Goal: Task Accomplishment & Management: Use online tool/utility

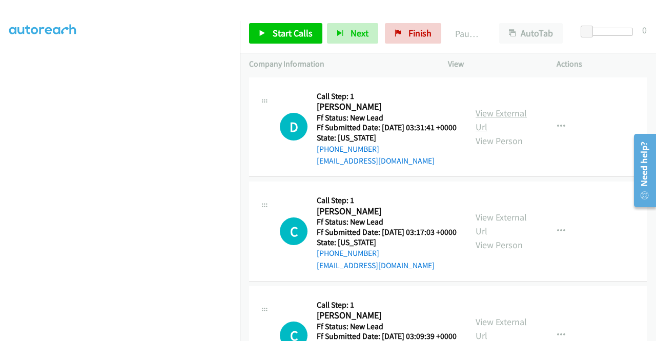
click at [494, 116] on link "View External Url" at bounding box center [501, 120] width 51 height 26
click at [495, 231] on link "View External Url" at bounding box center [501, 224] width 51 height 26
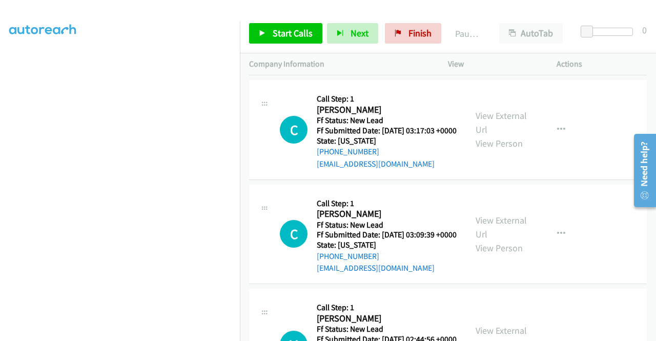
scroll to position [102, 0]
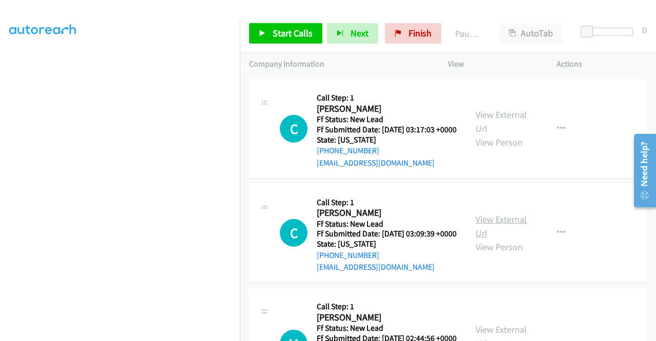
click at [491, 239] on link "View External Url" at bounding box center [501, 226] width 51 height 26
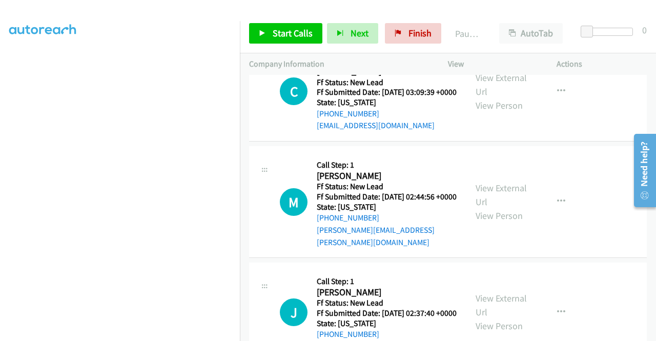
scroll to position [256, 0]
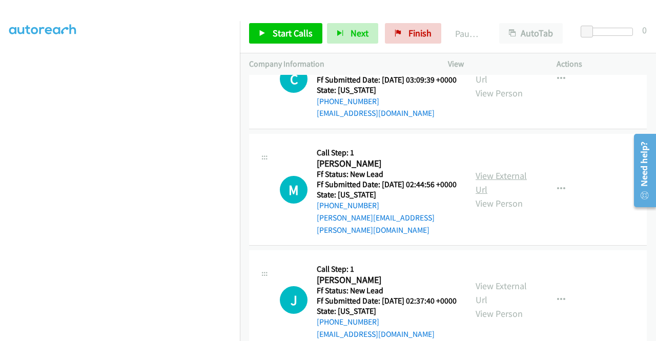
click at [491, 195] on link "View External Url" at bounding box center [501, 183] width 51 height 26
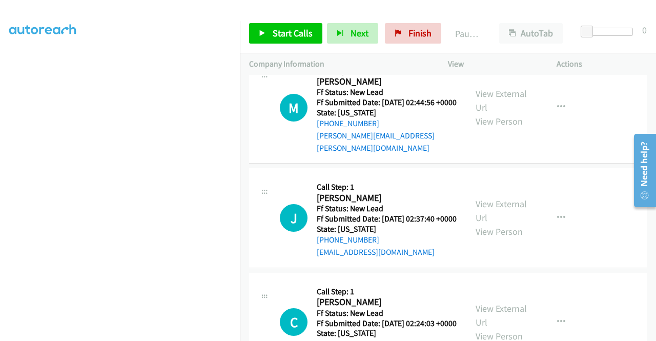
scroll to position [359, 0]
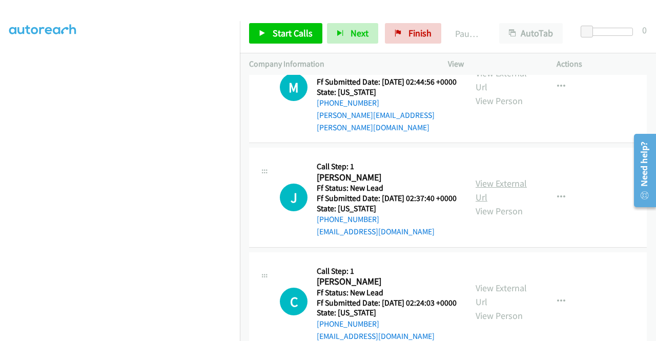
click at [495, 203] on link "View External Url" at bounding box center [501, 190] width 51 height 26
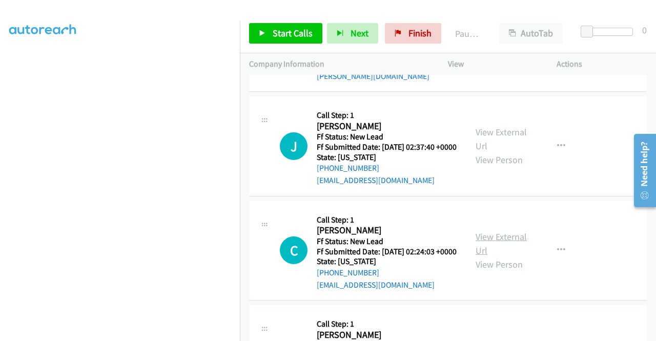
click at [493, 256] on link "View External Url" at bounding box center [501, 244] width 51 height 26
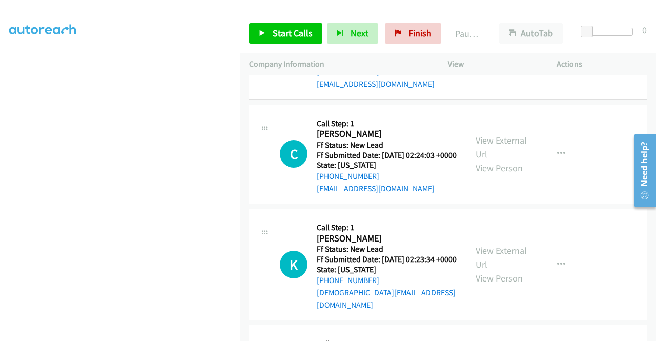
scroll to position [512, 0]
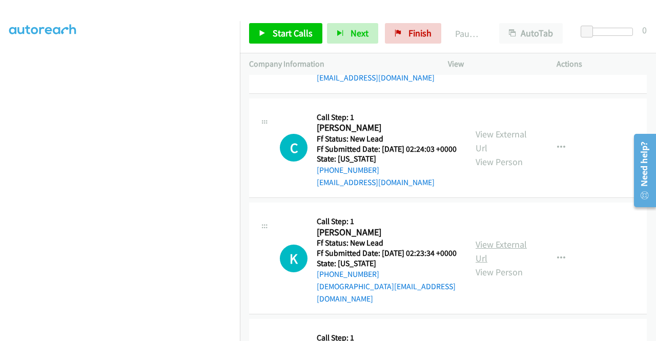
click at [506, 264] on link "View External Url" at bounding box center [501, 251] width 51 height 26
click at [275, 28] on span "Start Calls" at bounding box center [293, 33] width 40 height 12
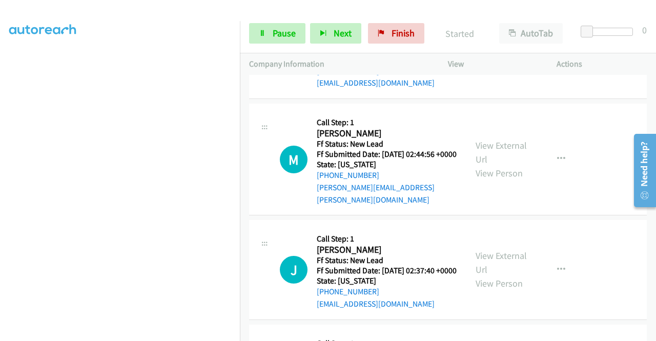
scroll to position [0, 0]
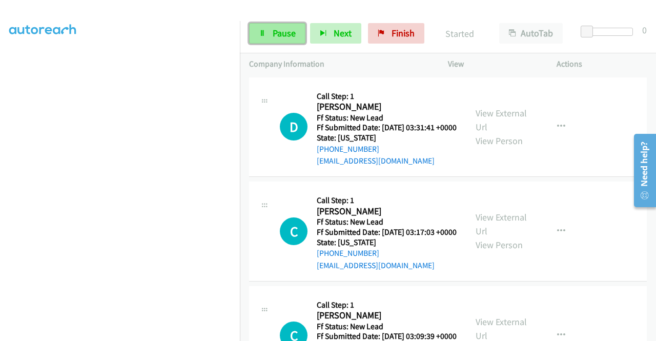
click at [270, 37] on link "Pause" at bounding box center [277, 33] width 56 height 20
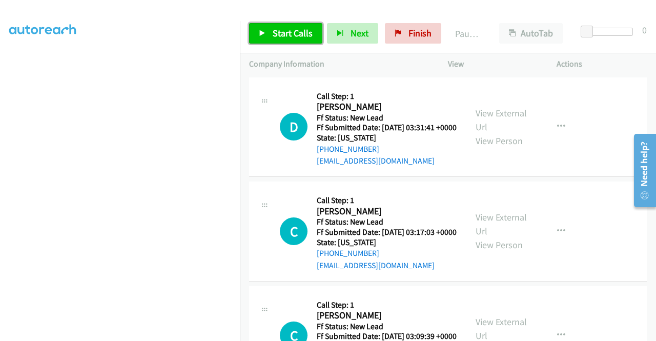
click at [270, 37] on link "Start Calls" at bounding box center [285, 33] width 73 height 20
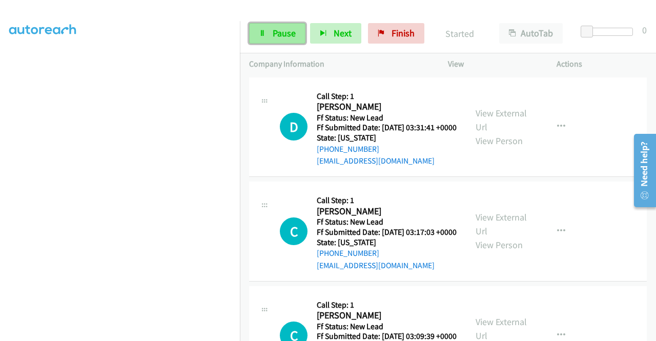
click at [270, 37] on link "Pause" at bounding box center [277, 33] width 56 height 20
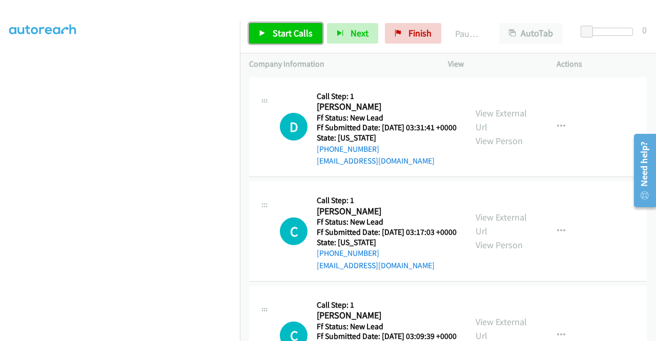
click at [270, 37] on link "Start Calls" at bounding box center [285, 33] width 73 height 20
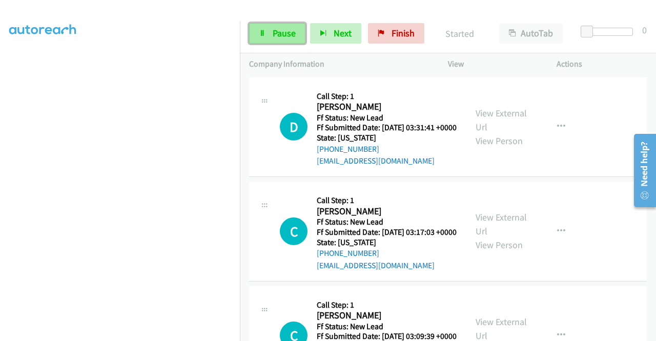
click at [285, 34] on span "Pause" at bounding box center [284, 33] width 23 height 12
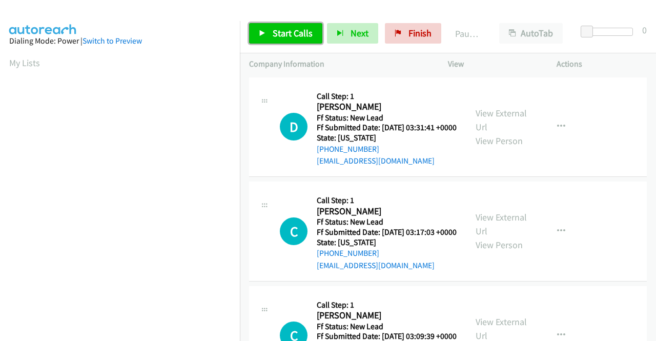
click at [271, 31] on link "Start Calls" at bounding box center [285, 33] width 73 height 20
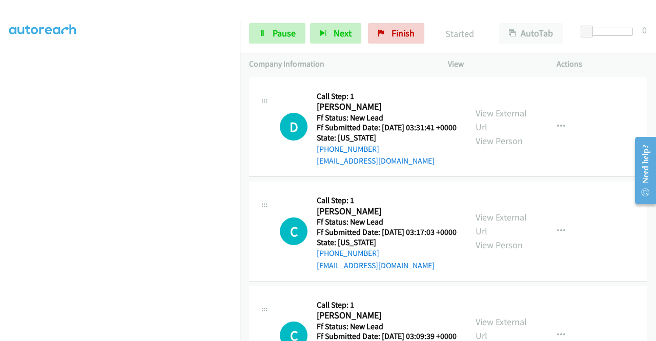
scroll to position [102, 0]
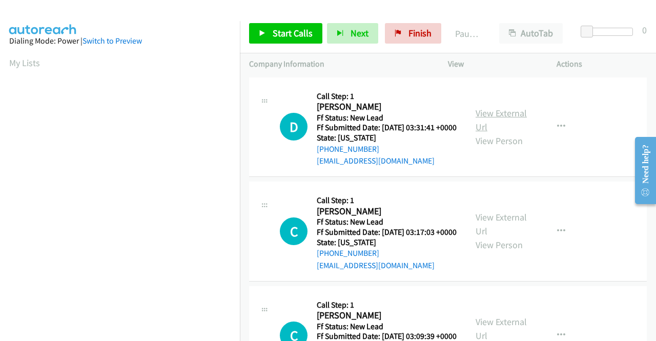
click at [492, 112] on link "View External Url" at bounding box center [501, 120] width 51 height 26
click at [492, 232] on link "View External Url" at bounding box center [501, 224] width 51 height 26
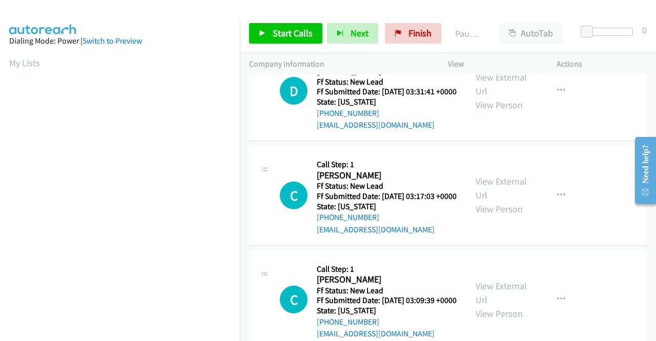
scroll to position [51, 0]
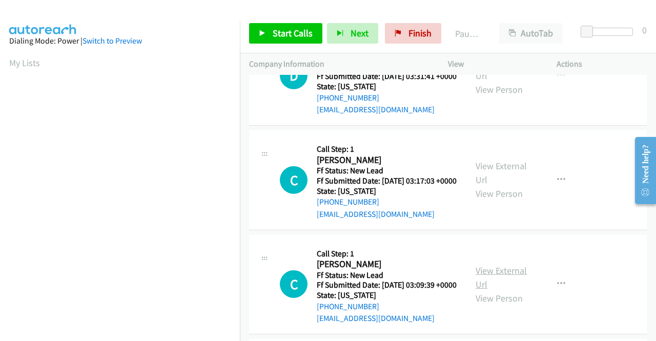
click at [486, 290] on link "View External Url" at bounding box center [501, 277] width 51 height 26
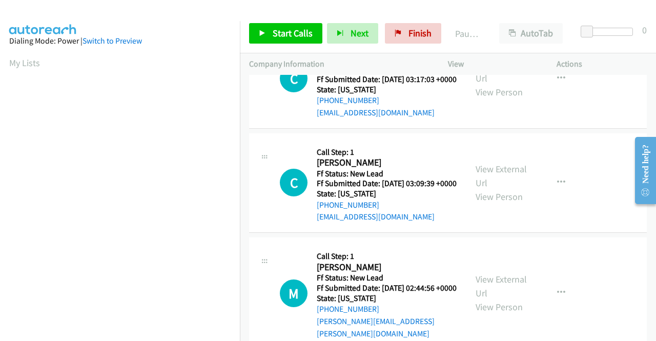
scroll to position [154, 0]
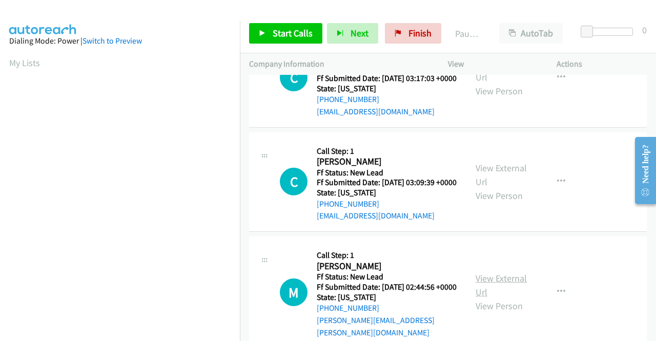
click at [505, 298] on link "View External Url" at bounding box center [501, 285] width 51 height 26
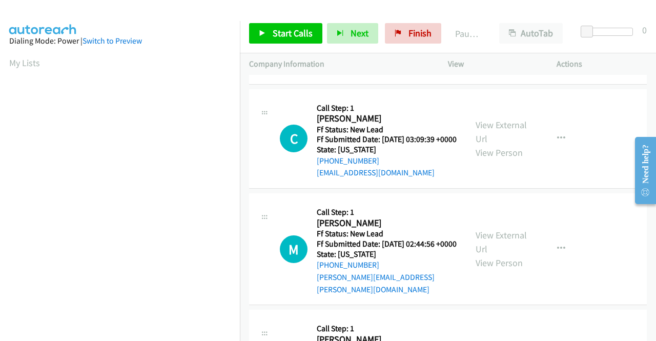
scroll to position [256, 0]
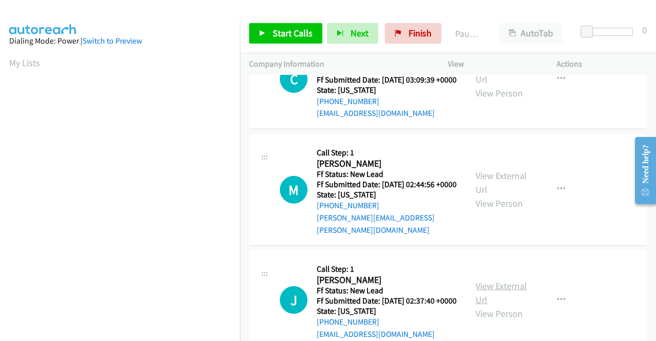
click at [494, 305] on link "View External Url" at bounding box center [501, 293] width 51 height 26
click at [284, 38] on span "Start Calls" at bounding box center [293, 33] width 40 height 12
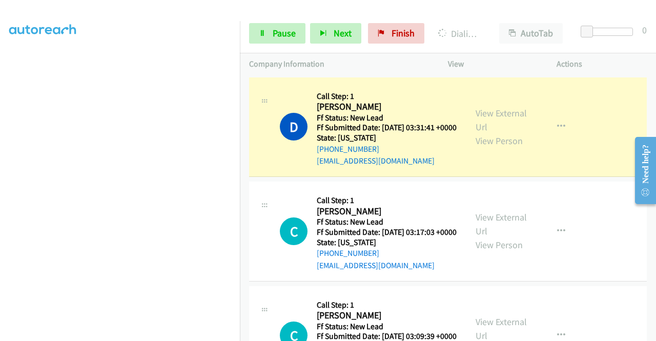
scroll to position [225, 0]
click at [263, 27] on link "Pause" at bounding box center [277, 33] width 56 height 20
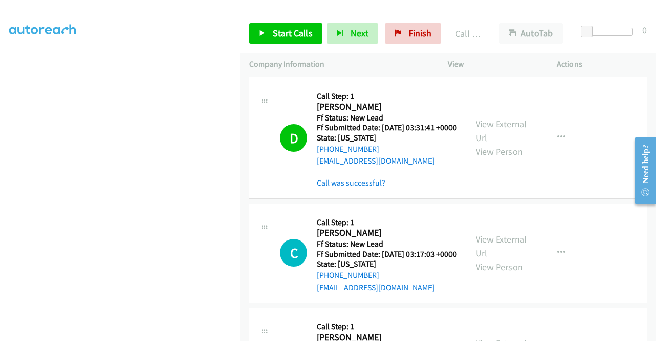
click at [280, 46] on div "Start Calls Pause Next Finish Call Completed AutoTab AutoTab 0" at bounding box center [448, 33] width 416 height 39
click at [282, 34] on span "Start Calls" at bounding box center [293, 33] width 40 height 12
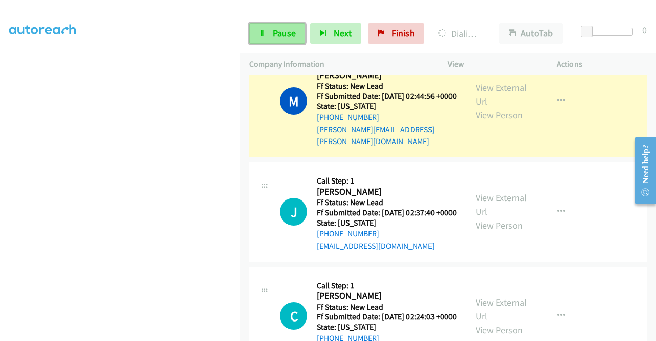
click at [277, 33] on span "Pause" at bounding box center [284, 33] width 23 height 12
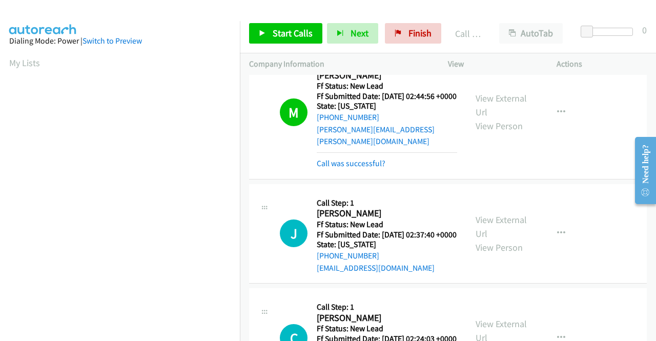
scroll to position [234, 0]
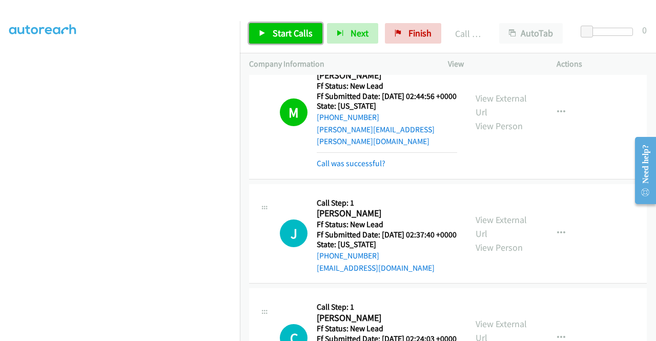
click at [288, 30] on span "Start Calls" at bounding box center [293, 33] width 40 height 12
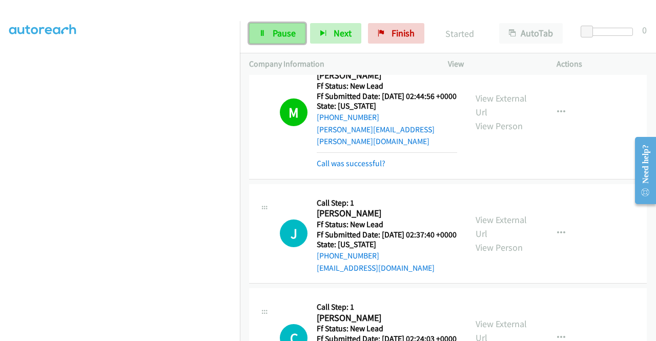
click at [281, 35] on span "Pause" at bounding box center [284, 33] width 23 height 12
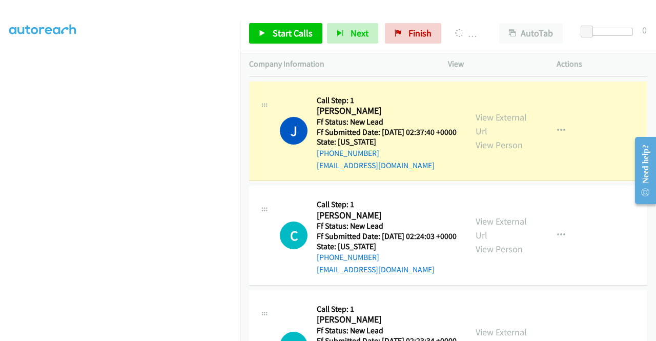
scroll to position [0, 0]
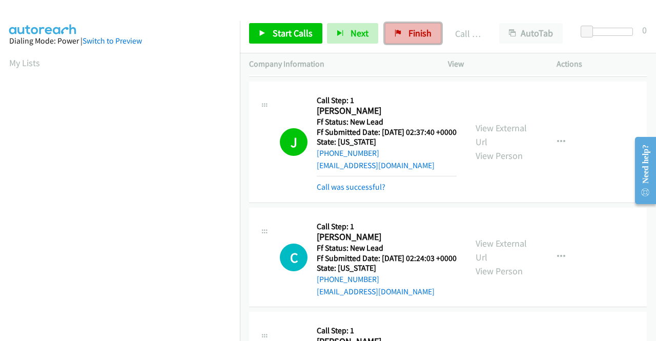
click at [403, 35] on link "Finish" at bounding box center [413, 33] width 56 height 20
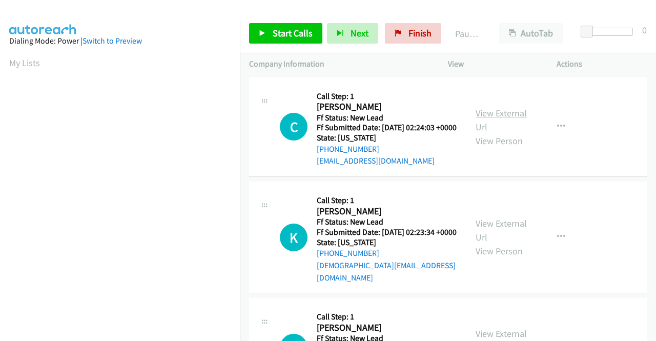
click at [511, 115] on link "View External Url" at bounding box center [501, 120] width 51 height 26
click at [480, 232] on link "View External Url" at bounding box center [501, 230] width 51 height 26
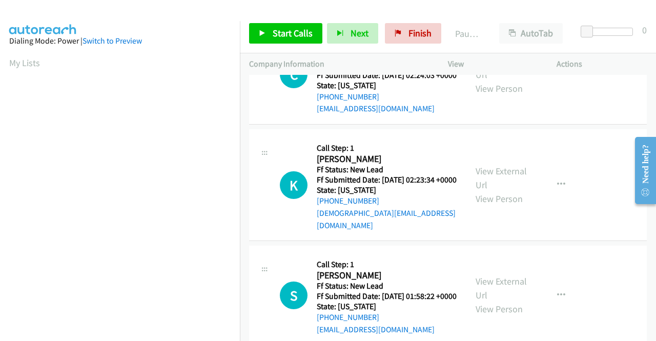
scroll to position [102, 0]
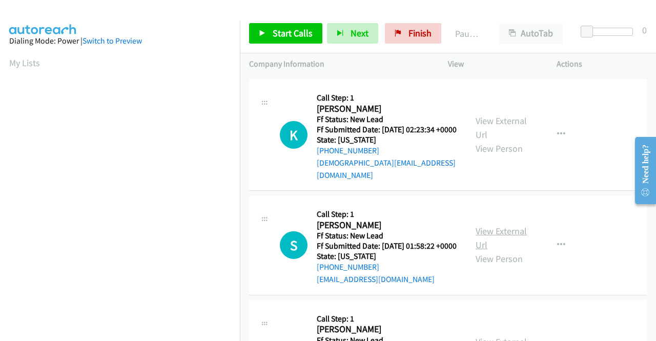
click at [483, 247] on link "View External Url" at bounding box center [501, 238] width 51 height 26
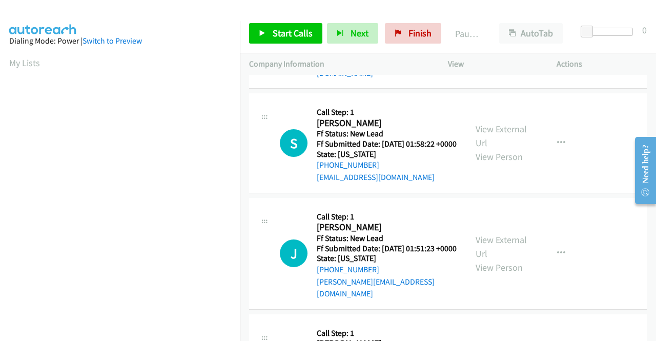
scroll to position [205, 0]
click at [487, 251] on link "View External Url" at bounding box center [501, 246] width 51 height 26
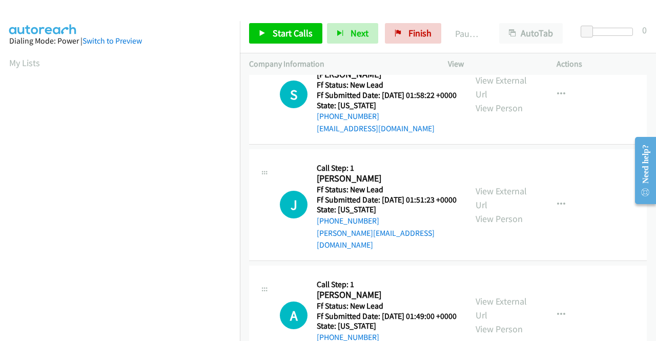
scroll to position [307, 0]
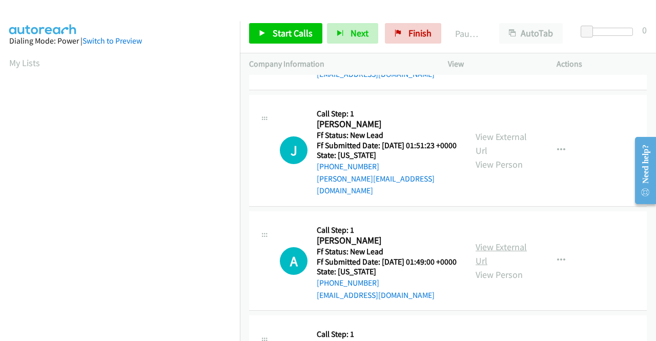
click at [482, 266] on link "View External Url" at bounding box center [501, 254] width 51 height 26
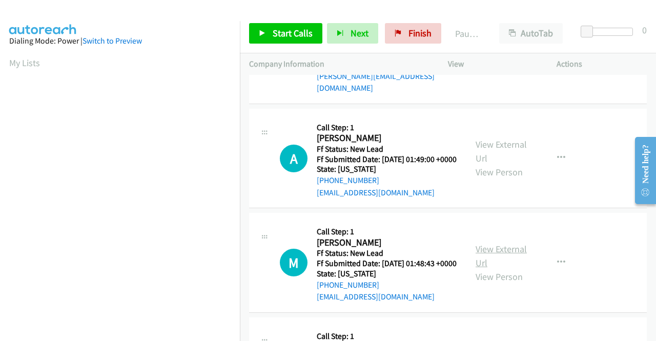
click at [479, 269] on link "View External Url" at bounding box center [501, 256] width 51 height 26
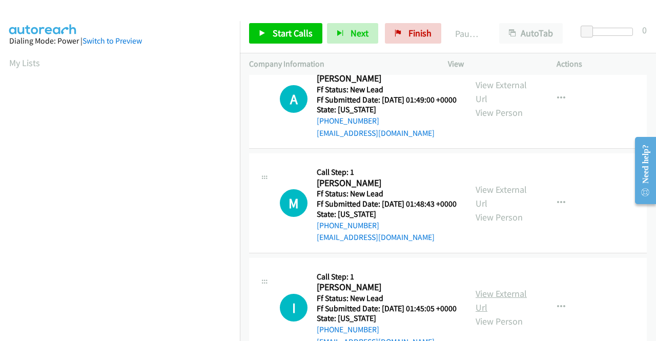
scroll to position [512, 0]
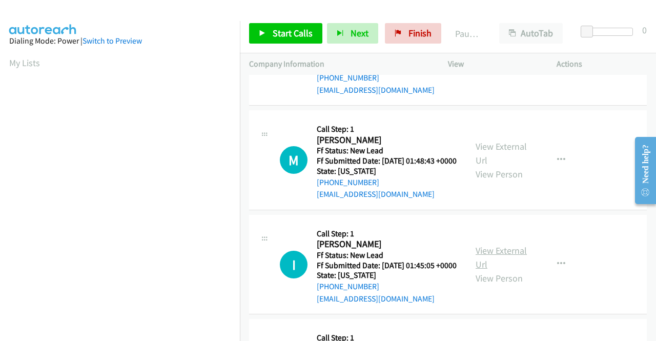
click at [490, 270] on link "View External Url" at bounding box center [501, 257] width 51 height 26
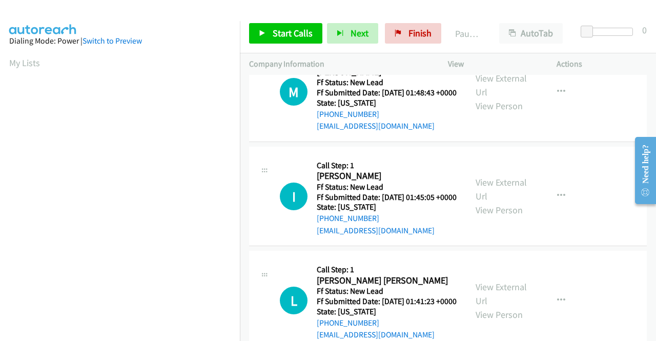
scroll to position [615, 0]
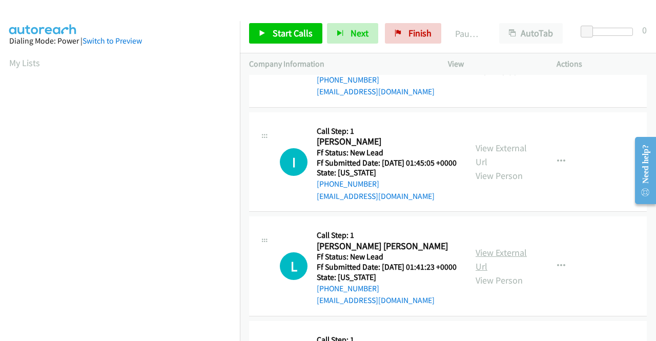
click at [501, 272] on link "View External Url" at bounding box center [501, 260] width 51 height 26
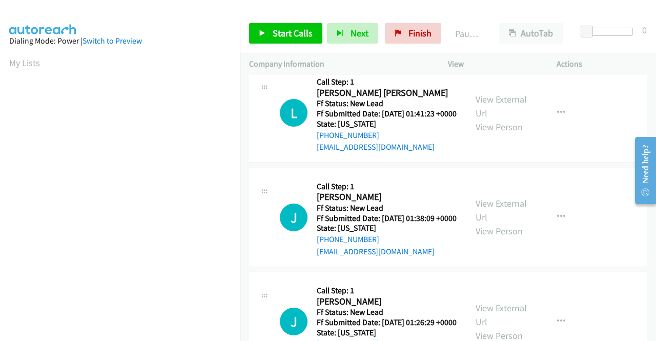
scroll to position [769, 0]
click at [492, 222] on link "View External Url" at bounding box center [501, 210] width 51 height 26
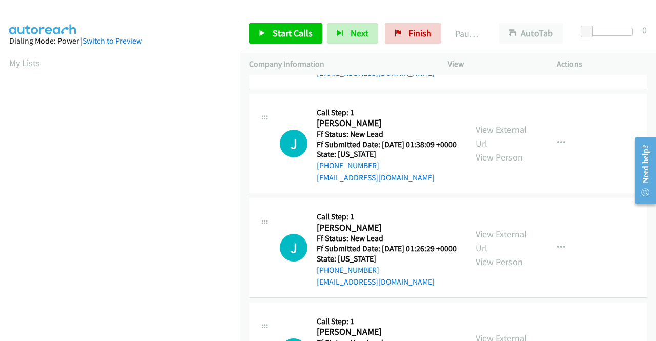
scroll to position [871, 0]
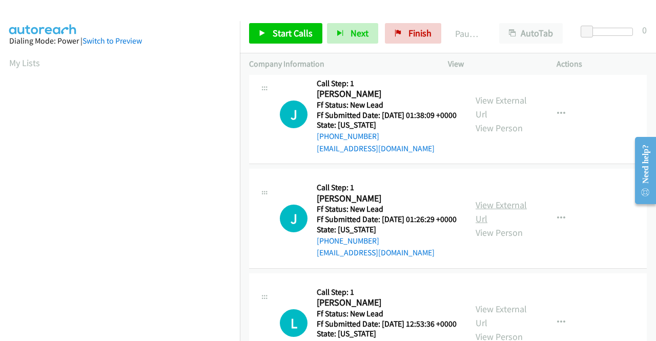
click at [476, 224] on link "View External Url" at bounding box center [501, 212] width 51 height 26
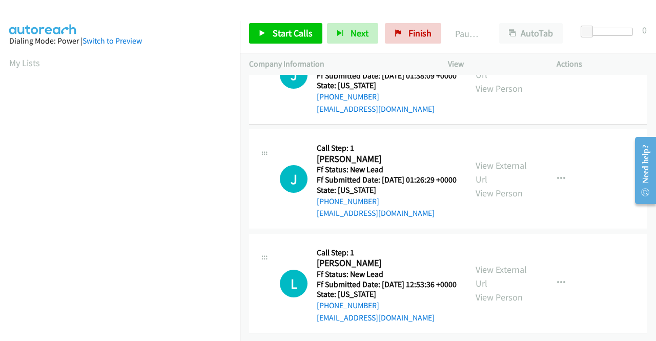
scroll to position [974, 0]
click at [498, 285] on link "View External Url" at bounding box center [501, 276] width 51 height 26
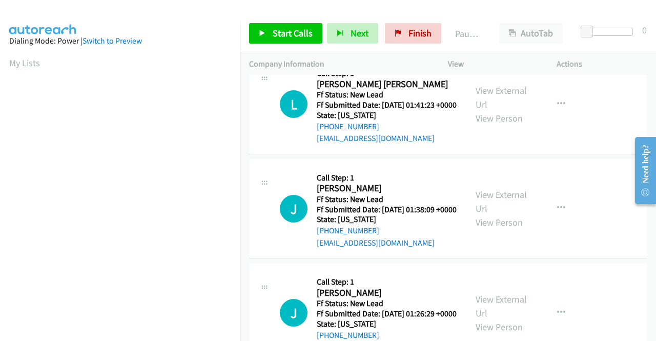
scroll to position [25, 0]
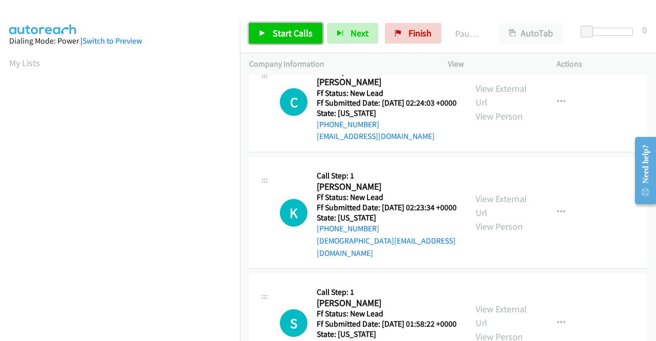
click at [275, 27] on span "Start Calls" at bounding box center [293, 33] width 40 height 12
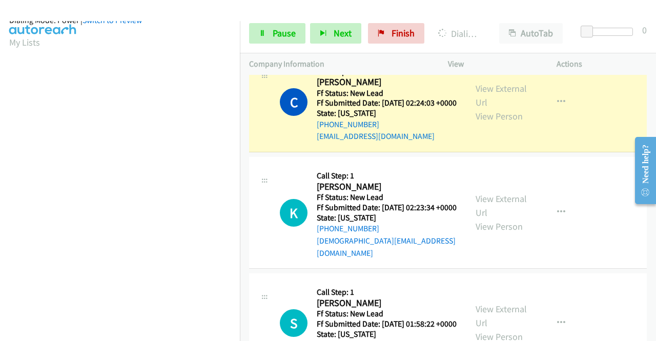
scroll to position [234, 0]
click at [269, 40] on link "Pause" at bounding box center [277, 33] width 56 height 20
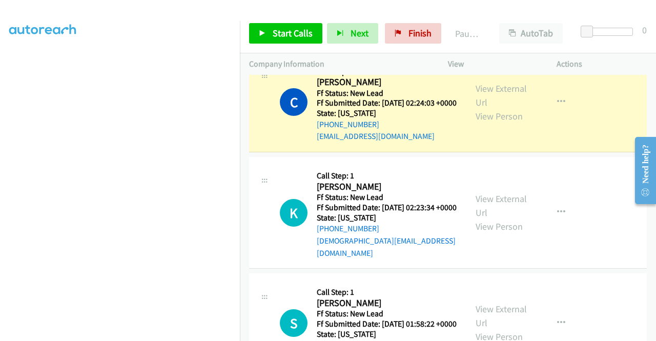
scroll to position [0, 0]
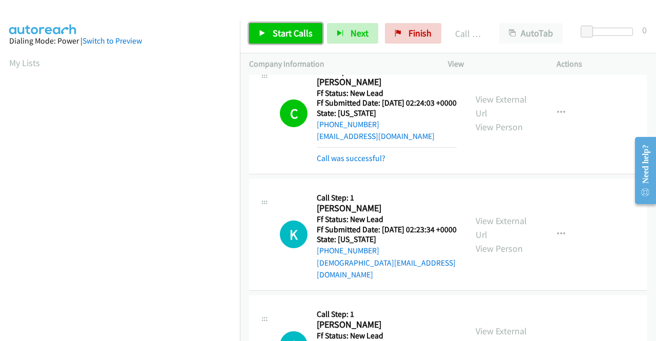
click at [296, 26] on link "Start Calls" at bounding box center [285, 33] width 73 height 20
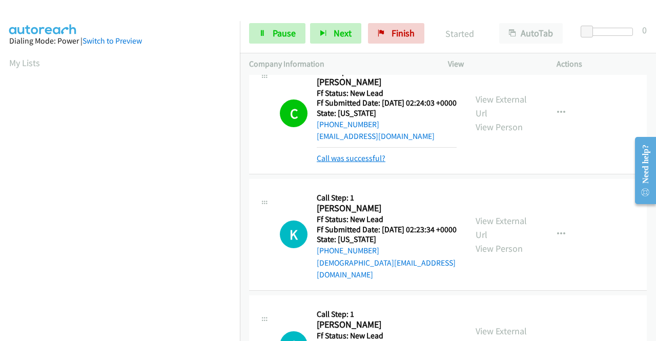
click at [364, 163] on link "Call was successful?" at bounding box center [351, 158] width 69 height 10
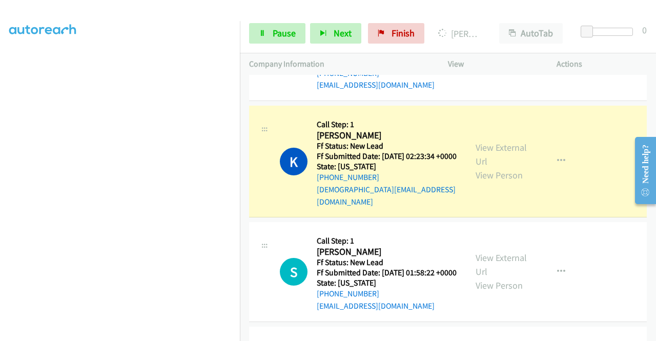
scroll to position [225, 0]
click at [273, 32] on span "Pause" at bounding box center [284, 33] width 23 height 12
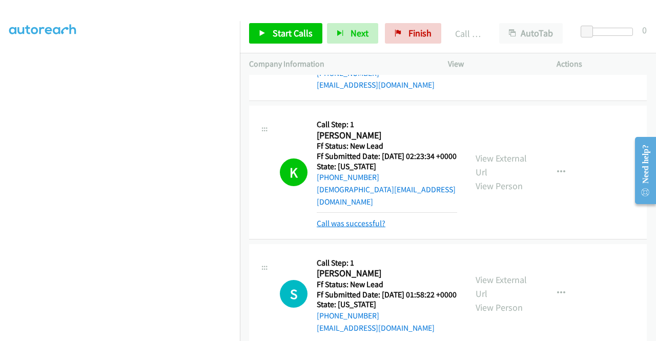
click at [347, 228] on link "Call was successful?" at bounding box center [351, 223] width 69 height 10
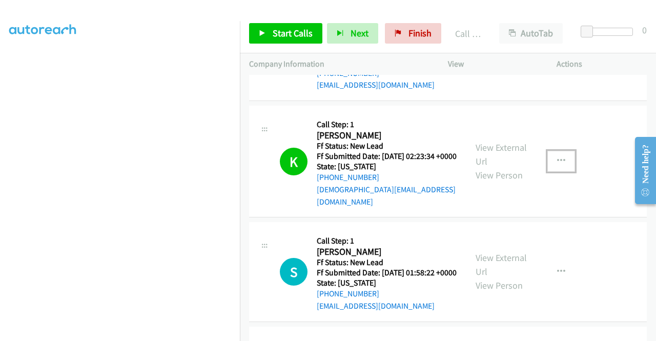
click at [557, 165] on icon "button" at bounding box center [561, 161] width 8 height 8
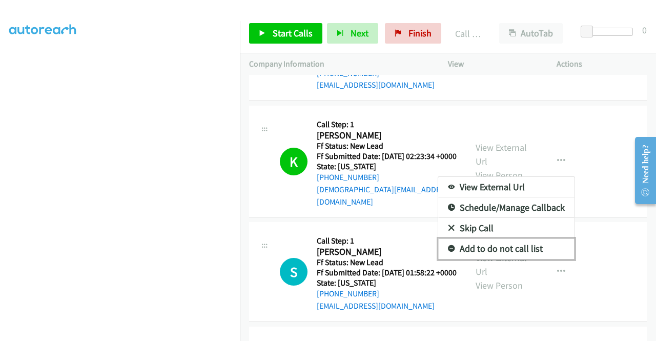
click at [504, 256] on link "Add to do not call list" at bounding box center [506, 248] width 136 height 20
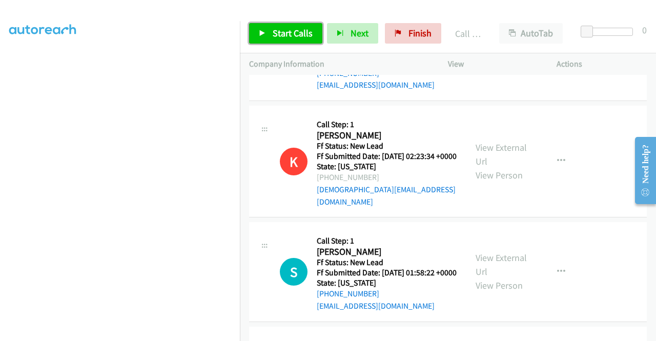
click at [306, 34] on span "Start Calls" at bounding box center [293, 33] width 40 height 12
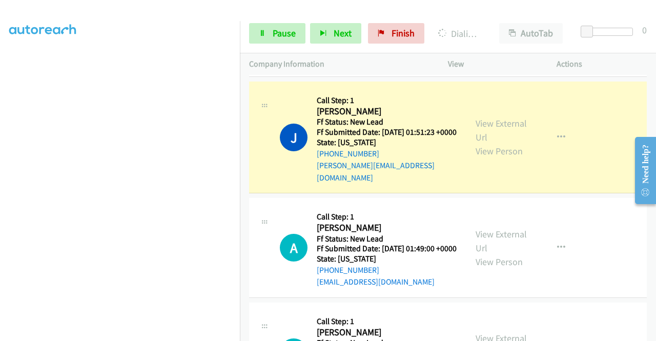
scroll to position [0, 0]
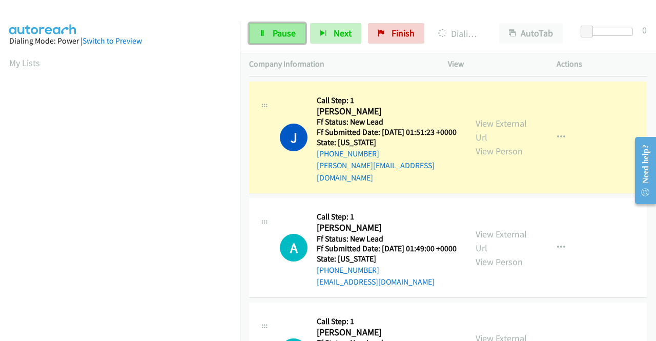
click at [274, 34] on span "Pause" at bounding box center [284, 33] width 23 height 12
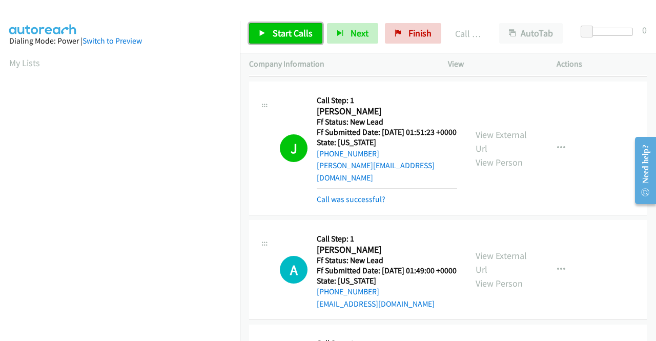
click at [275, 36] on span "Start Calls" at bounding box center [293, 33] width 40 height 12
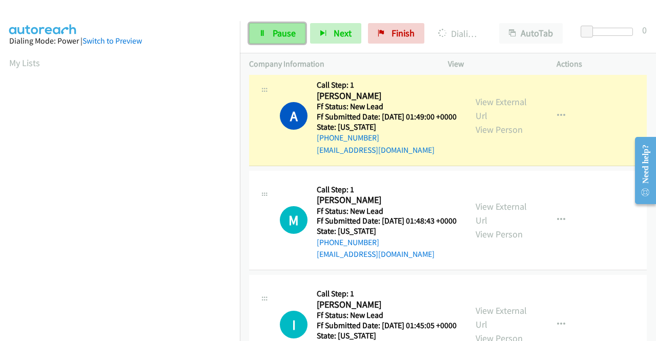
click at [287, 33] on span "Pause" at bounding box center [284, 33] width 23 height 12
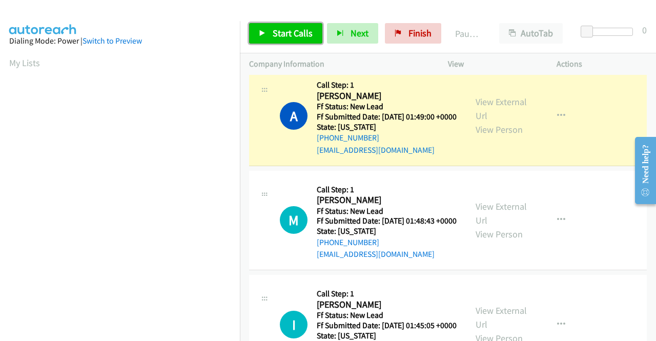
click at [287, 33] on span "Start Calls" at bounding box center [293, 33] width 40 height 12
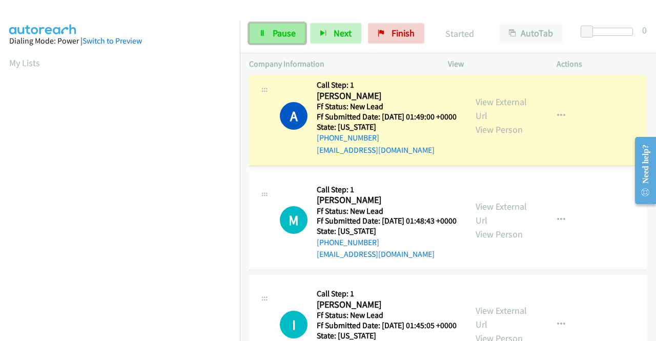
click at [265, 37] on link "Pause" at bounding box center [277, 33] width 56 height 20
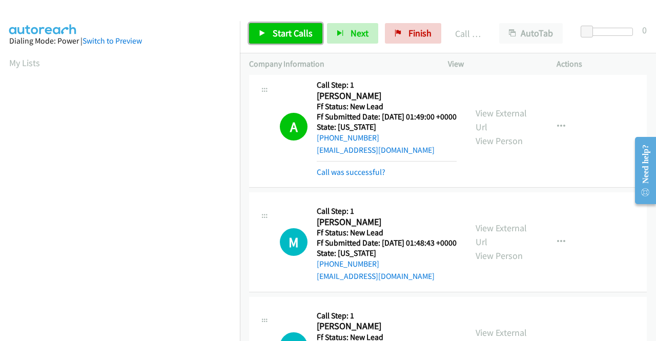
click at [265, 37] on link "Start Calls" at bounding box center [285, 33] width 73 height 20
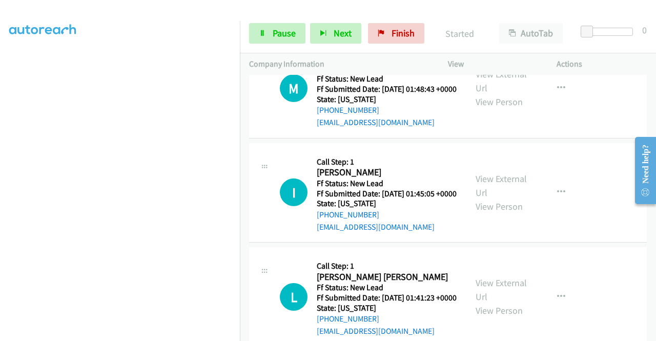
scroll to position [234, 0]
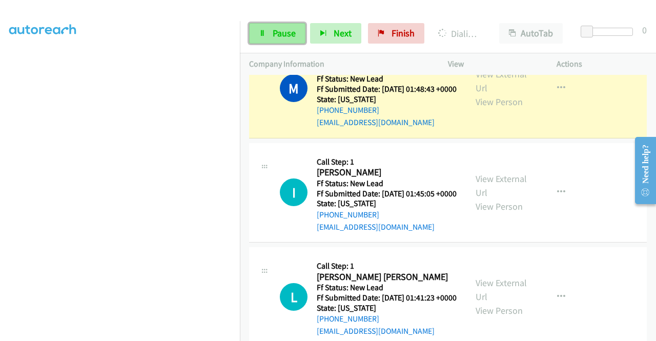
click at [255, 35] on link "Pause" at bounding box center [277, 33] width 56 height 20
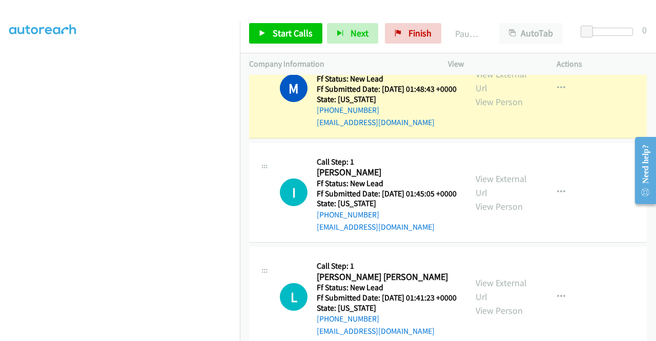
scroll to position [29, 0]
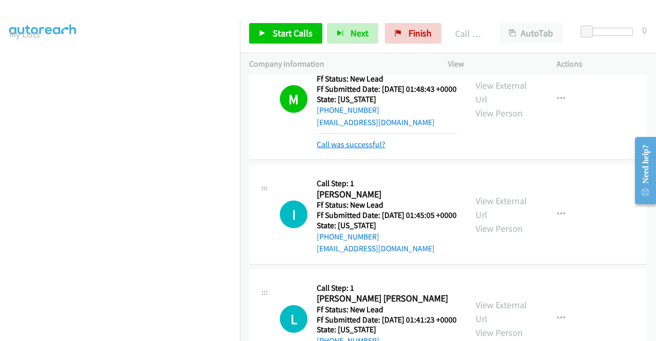
click at [352, 149] on link "Call was successful?" at bounding box center [351, 144] width 69 height 10
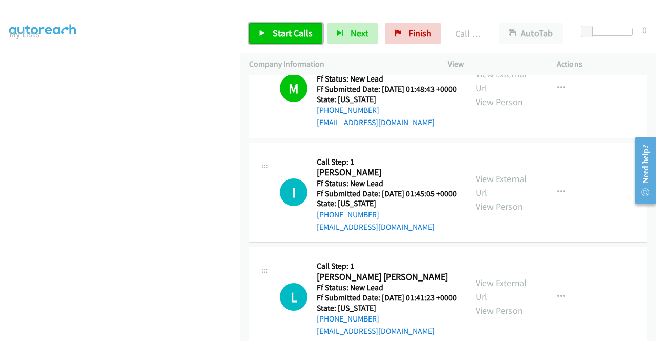
click at [302, 36] on span "Start Calls" at bounding box center [293, 33] width 40 height 12
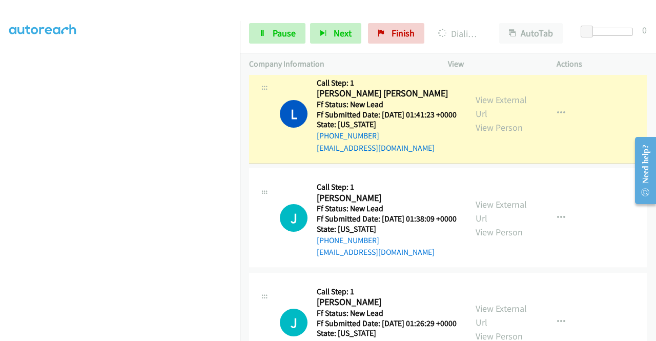
scroll to position [234, 0]
click at [293, 33] on span "Pause" at bounding box center [284, 33] width 23 height 12
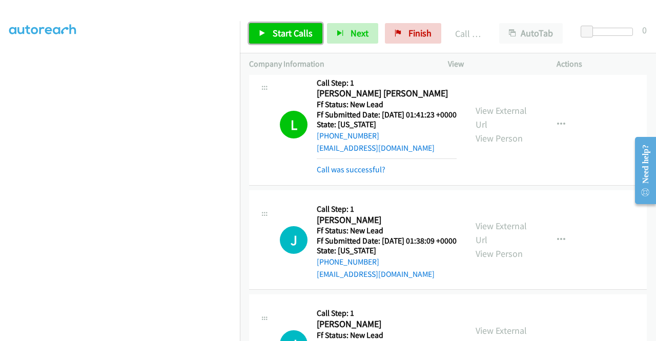
click at [302, 39] on link "Start Calls" at bounding box center [285, 33] width 73 height 20
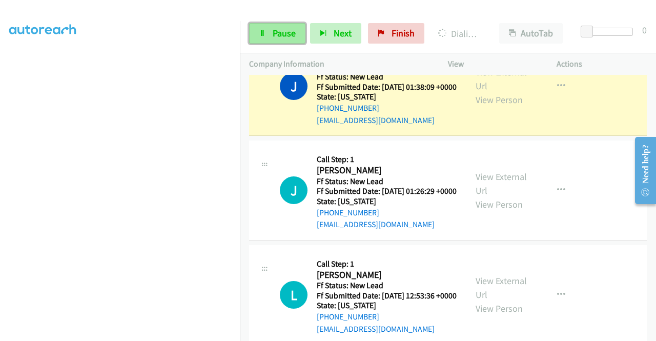
click at [279, 39] on link "Pause" at bounding box center [277, 33] width 56 height 20
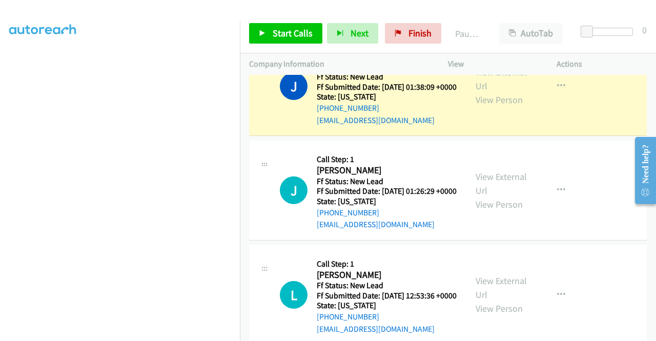
scroll to position [29, 0]
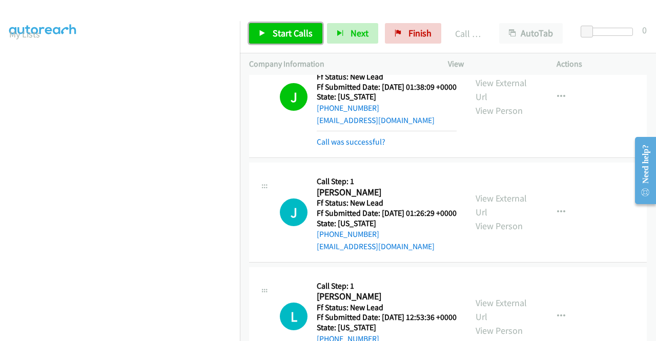
click at [299, 32] on span "Start Calls" at bounding box center [293, 33] width 40 height 12
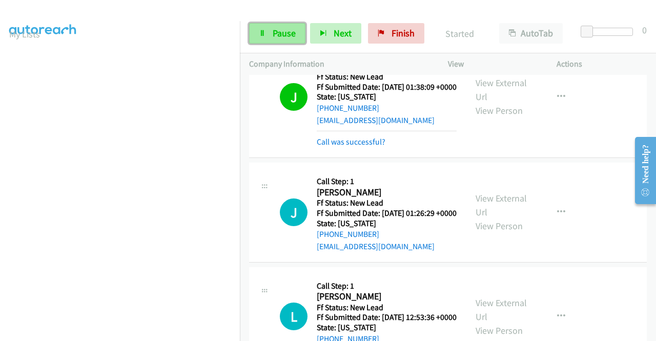
click at [291, 33] on span "Pause" at bounding box center [284, 33] width 23 height 12
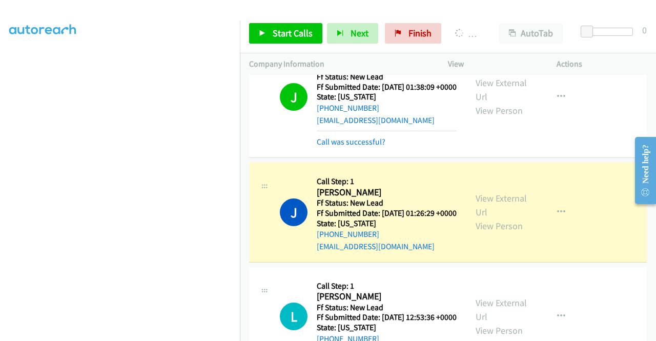
scroll to position [0, 0]
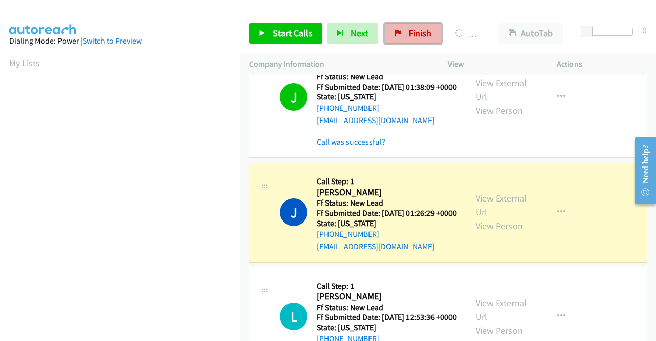
click at [413, 39] on link "Finish" at bounding box center [413, 33] width 56 height 20
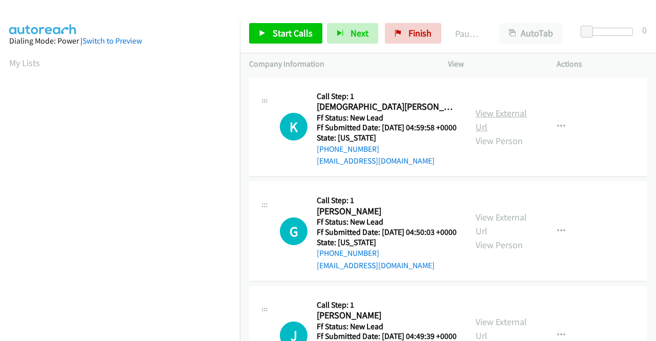
click at [483, 120] on link "View External Url" at bounding box center [501, 120] width 51 height 26
click at [488, 232] on link "View External Url" at bounding box center [501, 224] width 51 height 26
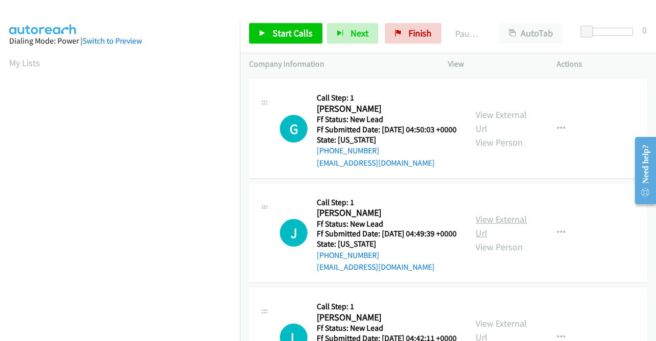
click at [494, 239] on link "View External Url" at bounding box center [501, 226] width 51 height 26
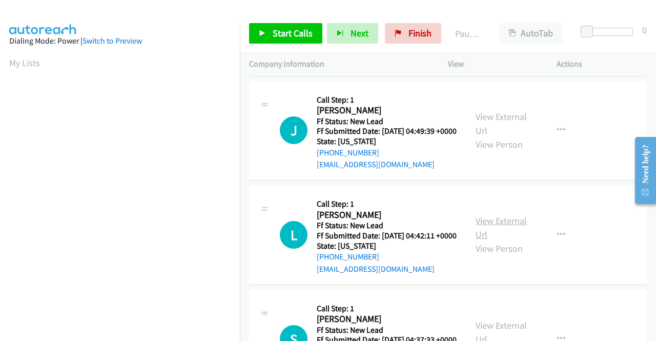
click at [483, 240] on link "View External Url" at bounding box center [501, 228] width 51 height 26
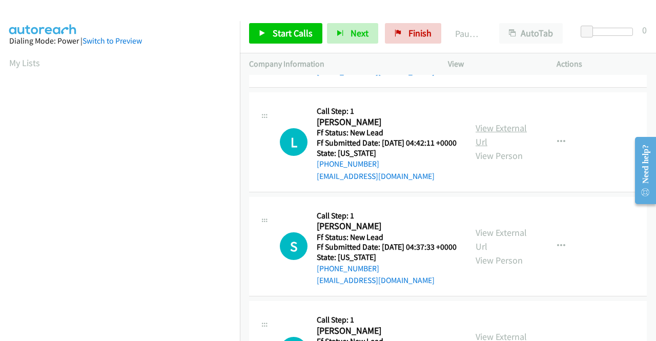
scroll to position [307, 0]
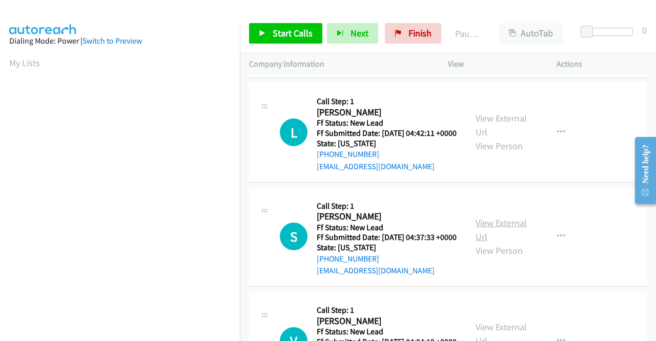
click at [484, 242] on link "View External Url" at bounding box center [501, 230] width 51 height 26
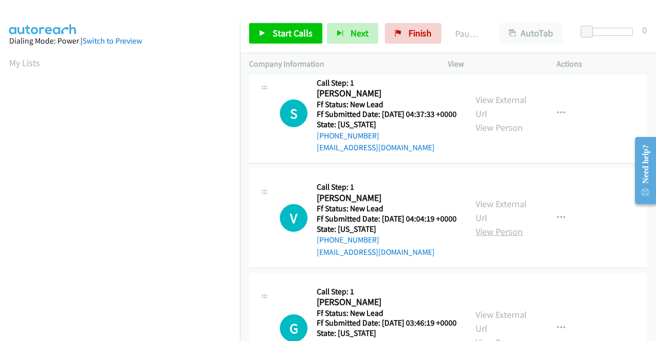
scroll to position [461, 0]
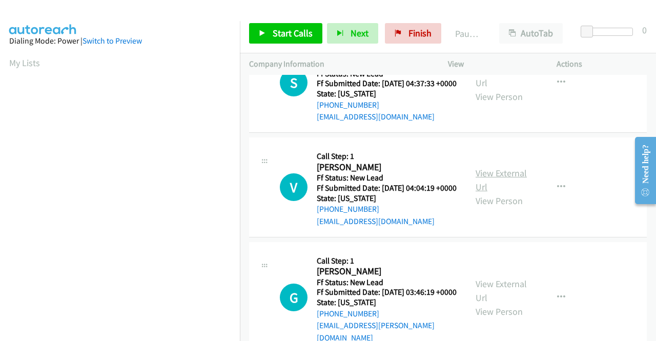
click at [490, 193] on link "View External Url" at bounding box center [501, 180] width 51 height 26
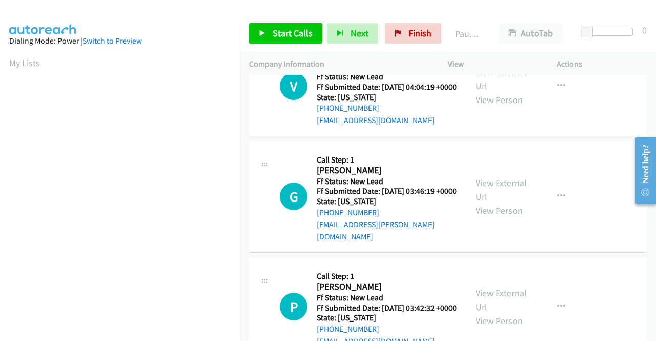
scroll to position [564, 0]
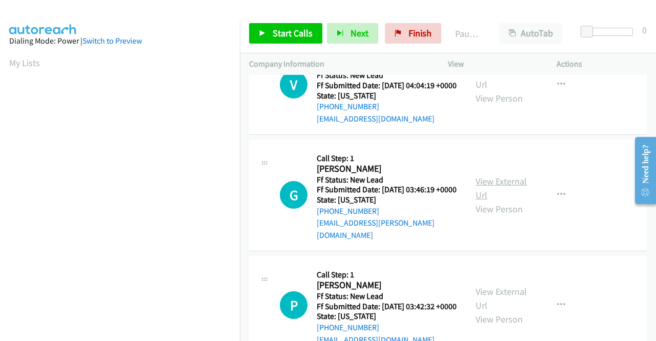
click at [507, 201] on link "View External Url" at bounding box center [501, 188] width 51 height 26
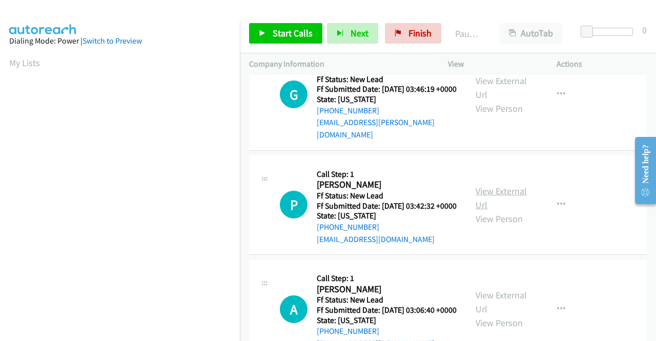
scroll to position [666, 0]
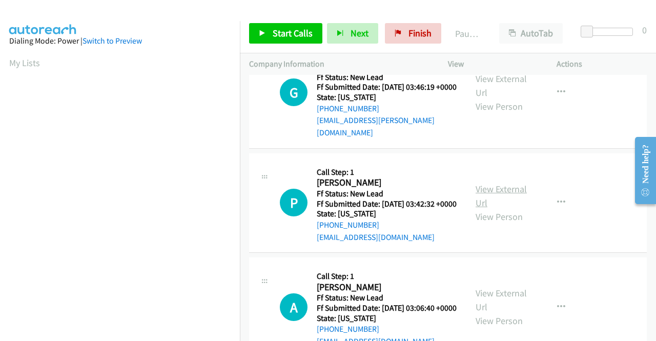
click at [478, 209] on link "View External Url" at bounding box center [501, 196] width 51 height 26
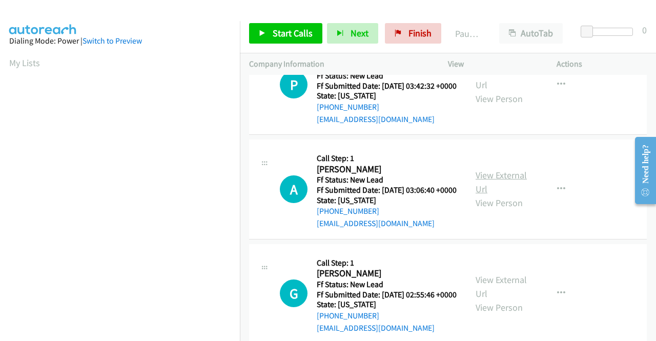
scroll to position [820, 0]
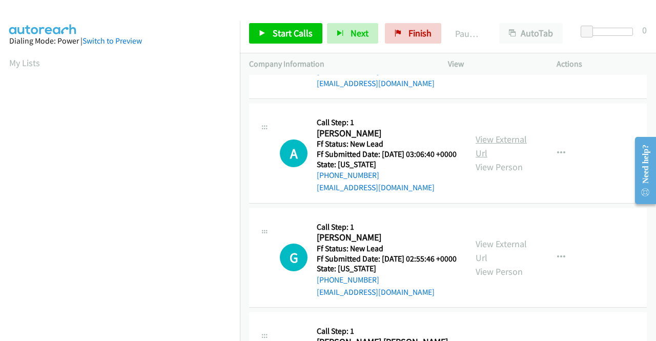
click at [508, 159] on link "View External Url" at bounding box center [501, 146] width 51 height 26
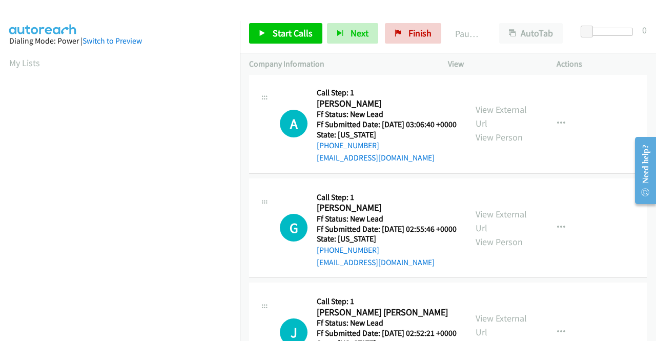
scroll to position [871, 0]
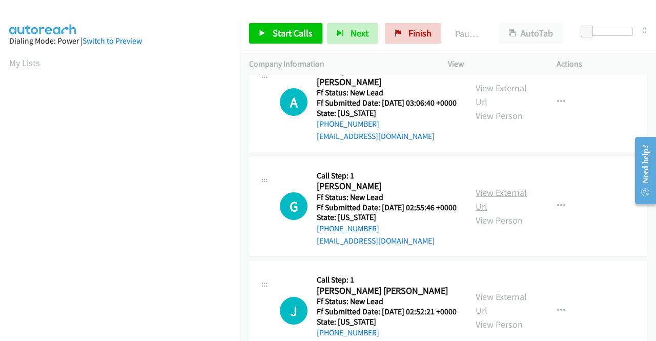
click at [490, 212] on link "View External Url" at bounding box center [501, 200] width 51 height 26
click at [298, 26] on link "Start Calls" at bounding box center [285, 33] width 73 height 20
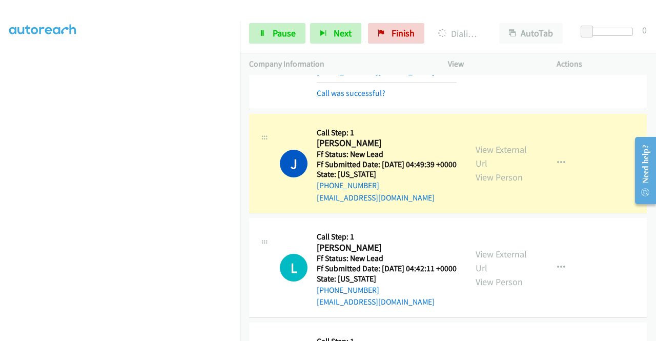
scroll to position [267, 0]
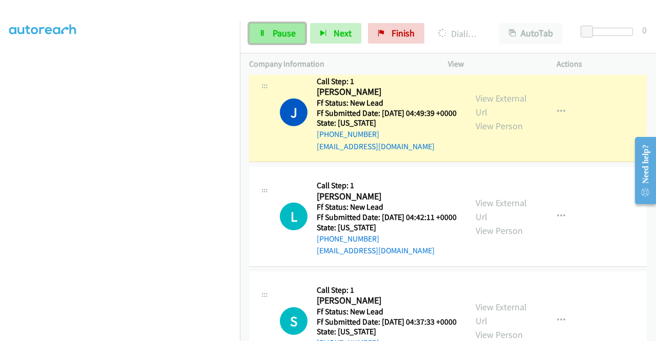
click at [261, 32] on icon at bounding box center [262, 33] width 7 height 7
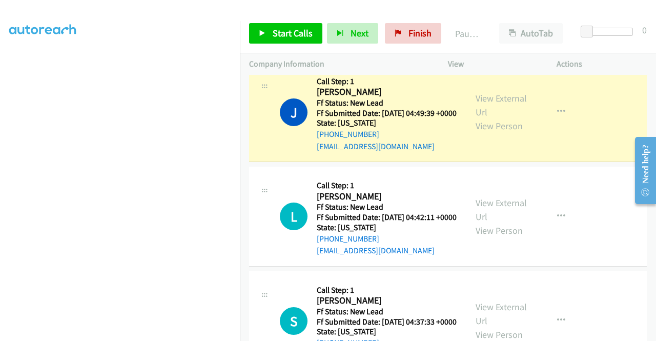
scroll to position [80, 0]
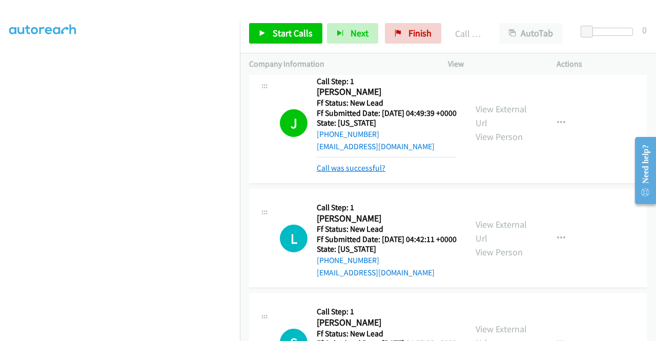
click at [337, 173] on link "Call was successful?" at bounding box center [351, 168] width 69 height 10
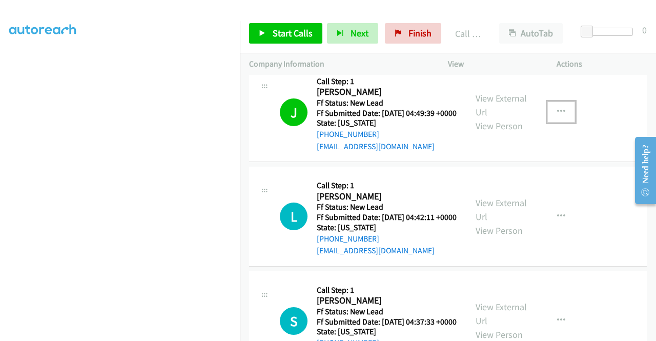
click at [549, 122] on button "button" at bounding box center [561, 111] width 28 height 20
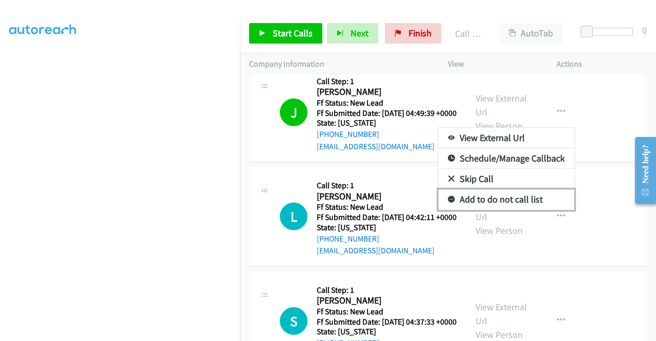
click at [503, 210] on link "Add to do not call list" at bounding box center [506, 199] width 136 height 20
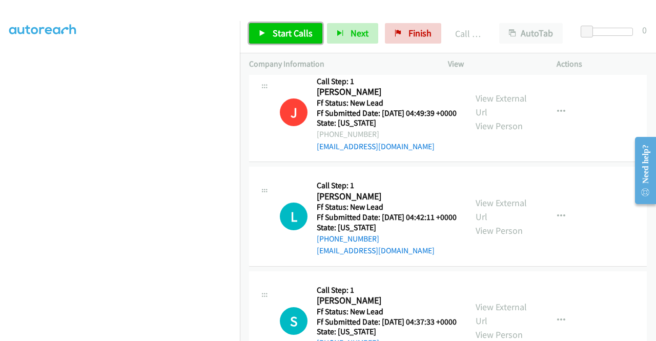
click at [290, 32] on span "Start Calls" at bounding box center [293, 33] width 40 height 12
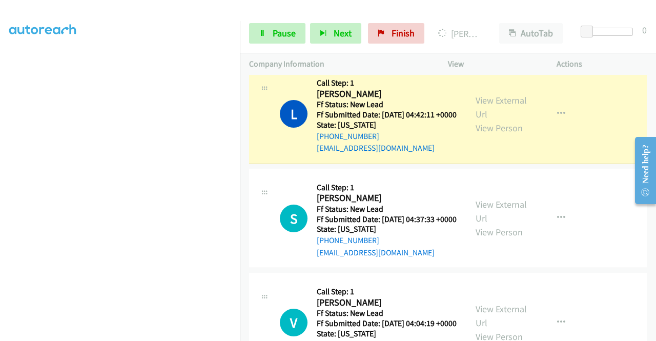
scroll to position [0, 0]
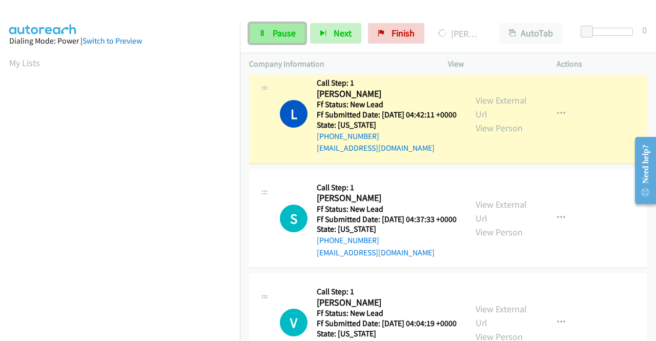
click at [279, 39] on link "Pause" at bounding box center [277, 33] width 56 height 20
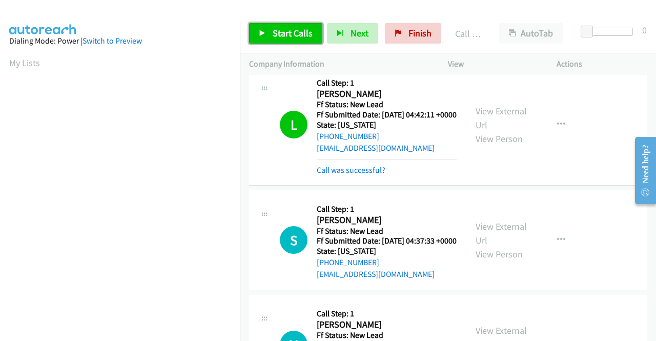
click at [280, 28] on span "Start Calls" at bounding box center [293, 33] width 40 height 12
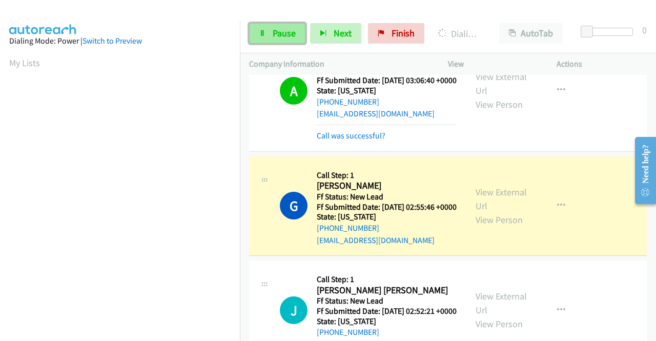
click at [283, 30] on span "Pause" at bounding box center [284, 33] width 23 height 12
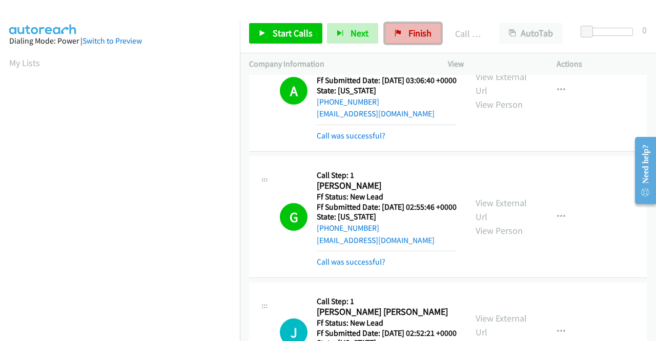
click at [409, 32] on span "Finish" at bounding box center [419, 33] width 23 height 12
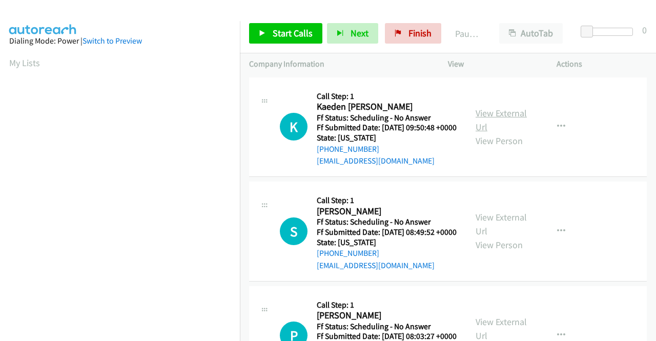
click at [487, 115] on link "View External Url" at bounding box center [501, 120] width 51 height 26
click at [490, 234] on link "View External Url" at bounding box center [501, 224] width 51 height 26
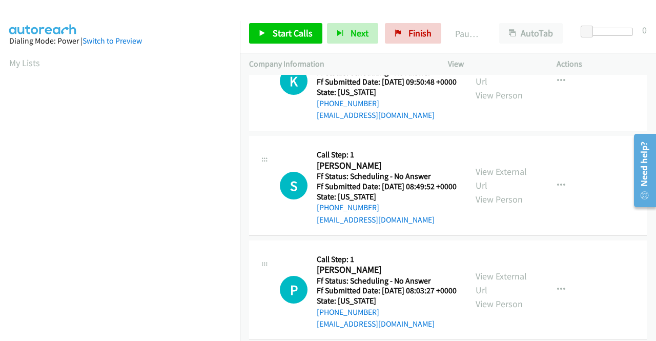
scroll to position [102, 0]
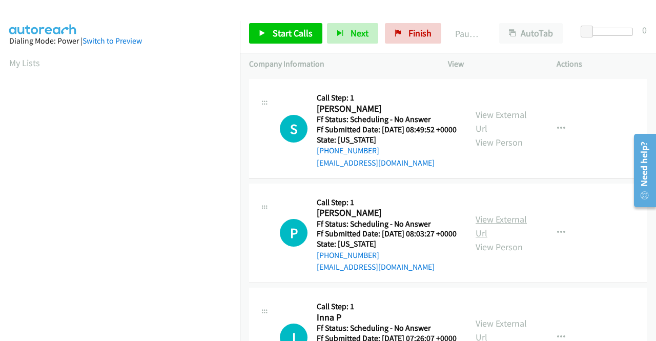
click at [485, 239] on link "View External Url" at bounding box center [501, 226] width 51 height 26
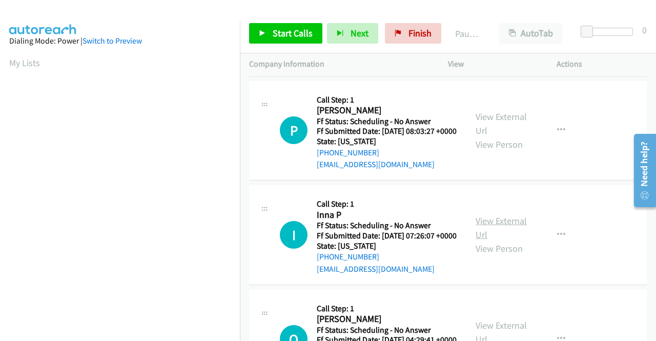
click at [484, 240] on link "View External Url" at bounding box center [501, 228] width 51 height 26
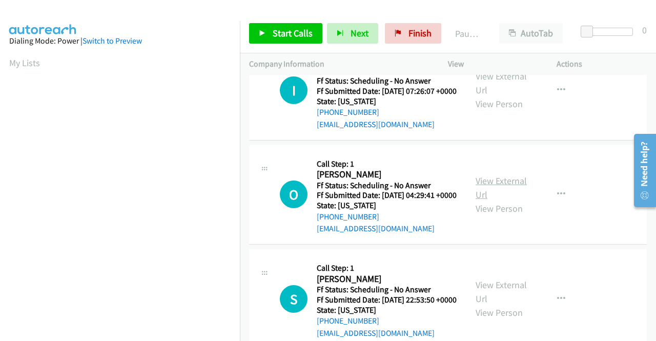
scroll to position [359, 0]
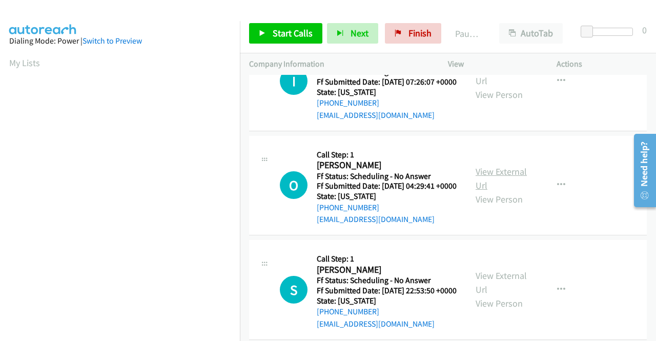
click at [486, 191] on link "View External Url" at bounding box center [501, 179] width 51 height 26
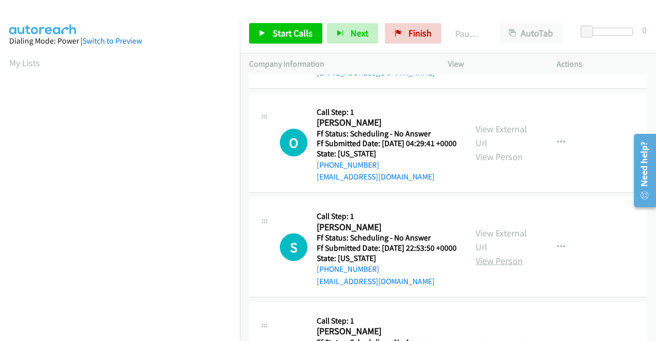
scroll to position [461, 0]
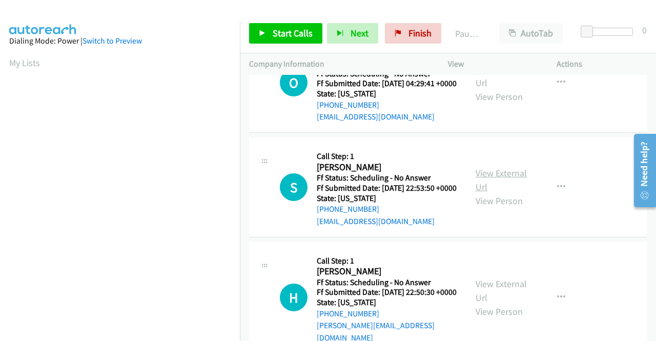
click at [493, 193] on link "View External Url" at bounding box center [501, 180] width 51 height 26
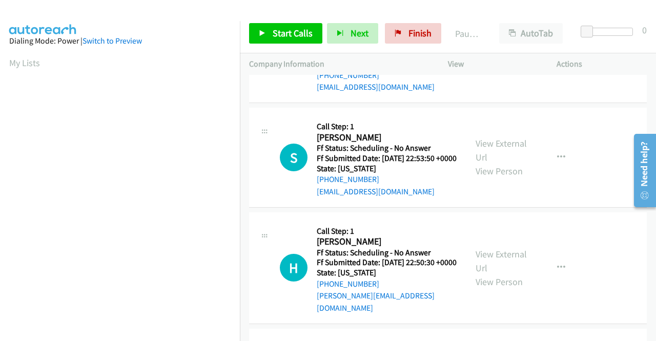
scroll to position [512, 0]
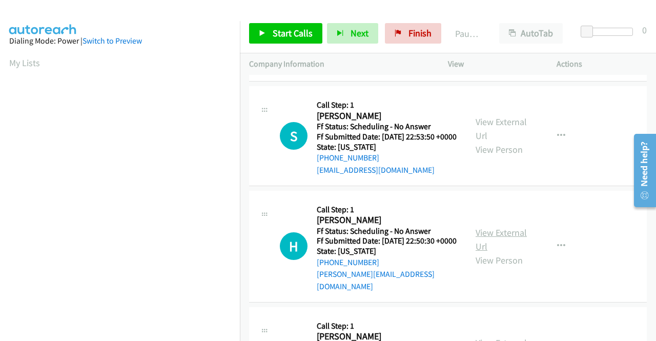
click at [481, 252] on link "View External Url" at bounding box center [501, 240] width 51 height 26
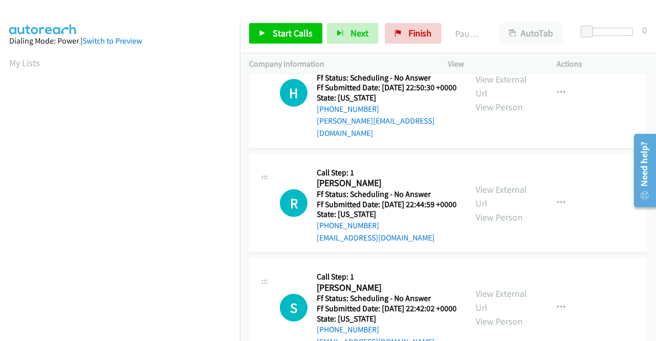
scroll to position [666, 0]
click at [484, 209] on link "View External Url" at bounding box center [501, 196] width 51 height 26
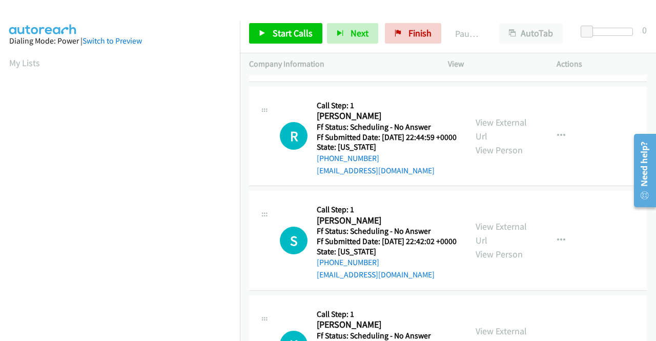
scroll to position [820, 0]
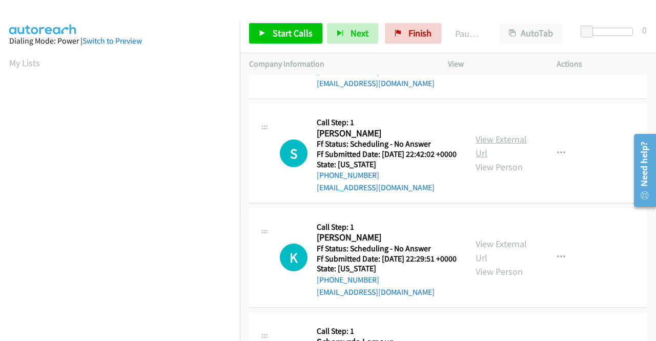
click at [476, 159] on link "View External Url" at bounding box center [501, 146] width 51 height 26
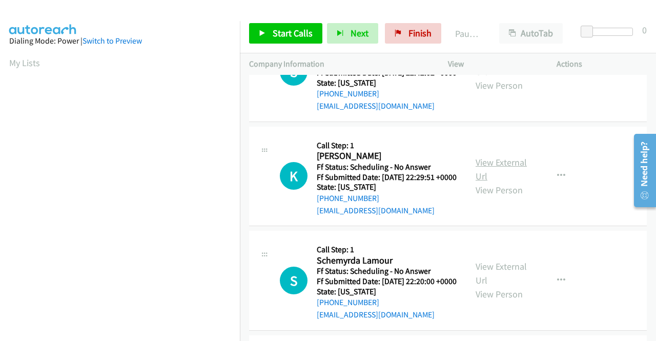
scroll to position [974, 0]
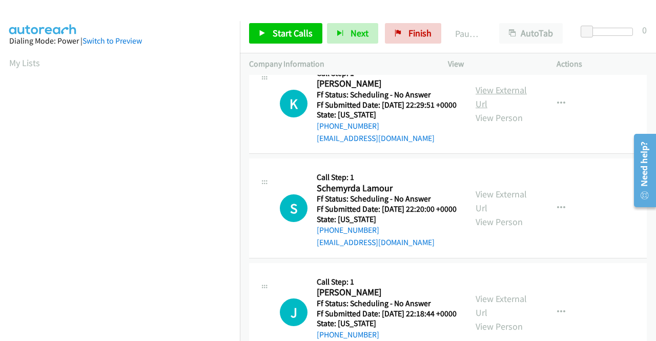
click at [486, 110] on link "View External Url" at bounding box center [501, 97] width 51 height 26
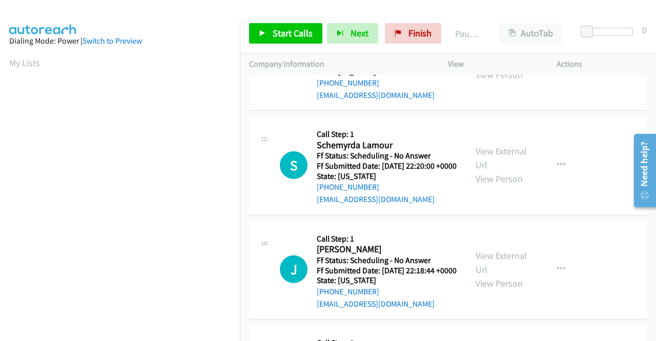
scroll to position [1076, 0]
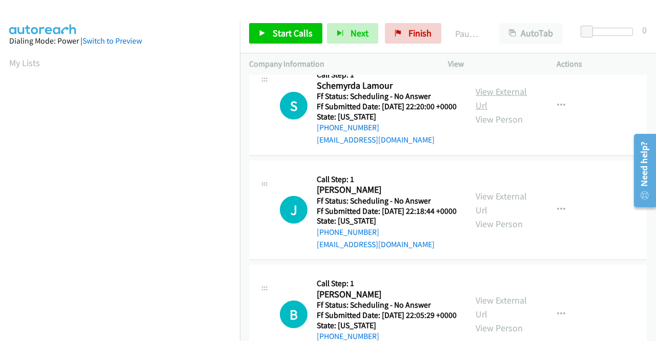
click at [495, 111] on link "View External Url" at bounding box center [501, 99] width 51 height 26
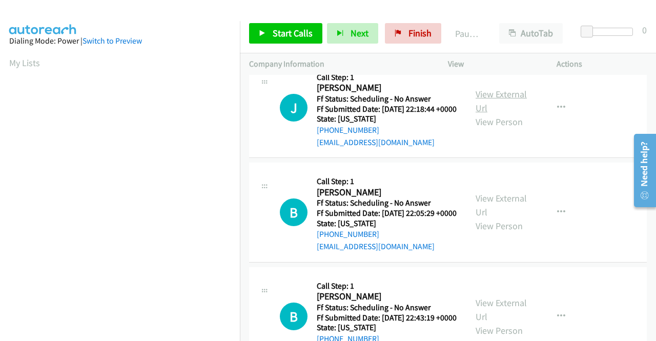
scroll to position [1179, 0]
click at [486, 113] on link "View External Url" at bounding box center [501, 101] width 51 height 26
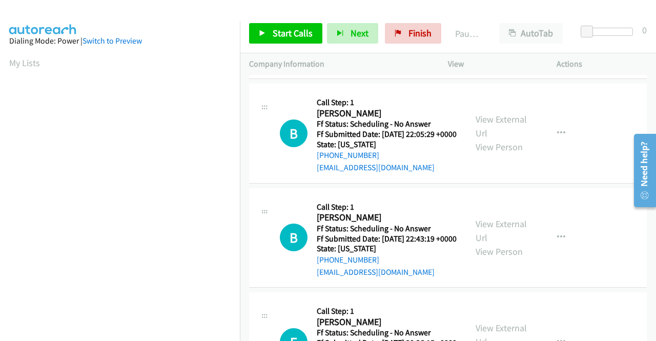
scroll to position [1281, 0]
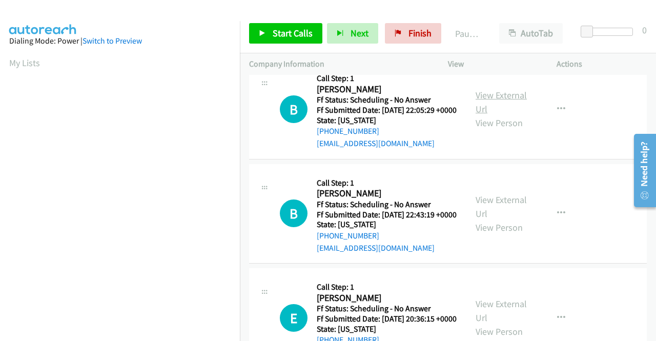
click at [485, 115] on link "View External Url" at bounding box center [501, 102] width 51 height 26
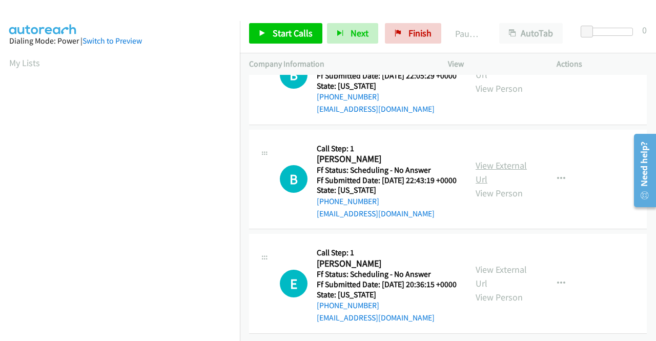
scroll to position [1384, 0]
click at [496, 185] on link "View External Url" at bounding box center [501, 172] width 51 height 26
click at [505, 263] on link "View External Url" at bounding box center [501, 276] width 51 height 26
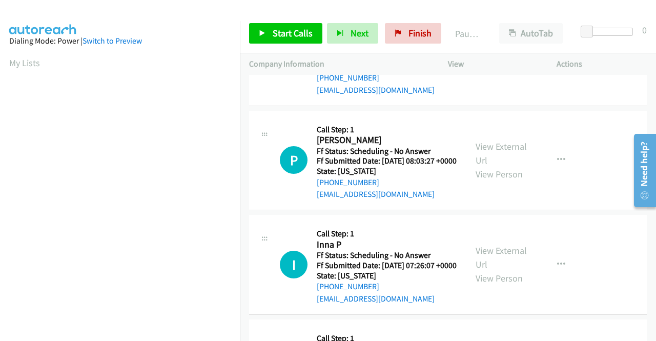
scroll to position [0, 0]
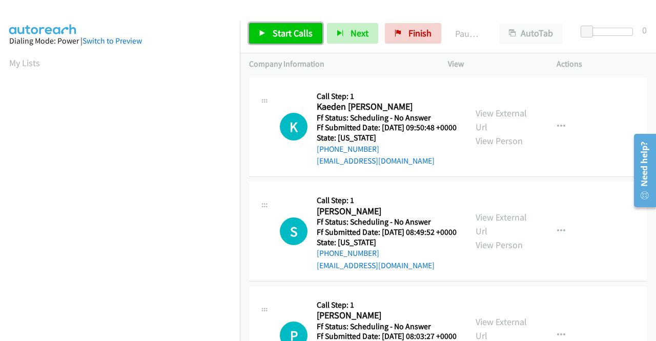
click at [299, 36] on span "Start Calls" at bounding box center [293, 33] width 40 height 12
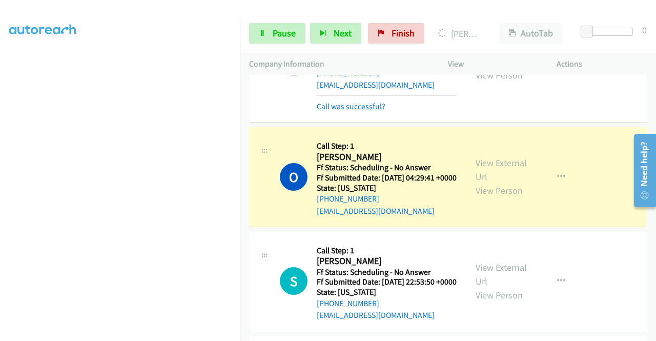
scroll to position [461, 0]
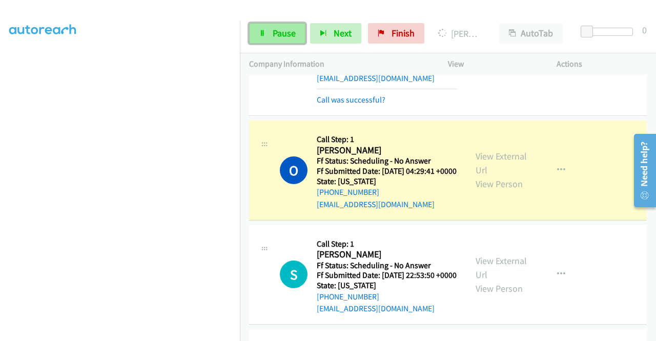
click at [269, 26] on link "Pause" at bounding box center [277, 33] width 56 height 20
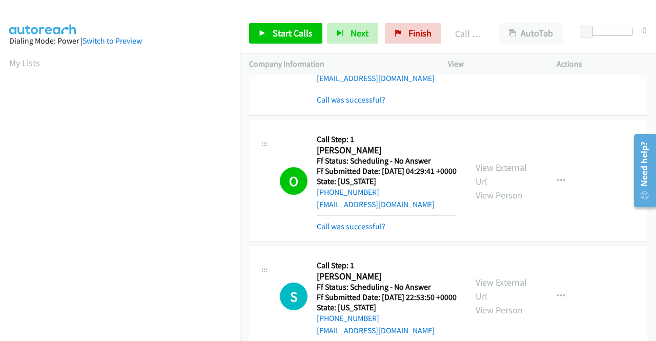
scroll to position [234, 0]
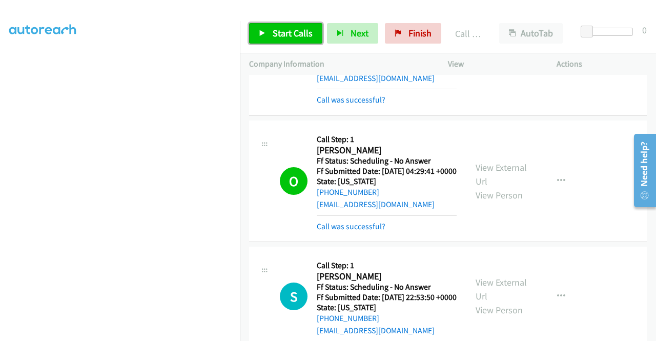
click at [277, 36] on span "Start Calls" at bounding box center [293, 33] width 40 height 12
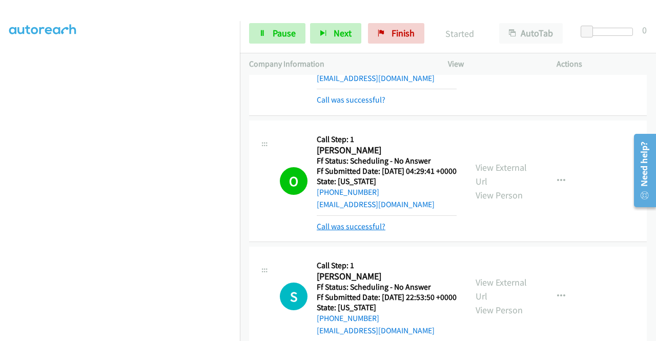
click at [353, 231] on link "Call was successful?" at bounding box center [351, 226] width 69 height 10
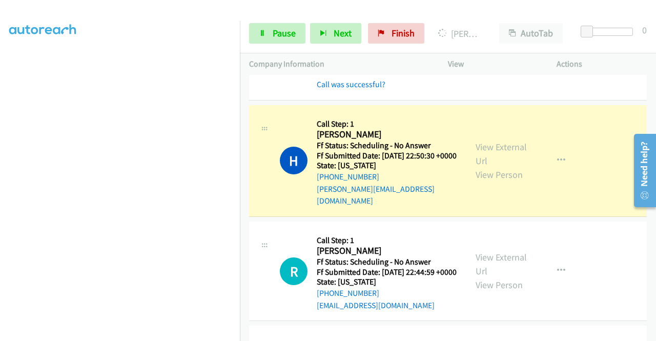
scroll to position [769, 0]
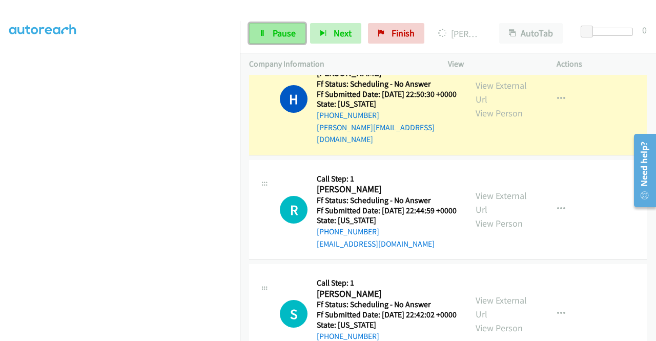
click at [264, 34] on icon at bounding box center [262, 33] width 7 height 7
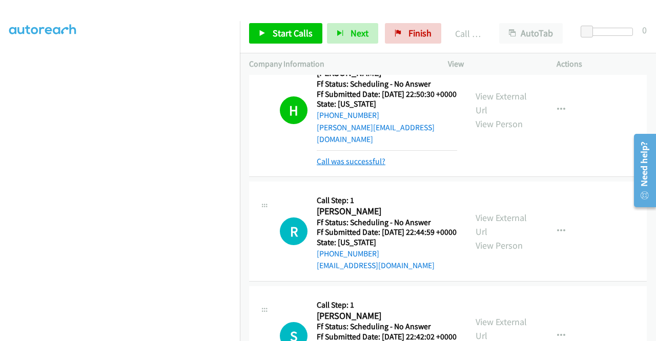
click at [368, 166] on link "Call was successful?" at bounding box center [351, 161] width 69 height 10
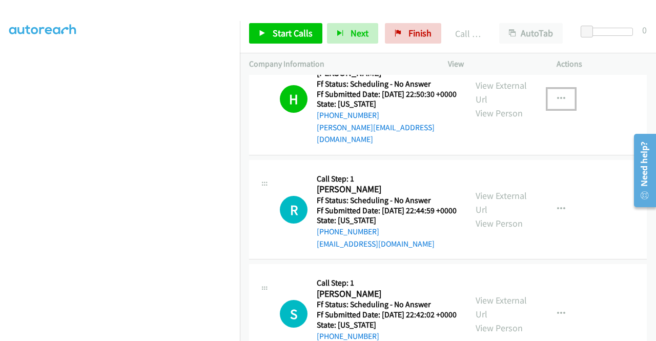
click at [557, 103] on icon "button" at bounding box center [561, 99] width 8 height 8
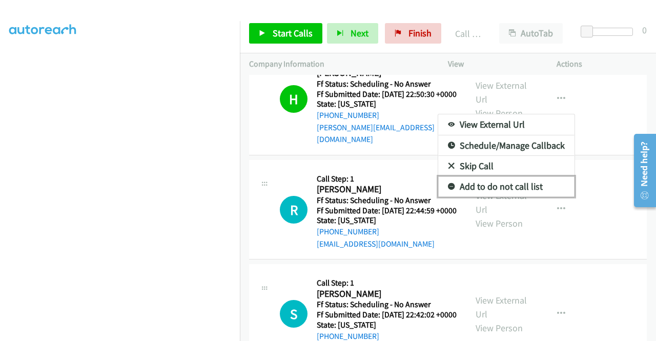
click at [490, 197] on link "Add to do not call list" at bounding box center [506, 186] width 136 height 20
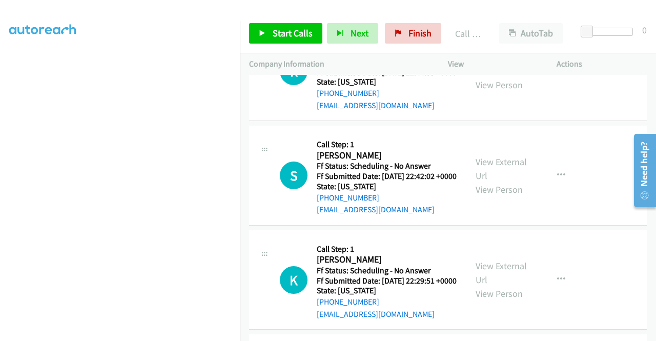
scroll to position [922, 0]
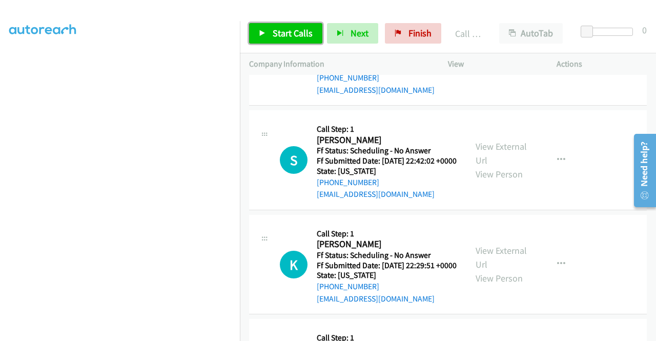
click at [281, 35] on span "Start Calls" at bounding box center [293, 33] width 40 height 12
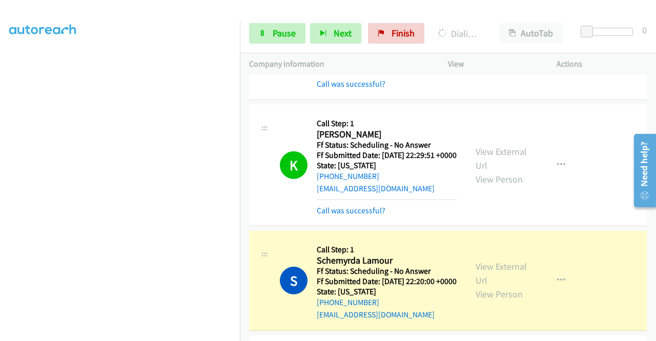
scroll to position [1230, 0]
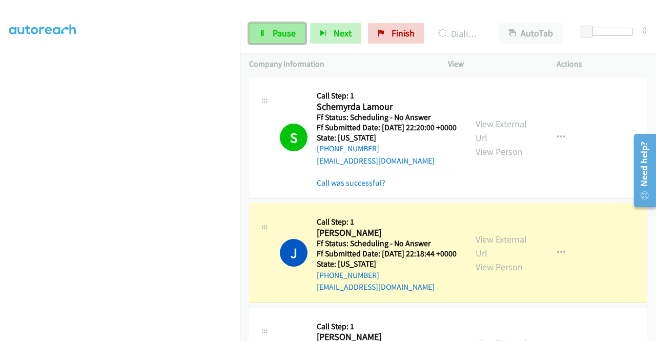
click at [294, 37] on span "Pause" at bounding box center [284, 33] width 23 height 12
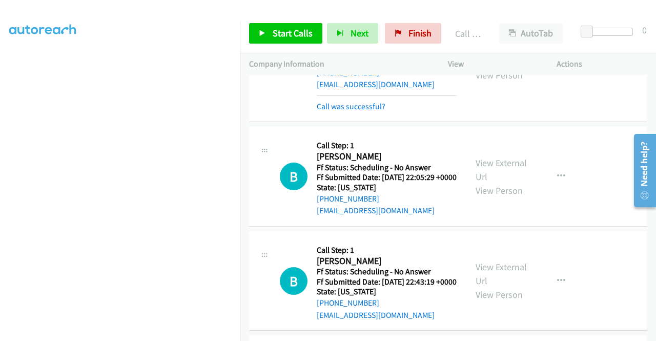
scroll to position [1435, 0]
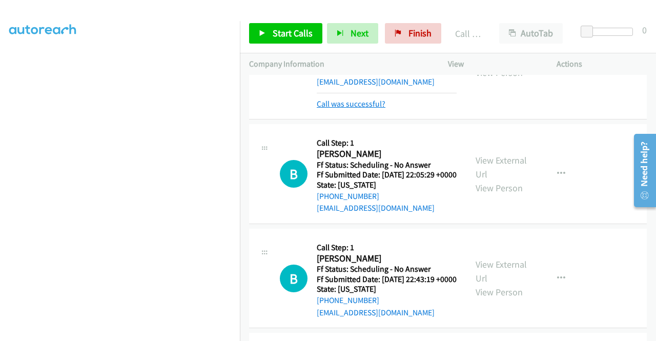
click at [364, 109] on link "Call was successful?" at bounding box center [351, 104] width 69 height 10
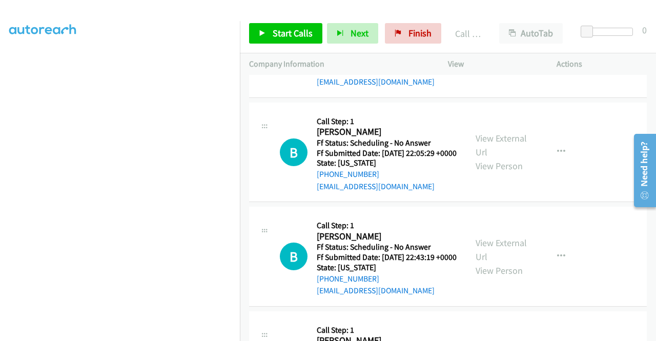
click at [557, 52] on icon "button" at bounding box center [561, 48] width 8 height 8
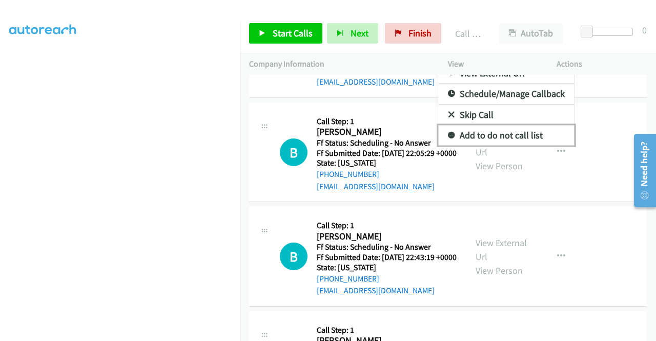
click at [489, 146] on link "Add to do not call list" at bounding box center [506, 135] width 136 height 20
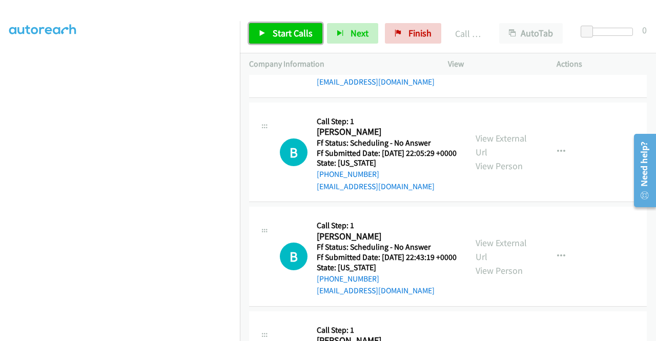
click at [302, 35] on span "Start Calls" at bounding box center [293, 33] width 40 height 12
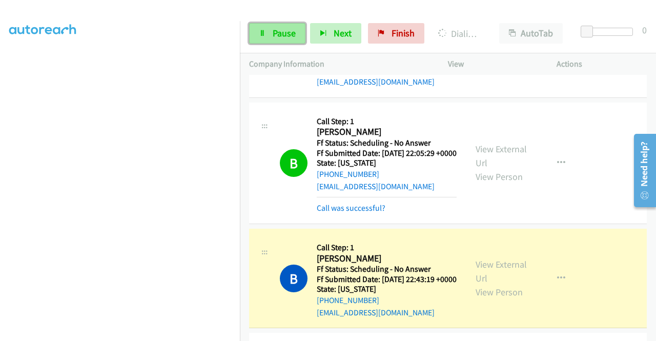
click at [291, 29] on span "Pause" at bounding box center [284, 33] width 23 height 12
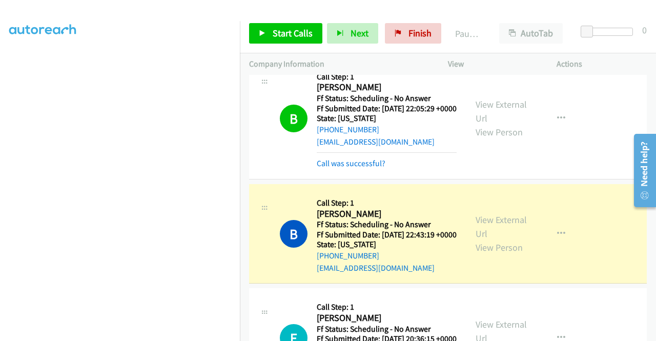
scroll to position [1589, 0]
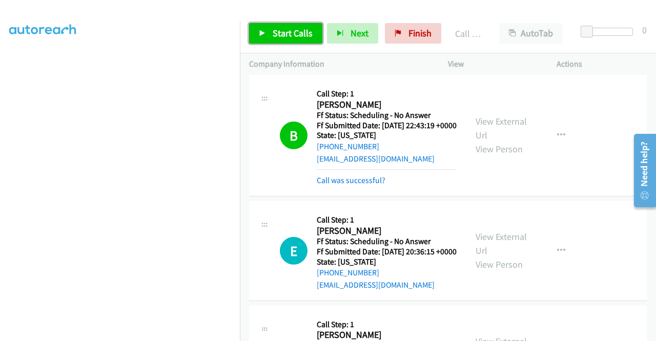
click at [291, 34] on span "Start Calls" at bounding box center [293, 33] width 40 height 12
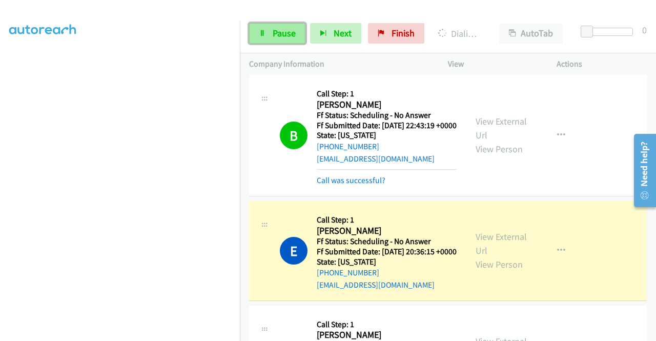
click at [295, 34] on link "Pause" at bounding box center [277, 33] width 56 height 20
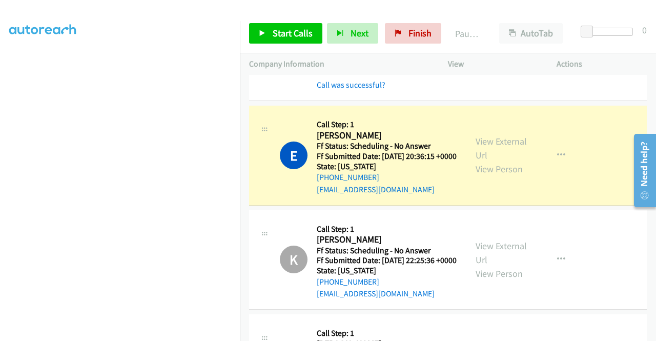
scroll to position [1691, 0]
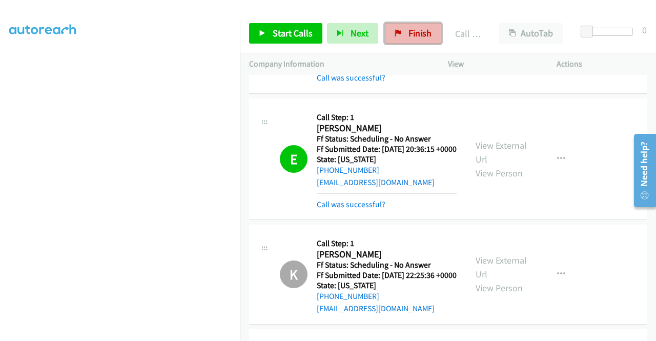
click at [422, 29] on span "Finish" at bounding box center [419, 33] width 23 height 12
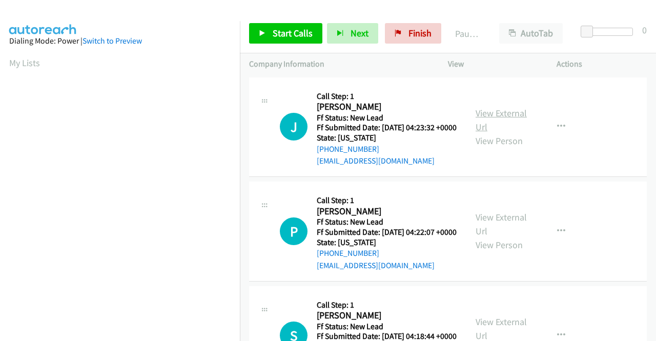
click at [496, 121] on link "View External Url" at bounding box center [501, 120] width 51 height 26
click at [486, 233] on link "View External Url" at bounding box center [501, 224] width 51 height 26
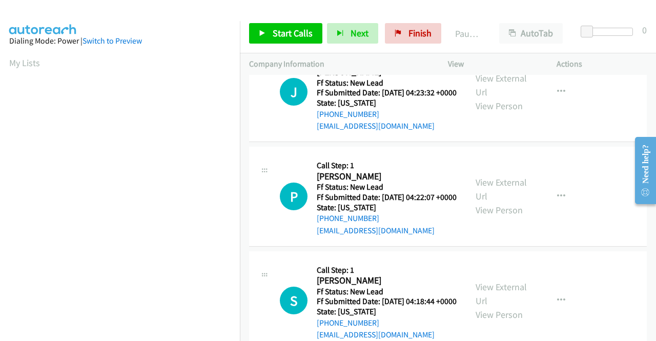
scroll to position [51, 0]
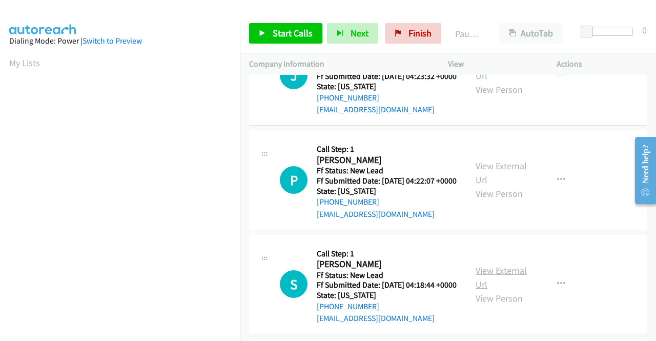
click at [497, 290] on link "View External Url" at bounding box center [501, 277] width 51 height 26
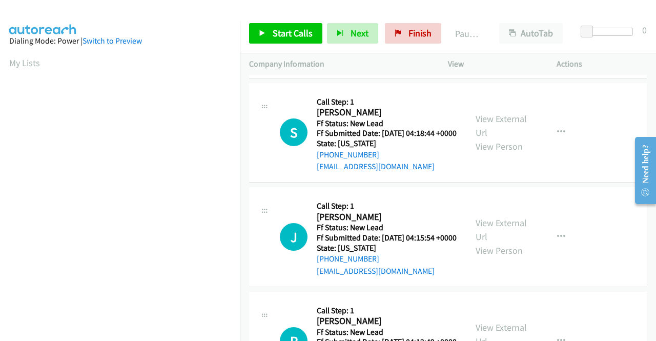
scroll to position [205, 0]
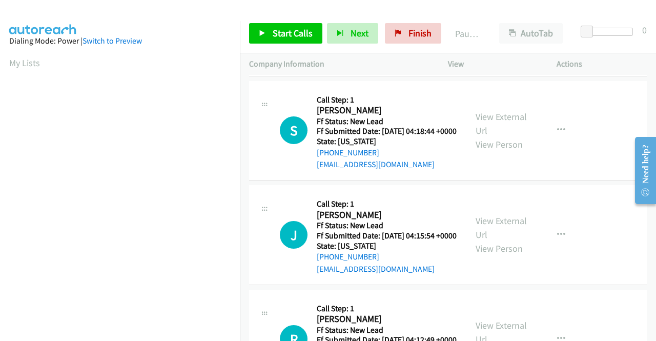
click at [497, 255] on div "View External Url View Person" at bounding box center [502, 235] width 53 height 42
click at [496, 240] on link "View External Url" at bounding box center [501, 228] width 51 height 26
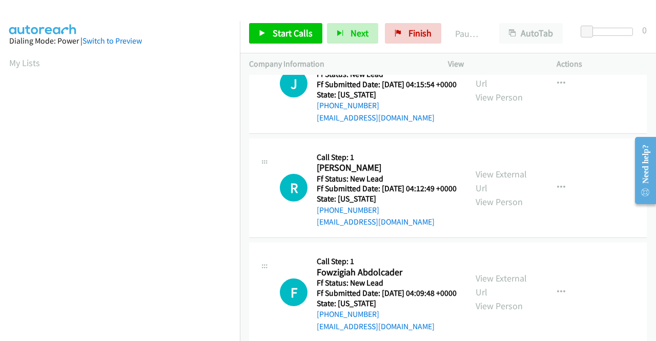
scroll to position [359, 0]
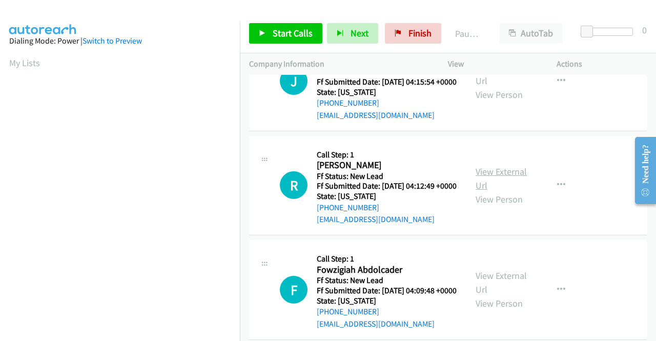
click at [476, 191] on link "View External Url" at bounding box center [501, 179] width 51 height 26
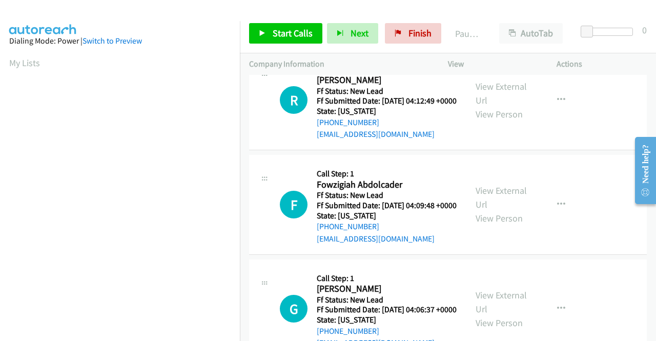
scroll to position [461, 0]
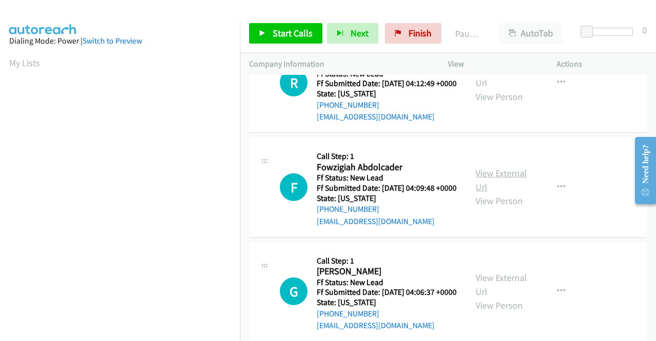
click at [487, 193] on link "View External Url" at bounding box center [501, 180] width 51 height 26
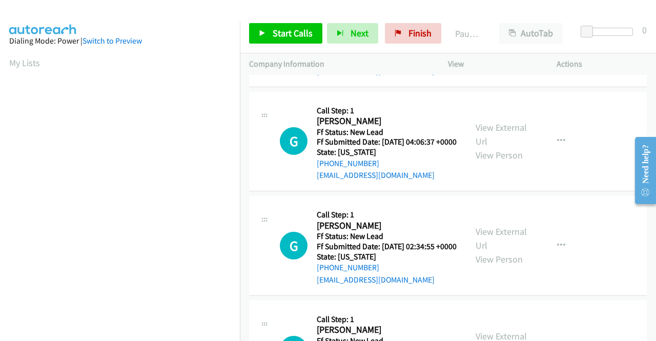
scroll to position [615, 0]
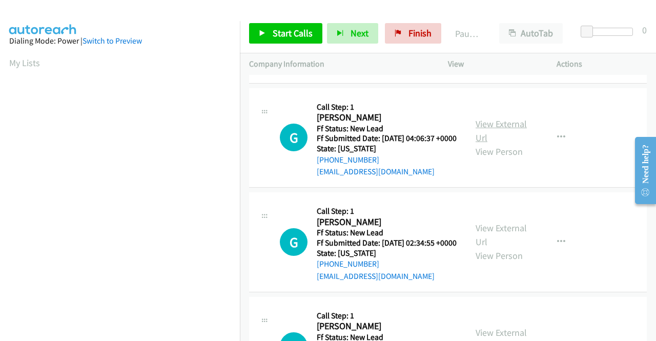
click at [501, 143] on link "View External Url" at bounding box center [501, 131] width 51 height 26
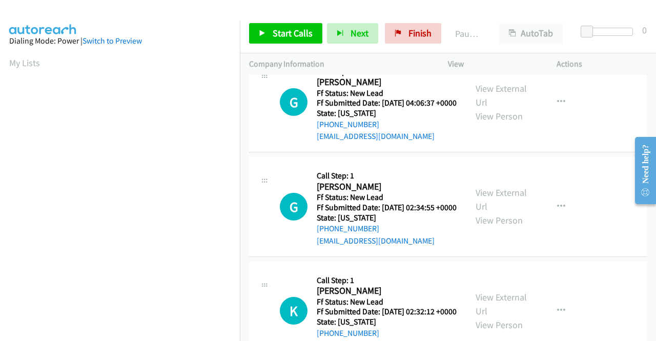
scroll to position [666, 0]
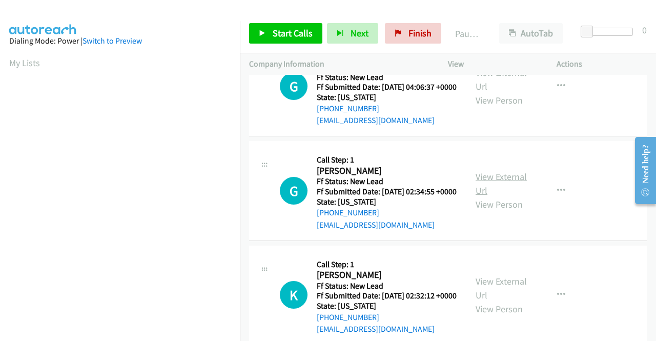
click at [500, 196] on link "View External Url" at bounding box center [501, 184] width 51 height 26
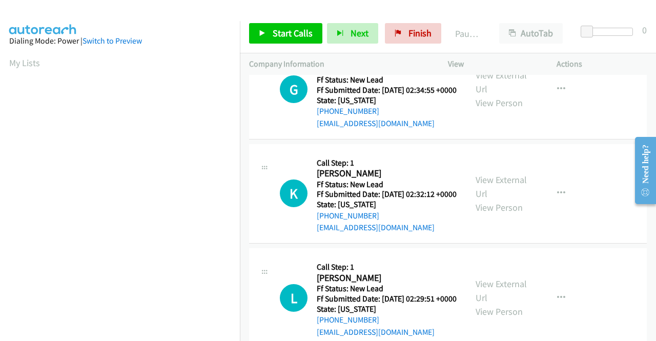
scroll to position [769, 0]
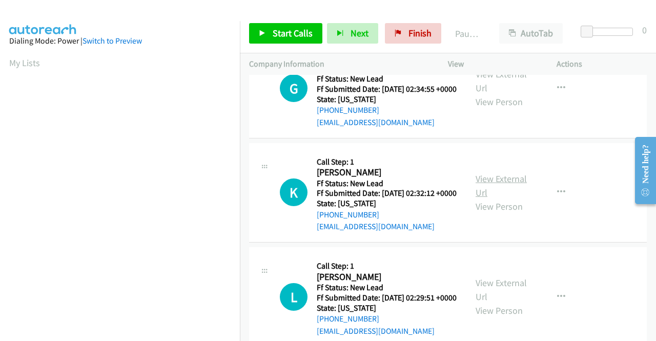
click at [505, 198] on link "View External Url" at bounding box center [501, 186] width 51 height 26
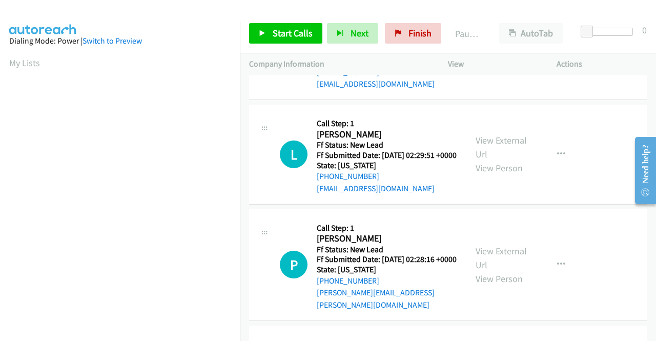
scroll to position [922, 0]
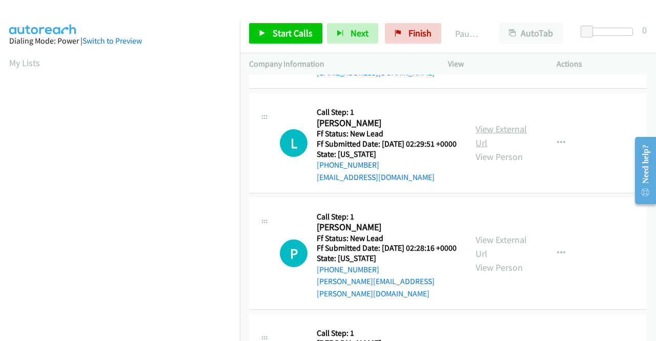
click at [495, 149] on link "View External Url" at bounding box center [501, 136] width 51 height 26
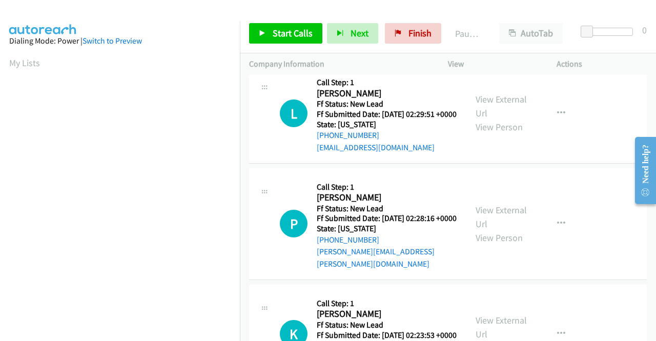
scroll to position [974, 0]
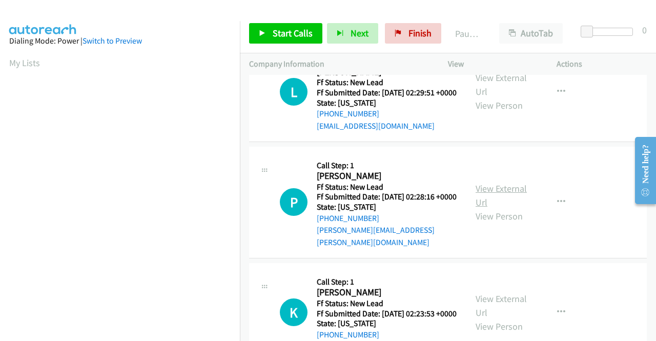
click at [489, 208] on link "View External Url" at bounding box center [501, 195] width 51 height 26
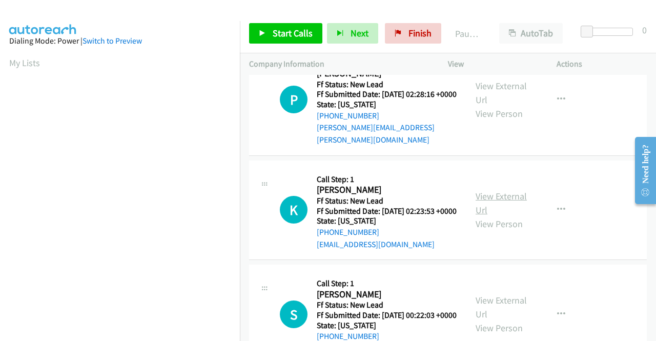
click at [488, 216] on link "View External Url" at bounding box center [501, 203] width 51 height 26
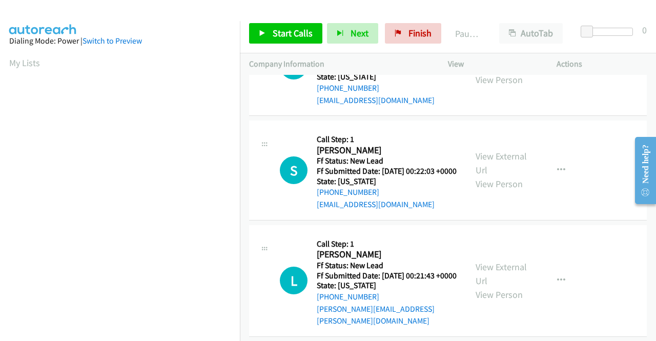
scroll to position [1230, 0]
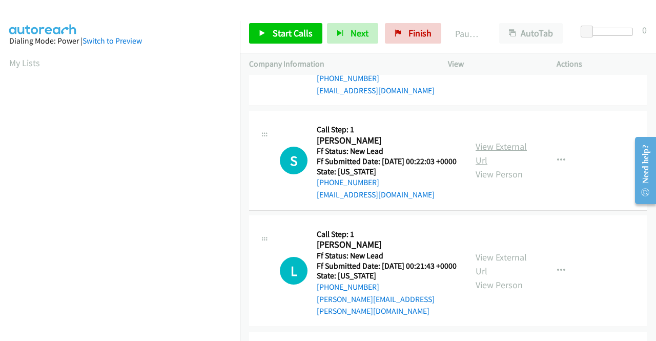
click at [489, 166] on link "View External Url" at bounding box center [501, 153] width 51 height 26
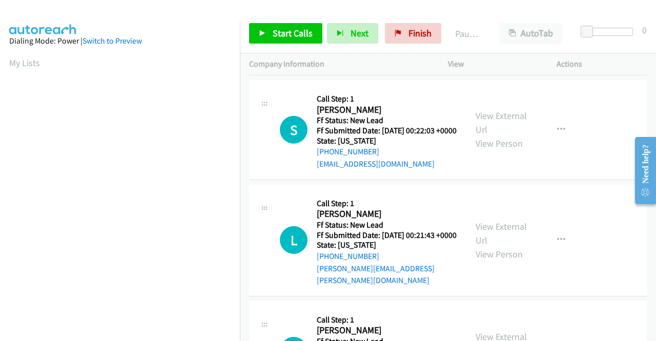
scroll to position [1332, 0]
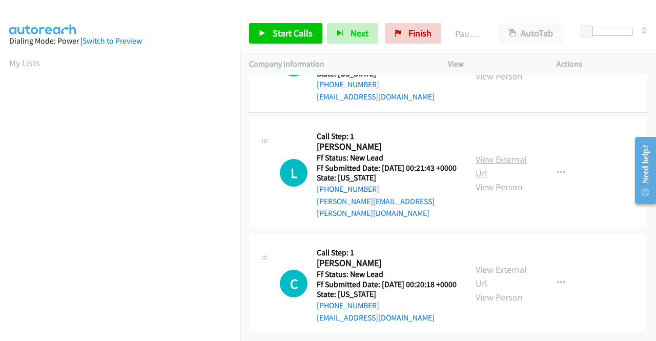
click at [486, 179] on link "View External Url" at bounding box center [501, 166] width 51 height 26
click at [491, 263] on link "View External Url" at bounding box center [501, 276] width 51 height 26
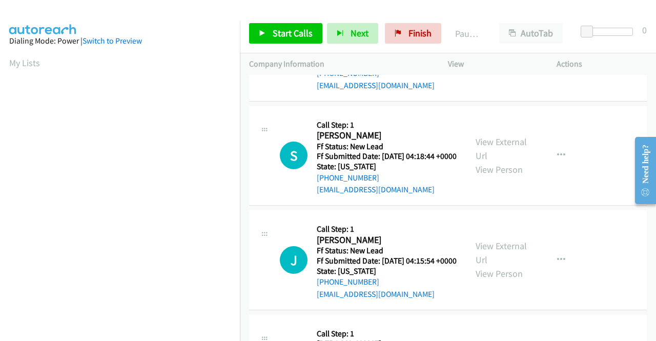
scroll to position [29, 0]
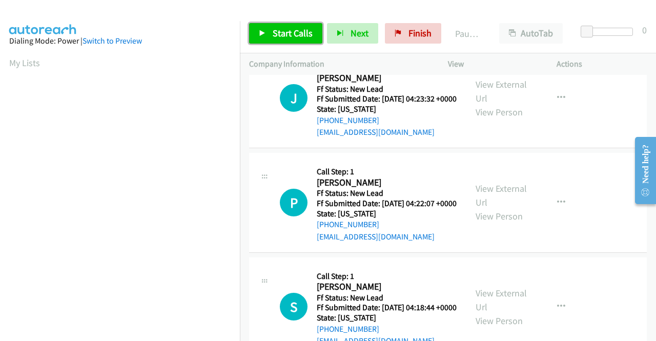
click at [297, 29] on span "Start Calls" at bounding box center [293, 33] width 40 height 12
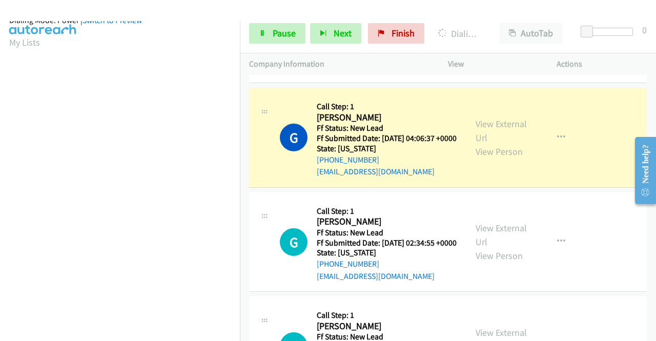
scroll to position [234, 0]
click at [284, 28] on span "Pause" at bounding box center [284, 33] width 23 height 12
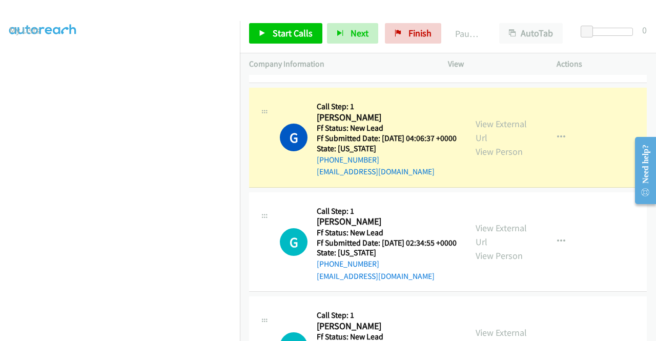
scroll to position [29, 0]
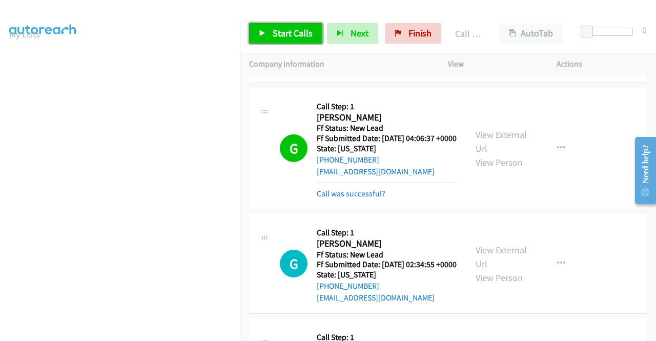
click at [307, 26] on link "Start Calls" at bounding box center [285, 33] width 73 height 20
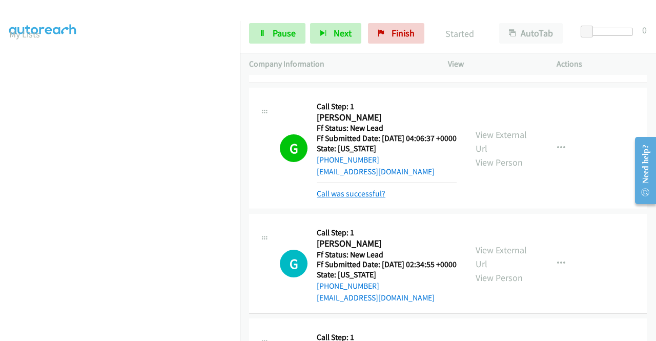
click at [375, 198] on link "Call was successful?" at bounding box center [351, 194] width 69 height 10
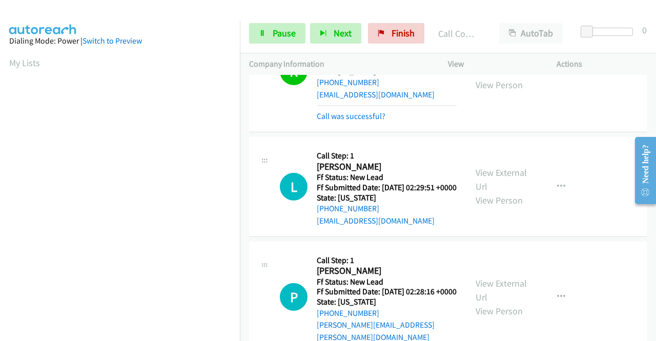
scroll to position [234, 0]
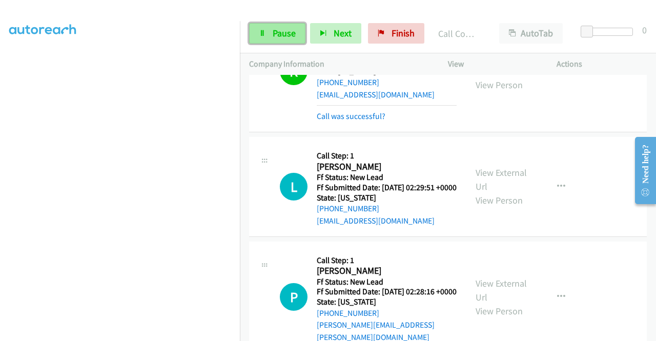
click at [291, 32] on span "Pause" at bounding box center [284, 33] width 23 height 12
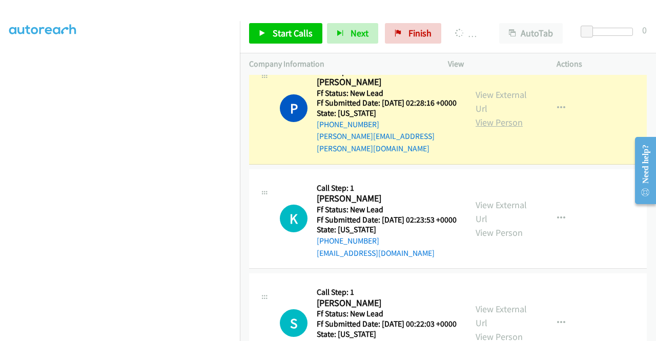
scroll to position [1259, 0]
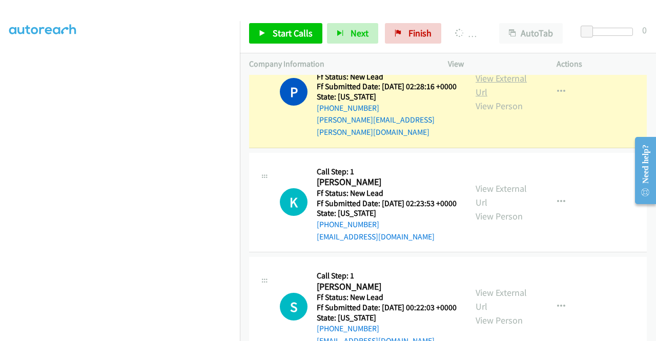
click at [498, 98] on link "View External Url" at bounding box center [501, 85] width 51 height 26
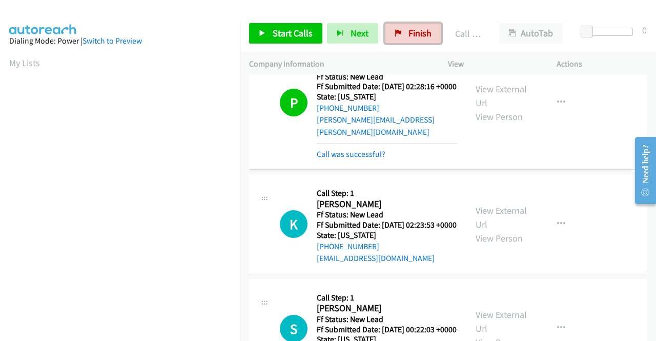
drag, startPoint x: 405, startPoint y: 33, endPoint x: 360, endPoint y: 55, distance: 50.7
click at [408, 33] on span "Finish" at bounding box center [419, 33] width 23 height 12
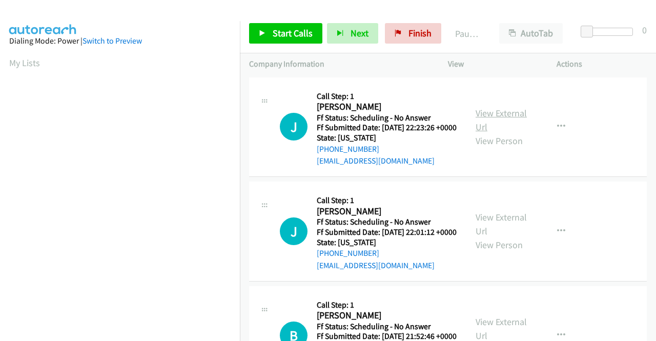
click at [482, 118] on link "View External Url" at bounding box center [501, 120] width 51 height 26
click at [503, 237] on link "View External Url" at bounding box center [501, 224] width 51 height 26
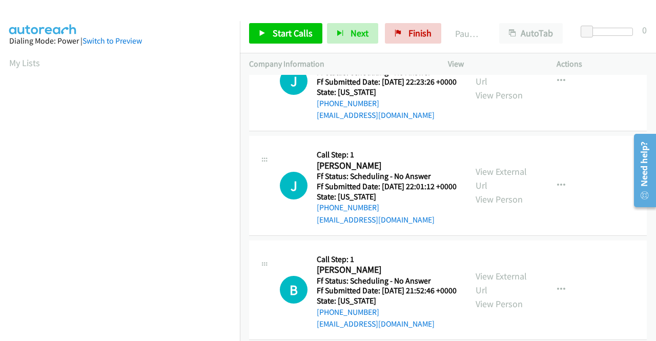
scroll to position [102, 0]
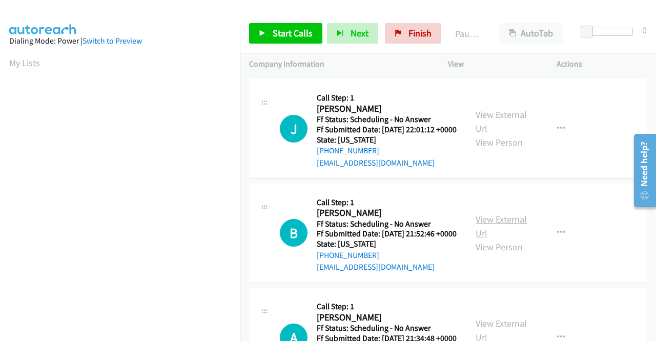
click at [499, 239] on link "View External Url" at bounding box center [501, 226] width 51 height 26
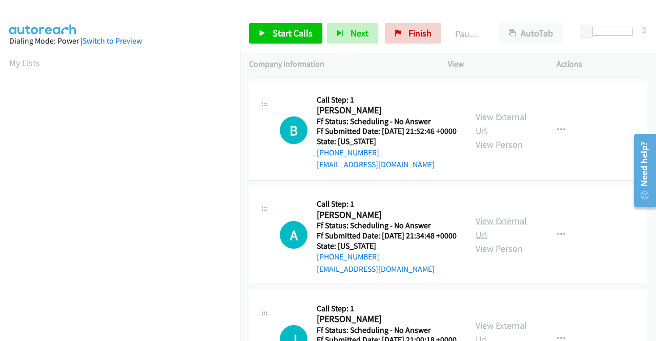
click at [476, 240] on link "View External Url" at bounding box center [501, 228] width 51 height 26
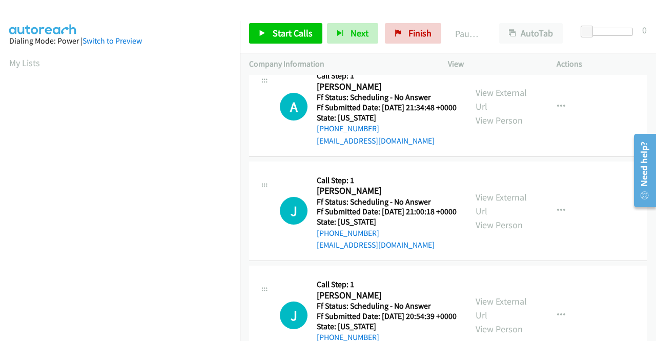
scroll to position [359, 0]
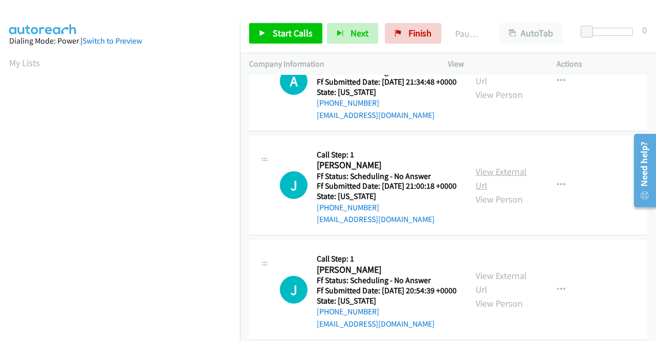
click at [488, 191] on link "View External Url" at bounding box center [501, 179] width 51 height 26
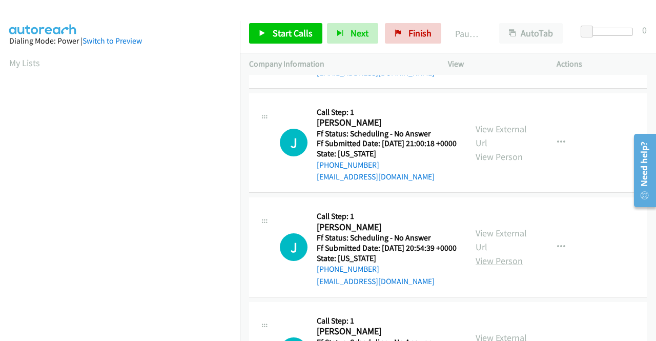
scroll to position [461, 0]
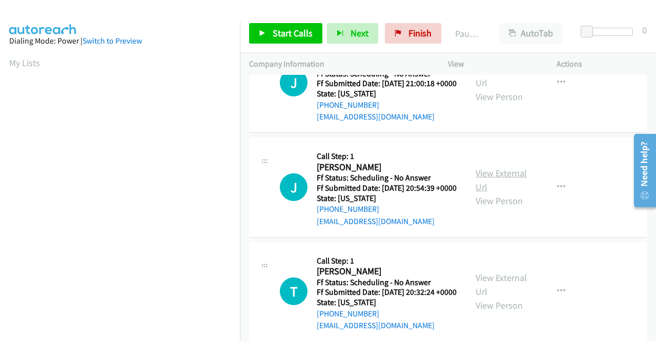
click at [497, 193] on link "View External Url" at bounding box center [501, 180] width 51 height 26
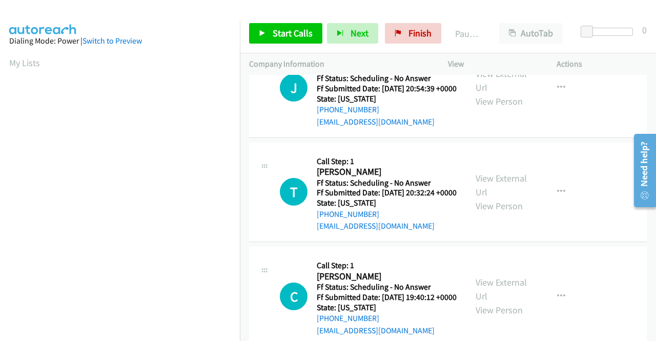
scroll to position [564, 0]
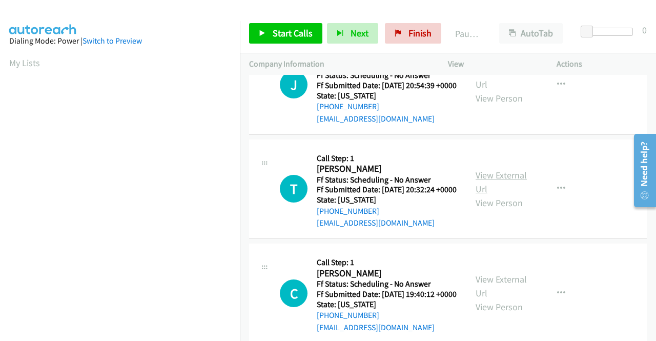
click at [499, 195] on link "View External Url" at bounding box center [501, 182] width 51 height 26
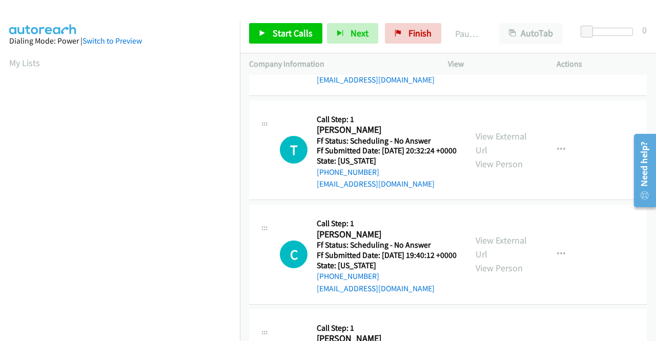
scroll to position [717, 0]
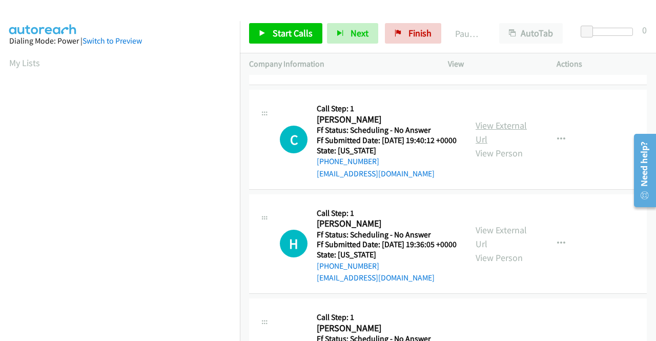
click at [495, 145] on link "View External Url" at bounding box center [501, 132] width 51 height 26
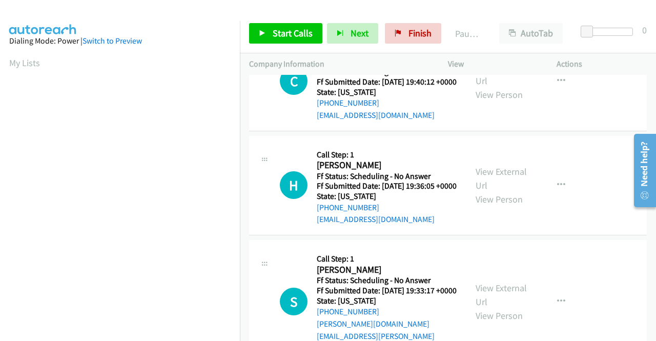
scroll to position [820, 0]
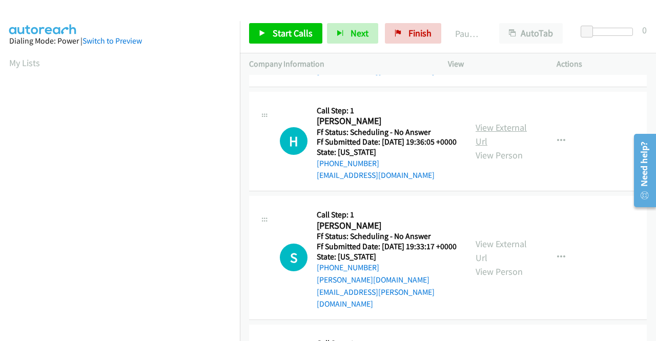
click at [505, 147] on link "View External Url" at bounding box center [501, 134] width 51 height 26
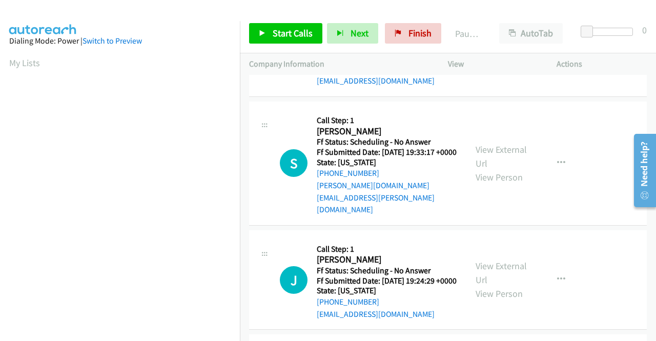
scroll to position [922, 0]
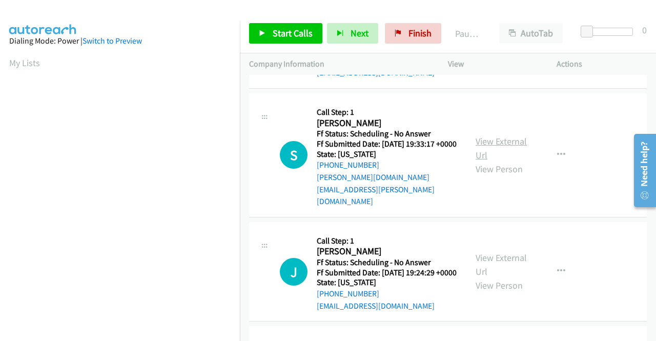
click at [482, 161] on link "View External Url" at bounding box center [501, 148] width 51 height 26
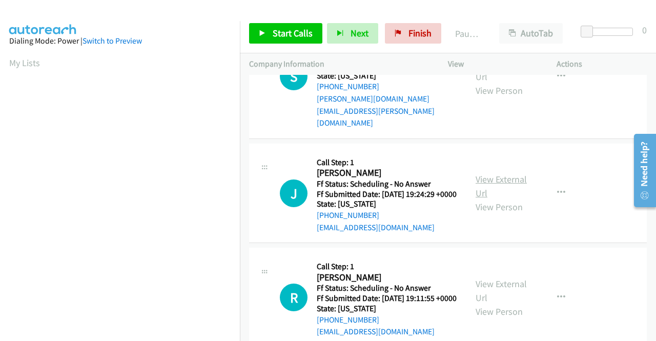
scroll to position [1025, 0]
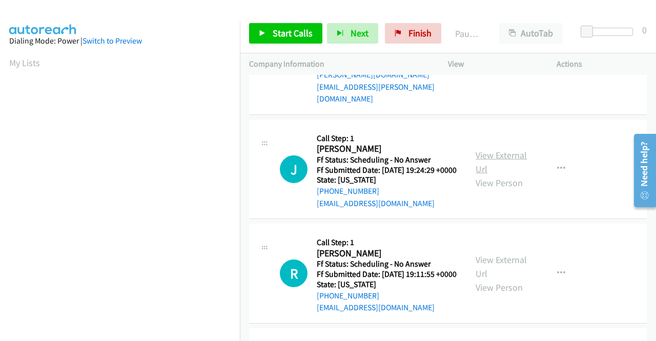
click at [487, 175] on link "View External Url" at bounding box center [501, 162] width 51 height 26
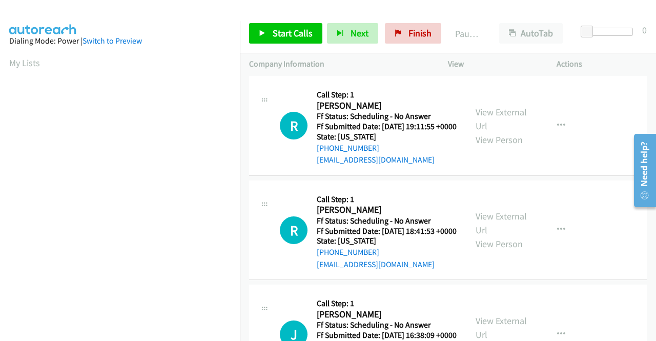
scroll to position [1179, 0]
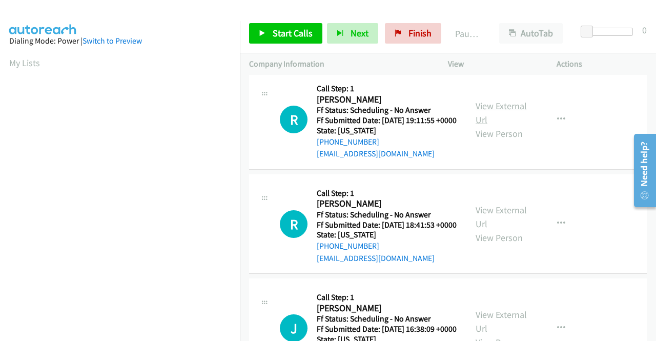
click at [500, 126] on link "View External Url" at bounding box center [501, 113] width 51 height 26
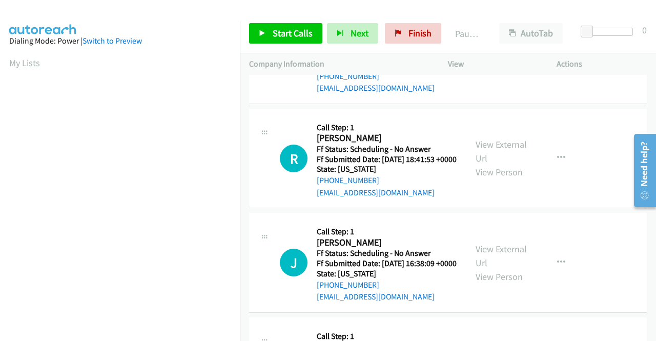
scroll to position [1281, 0]
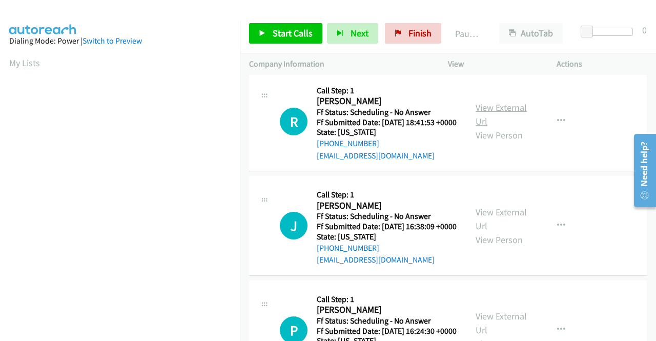
click at [506, 127] on link "View External Url" at bounding box center [501, 114] width 51 height 26
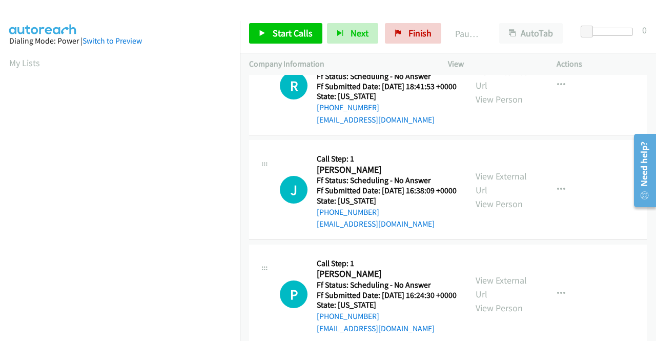
scroll to position [1384, 0]
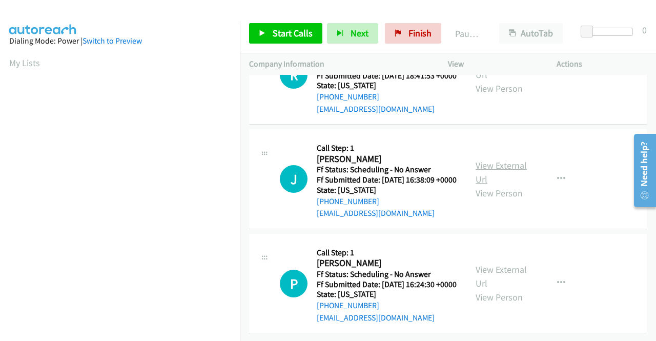
click at [476, 185] on link "View External Url" at bounding box center [501, 172] width 51 height 26
click at [491, 263] on link "View External Url" at bounding box center [501, 276] width 51 height 26
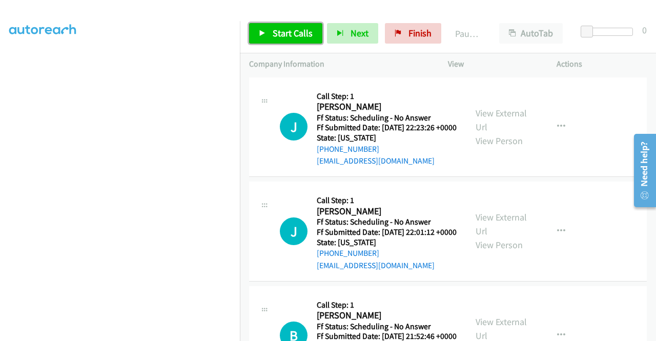
click at [285, 34] on span "Start Calls" at bounding box center [293, 33] width 40 height 12
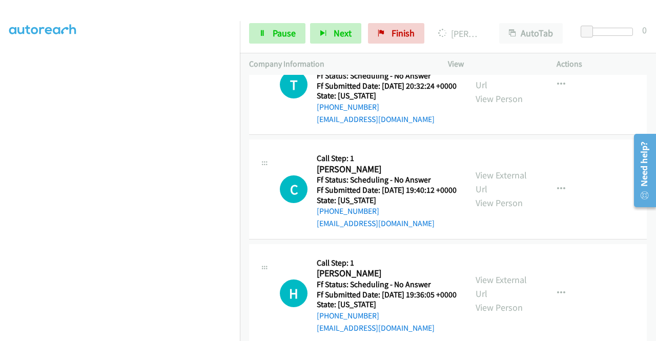
scroll to position [790, 0]
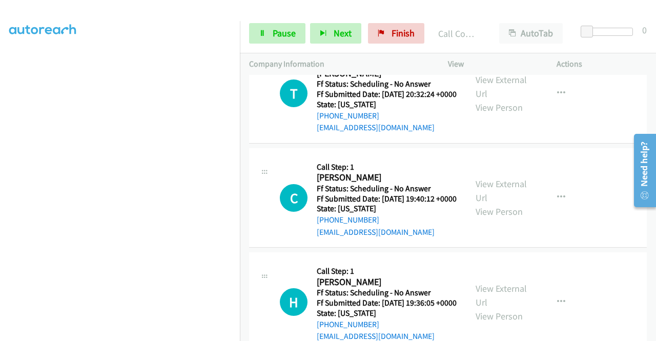
click at [259, 12] on div at bounding box center [323, 19] width 647 height 39
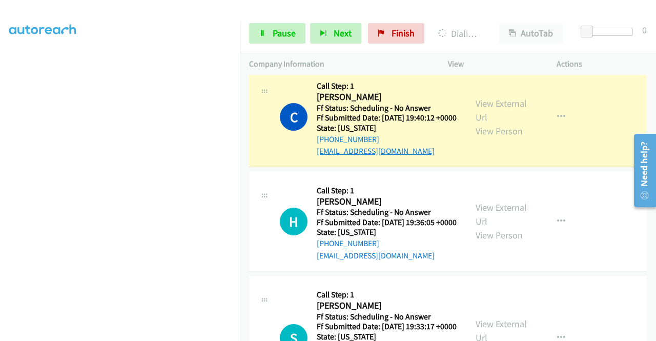
scroll to position [944, 0]
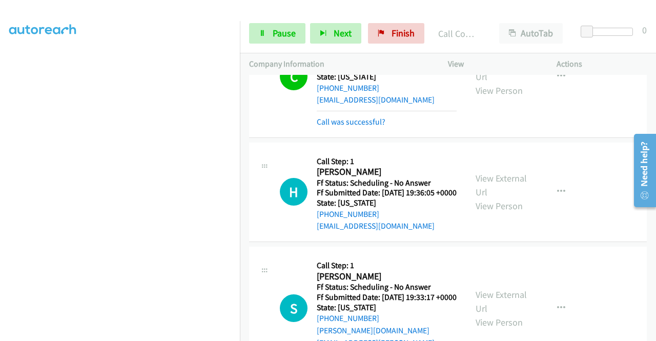
click at [316, 16] on div "Start Calls Pause Next Finish Call Completed AutoTab AutoTab 0" at bounding box center [448, 33] width 416 height 39
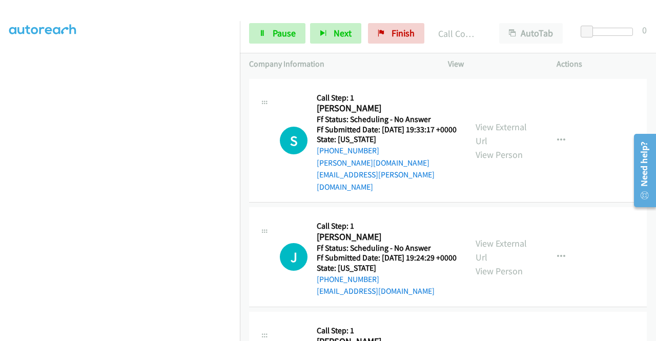
scroll to position [1149, 0]
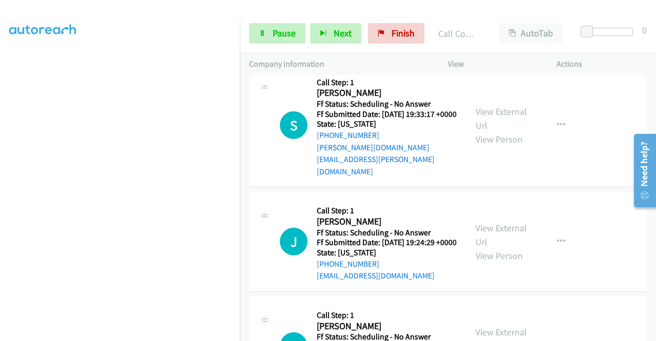
click at [322, 12] on div at bounding box center [323, 19] width 647 height 39
click at [160, 68] on section "My Lists" at bounding box center [119, 63] width 221 height 14
click at [126, 65] on section "My Lists" at bounding box center [119, 63] width 221 height 14
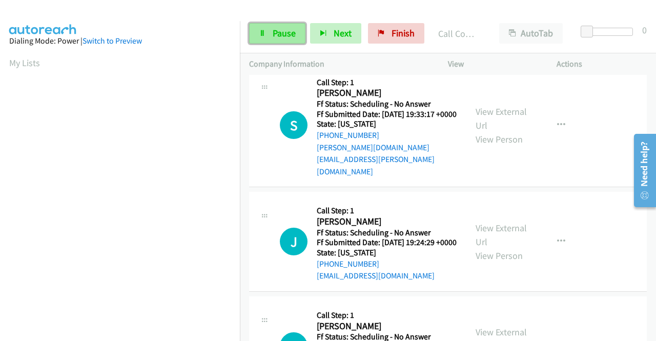
click at [283, 39] on link "Pause" at bounding box center [277, 33] width 56 height 20
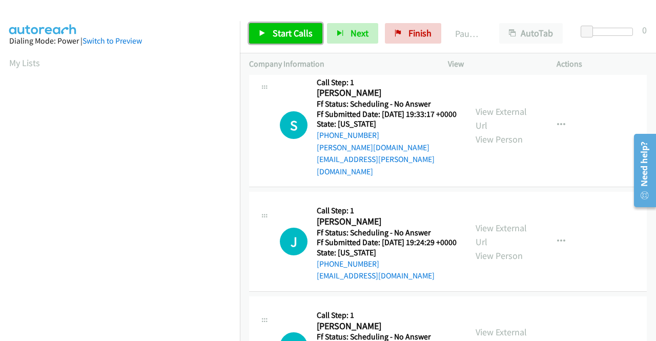
click at [283, 39] on link "Start Calls" at bounding box center [285, 33] width 73 height 20
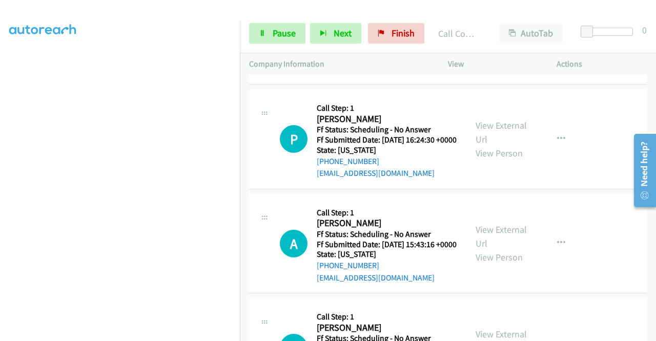
scroll to position [234, 0]
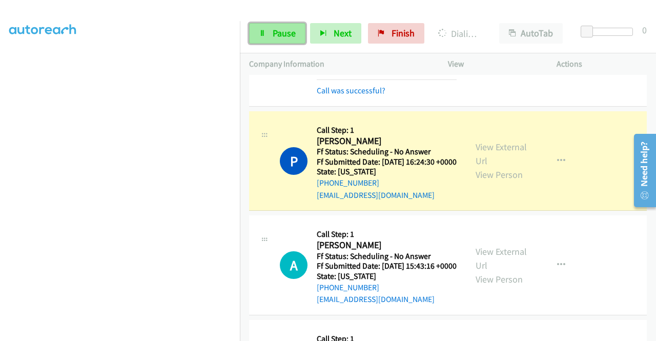
click at [294, 35] on span "Pause" at bounding box center [284, 33] width 23 height 12
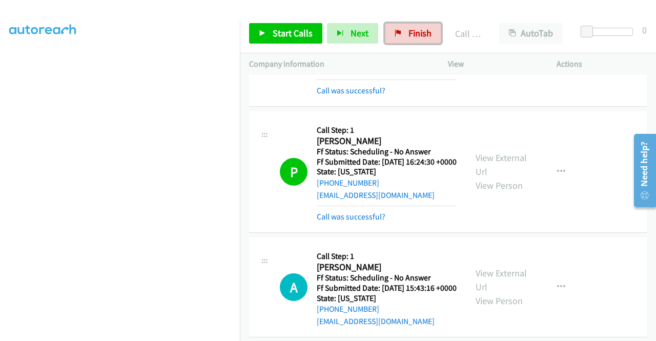
drag, startPoint x: 401, startPoint y: 34, endPoint x: 372, endPoint y: 58, distance: 37.9
click at [401, 34] on link "Finish" at bounding box center [413, 33] width 56 height 20
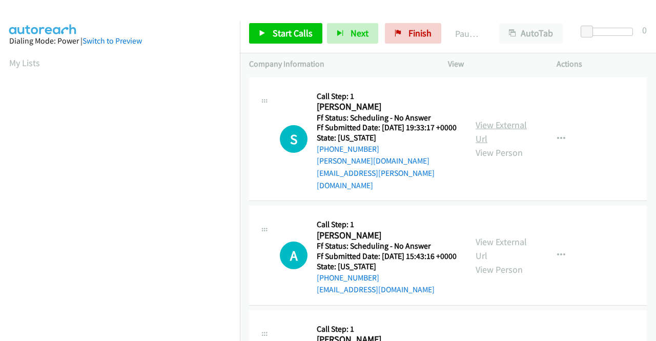
click at [495, 121] on link "View External Url" at bounding box center [501, 132] width 51 height 26
click at [514, 237] on link "View External Url" at bounding box center [501, 249] width 51 height 26
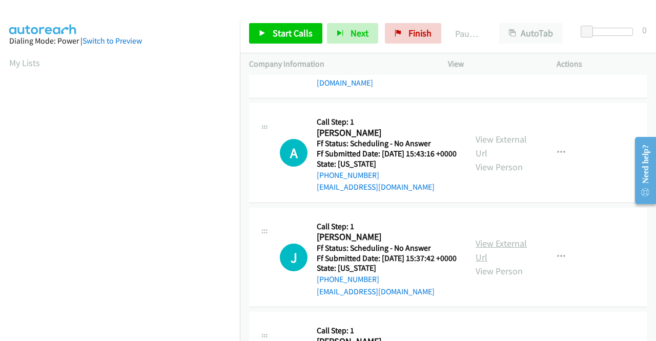
click at [485, 240] on link "View External Url" at bounding box center [501, 250] width 51 height 26
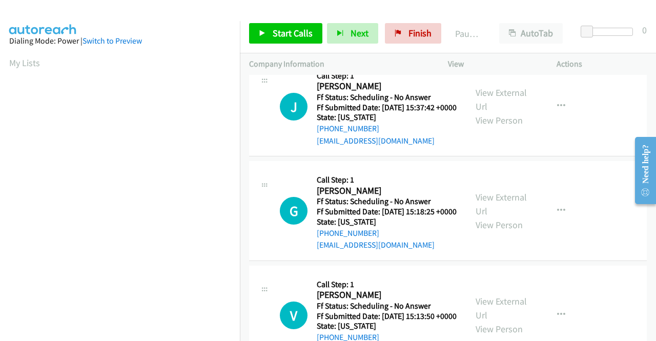
scroll to position [256, 0]
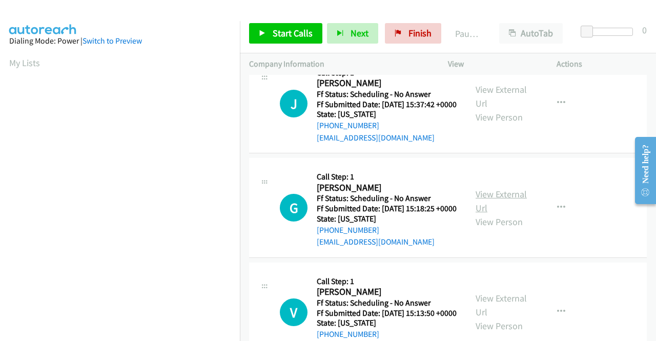
click at [506, 208] on link "View External Url" at bounding box center [501, 201] width 51 height 26
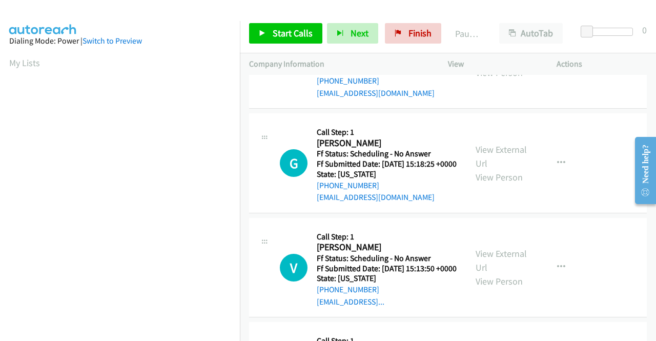
scroll to position [359, 0]
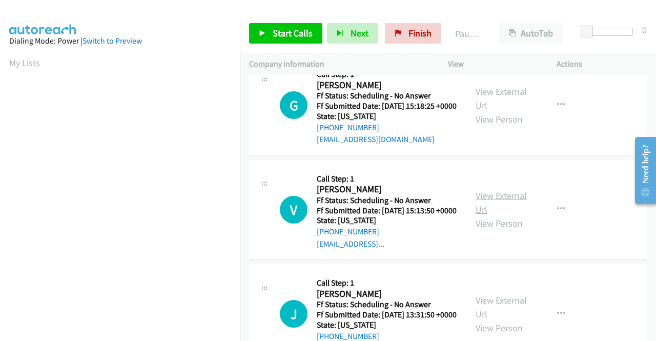
click at [493, 215] on link "View External Url" at bounding box center [501, 203] width 51 height 26
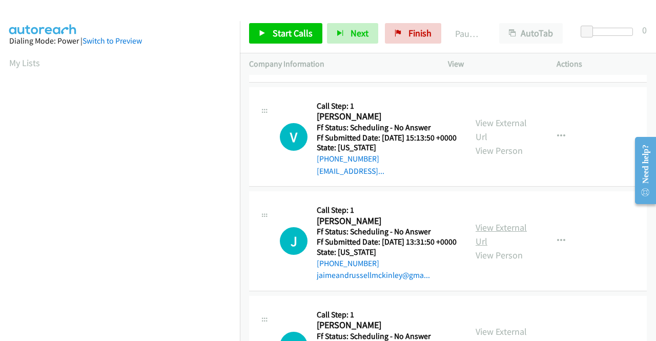
scroll to position [461, 0]
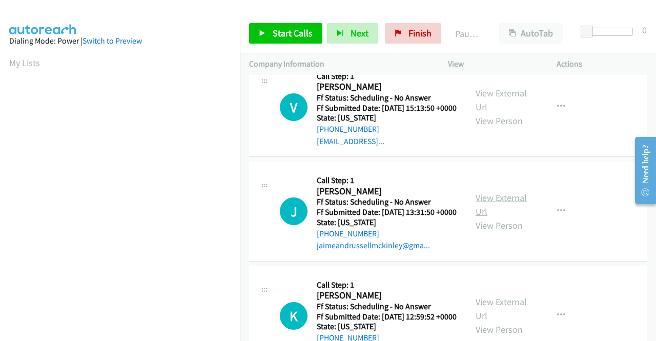
click at [506, 217] on link "View External Url" at bounding box center [501, 205] width 51 height 26
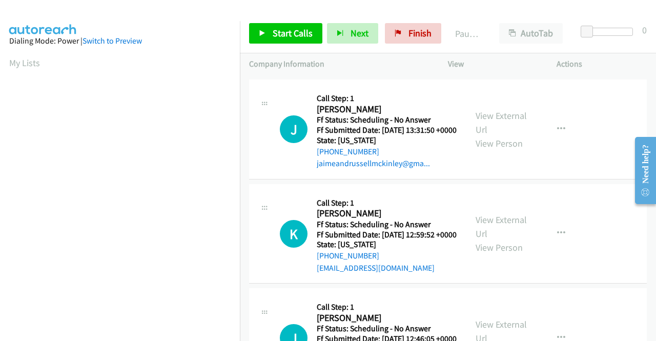
scroll to position [564, 0]
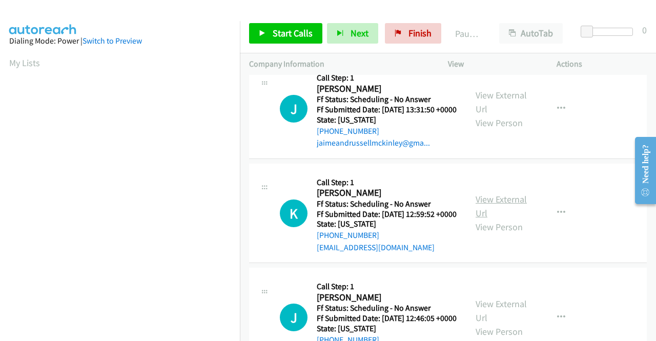
click at [499, 219] on link "View External Url" at bounding box center [501, 206] width 51 height 26
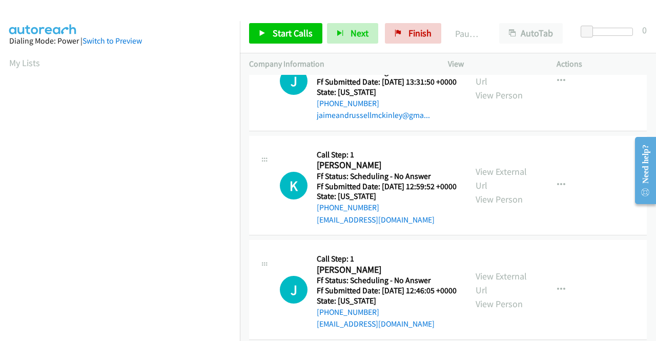
scroll to position [666, 0]
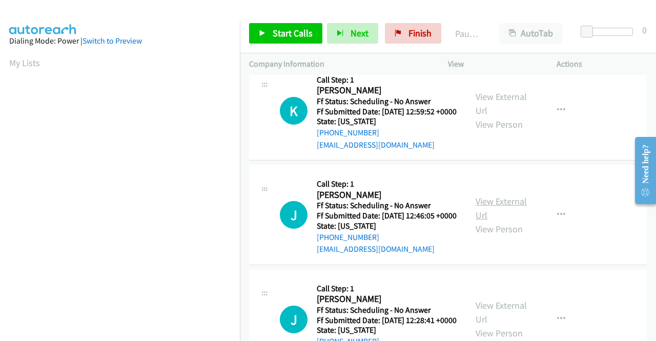
click at [483, 221] on link "View External Url" at bounding box center [501, 208] width 51 height 26
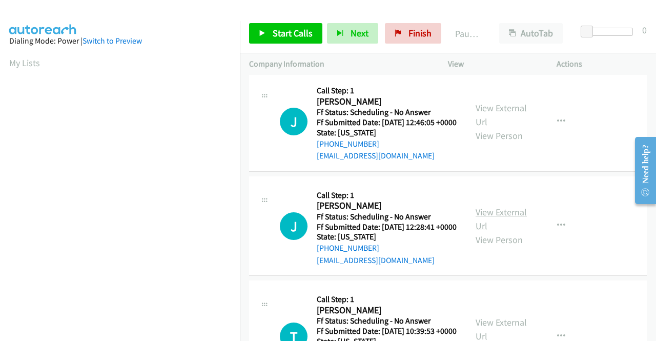
scroll to position [769, 0]
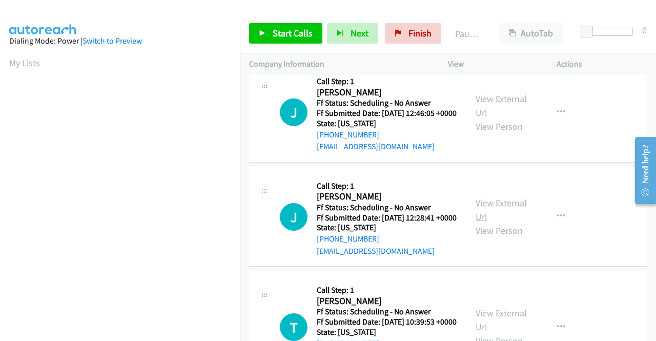
click at [478, 222] on link "View External Url" at bounding box center [501, 210] width 51 height 26
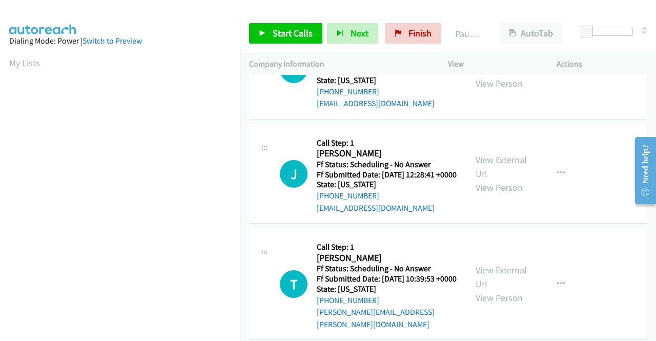
scroll to position [922, 0]
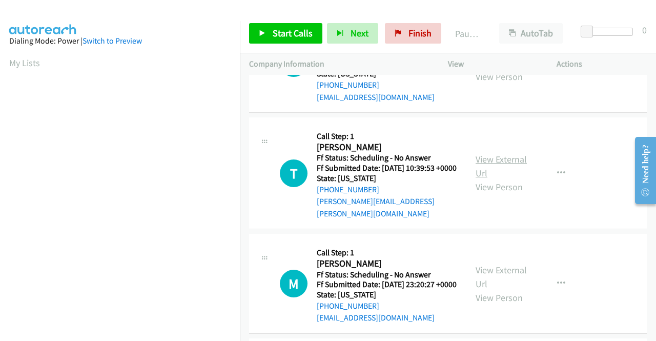
click at [483, 179] on link "View External Url" at bounding box center [501, 166] width 51 height 26
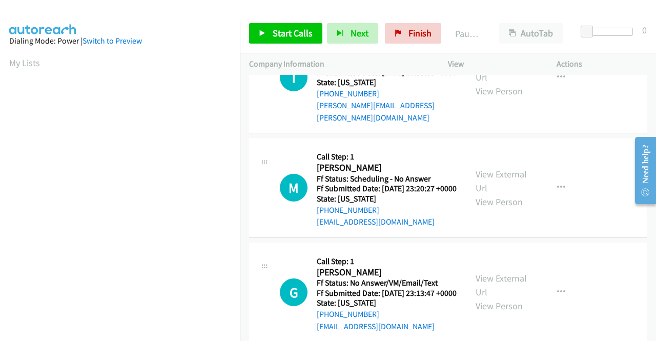
scroll to position [1025, 0]
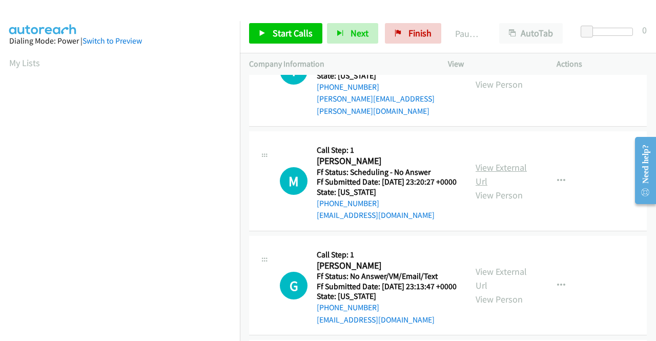
click at [482, 187] on link "View External Url" at bounding box center [501, 174] width 51 height 26
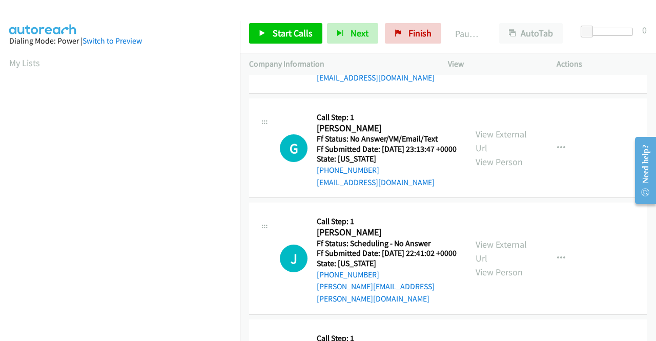
scroll to position [1179, 0]
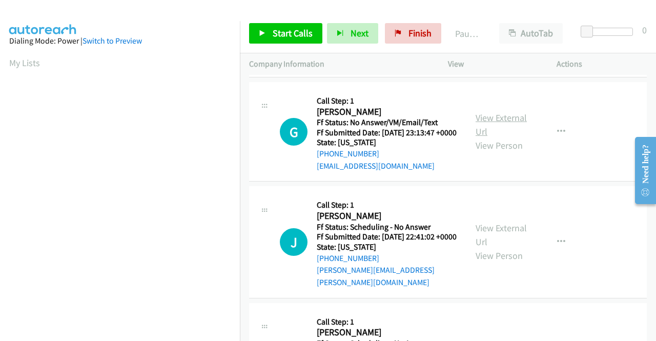
click at [485, 137] on link "View External Url" at bounding box center [501, 125] width 51 height 26
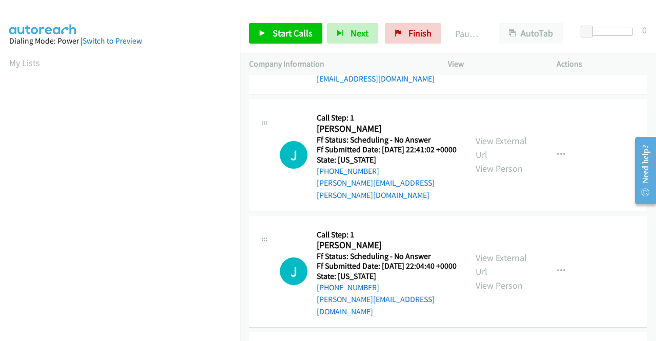
scroll to position [1281, 0]
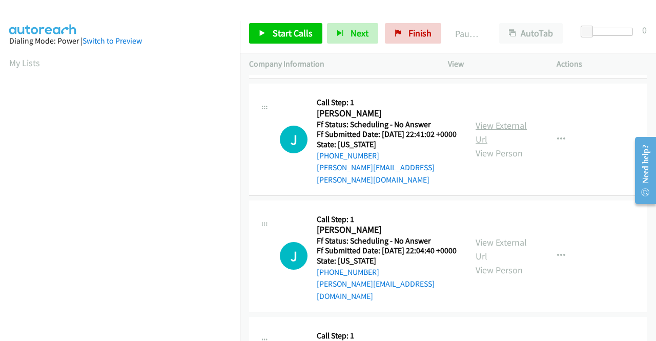
click at [494, 145] on link "View External Url" at bounding box center [501, 132] width 51 height 26
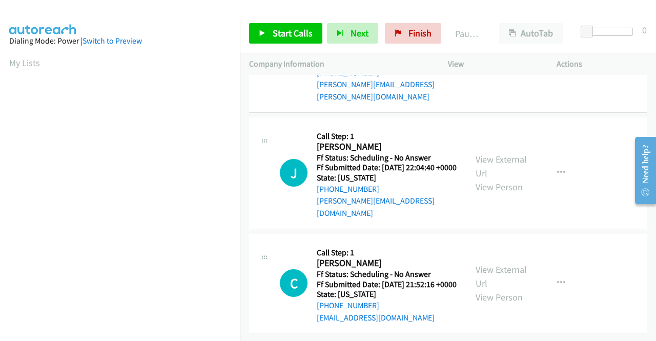
scroll to position [1384, 0]
click at [510, 179] on link "View External Url" at bounding box center [501, 166] width 51 height 26
click at [487, 263] on link "View External Url" at bounding box center [501, 276] width 51 height 26
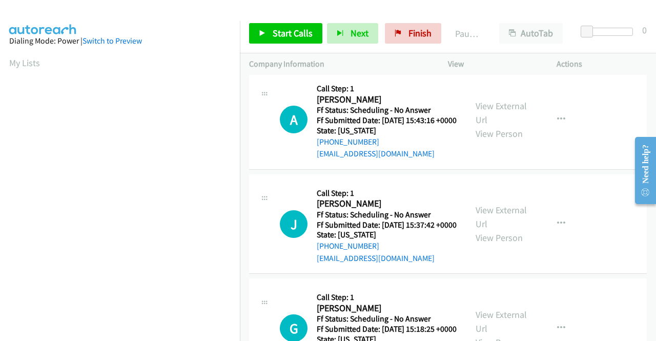
scroll to position [0, 0]
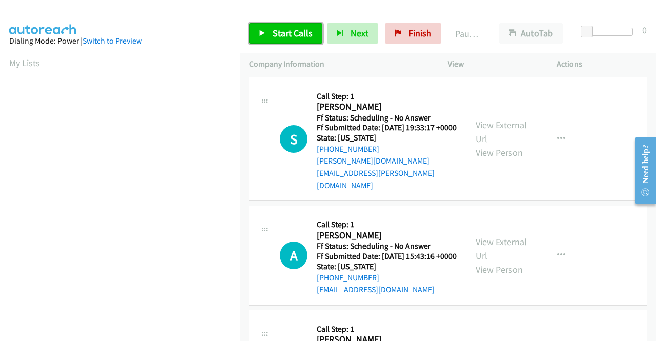
click at [274, 34] on span "Start Calls" at bounding box center [293, 33] width 40 height 12
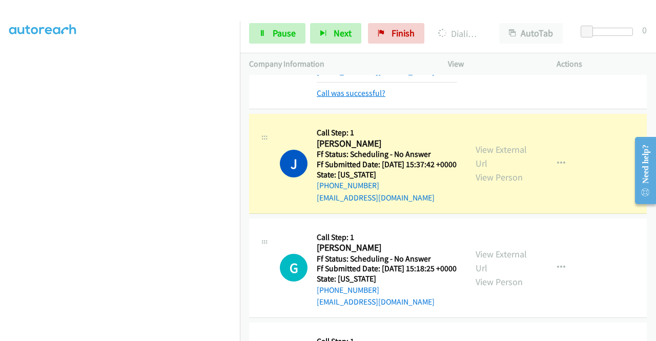
scroll to position [256, 0]
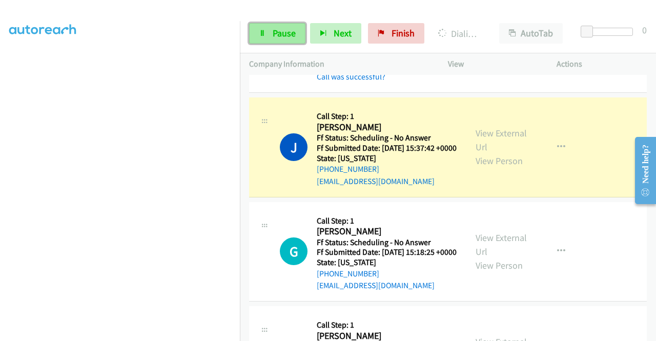
click at [289, 34] on span "Pause" at bounding box center [284, 33] width 23 height 12
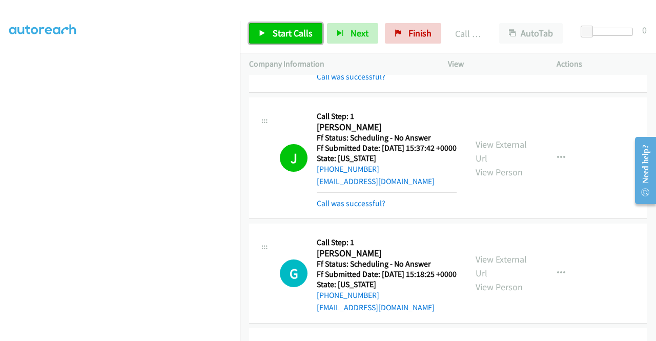
click at [284, 32] on span "Start Calls" at bounding box center [293, 33] width 40 height 12
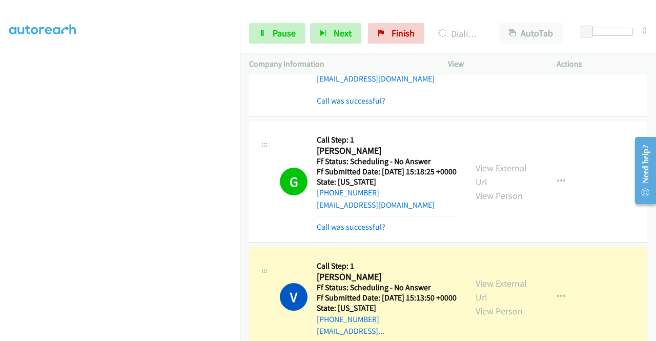
scroll to position [461, 0]
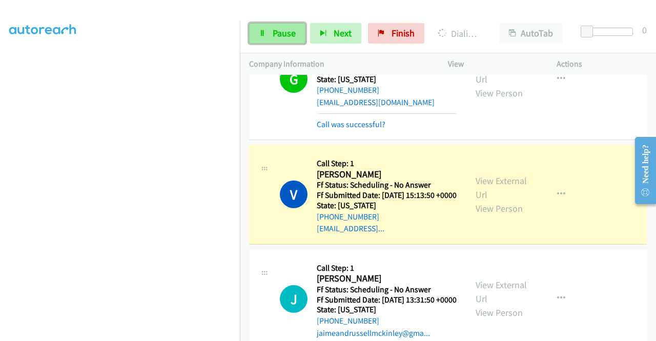
click at [274, 26] on link "Pause" at bounding box center [277, 33] width 56 height 20
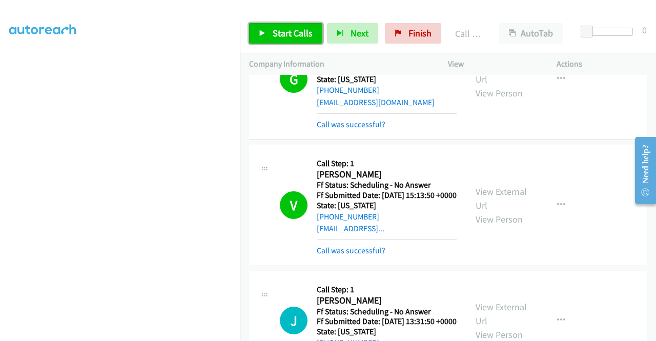
click at [300, 35] on span "Start Calls" at bounding box center [293, 33] width 40 height 12
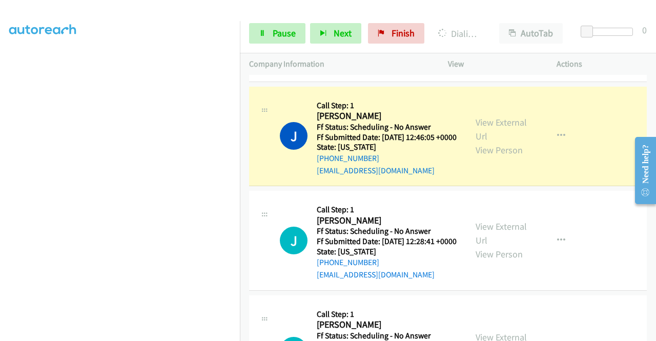
scroll to position [922, 0]
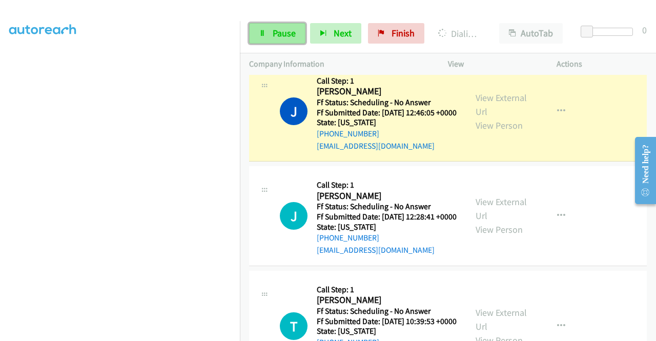
click at [293, 27] on span "Pause" at bounding box center [284, 33] width 23 height 12
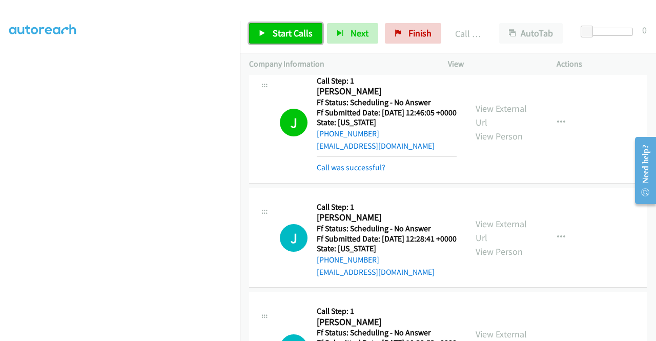
click at [287, 33] on span "Start Calls" at bounding box center [293, 33] width 40 height 12
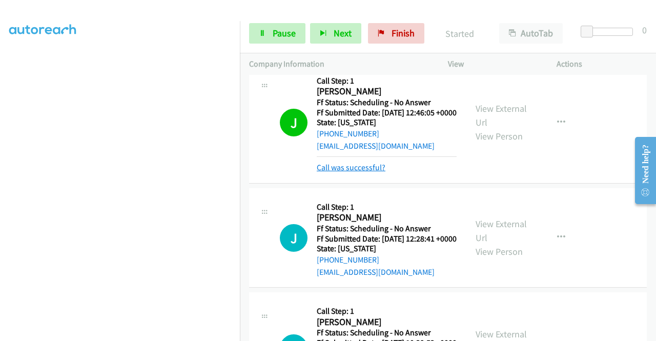
click at [352, 172] on link "Call was successful?" at bounding box center [351, 167] width 69 height 10
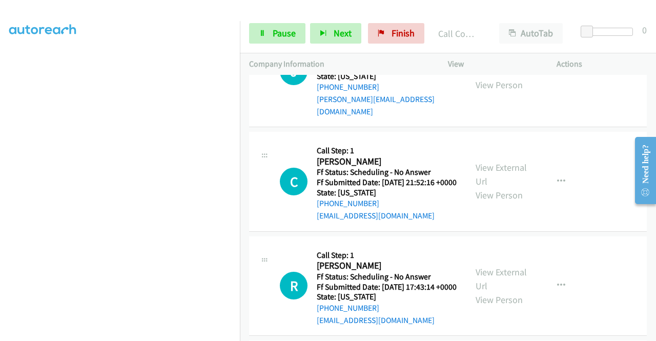
scroll to position [1753, 0]
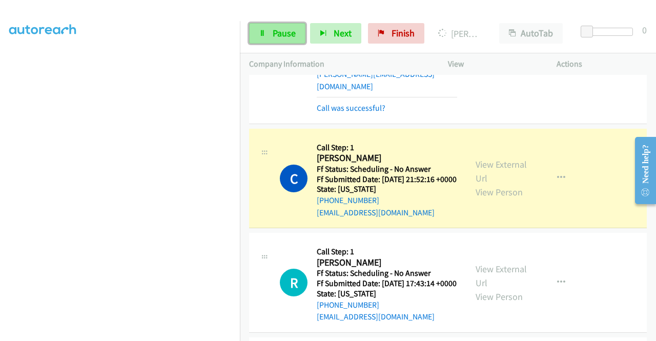
click at [287, 32] on span "Pause" at bounding box center [284, 33] width 23 height 12
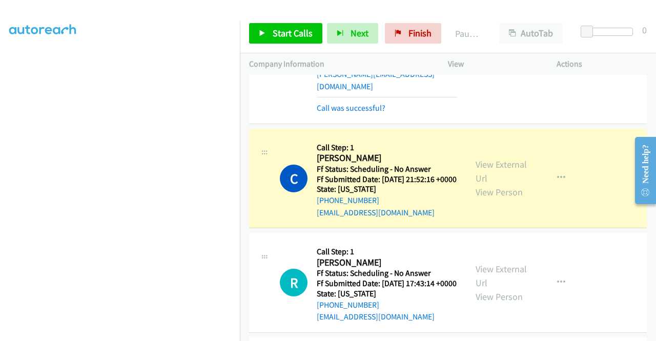
scroll to position [1804, 0]
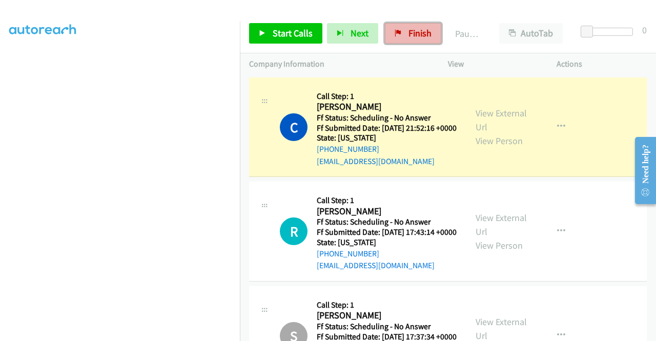
click at [406, 39] on link "Finish" at bounding box center [413, 33] width 56 height 20
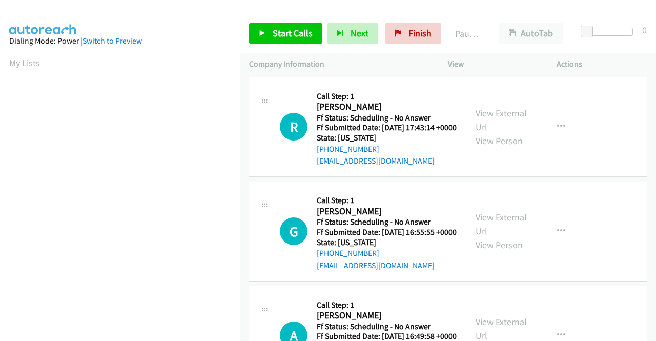
click at [494, 115] on link "View External Url" at bounding box center [501, 120] width 51 height 26
click at [479, 235] on link "View External Url" at bounding box center [501, 224] width 51 height 26
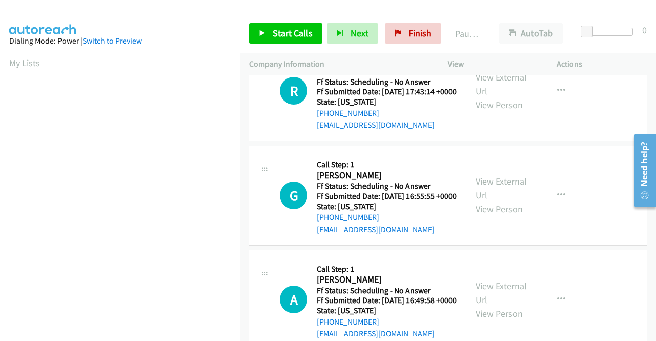
scroll to position [102, 0]
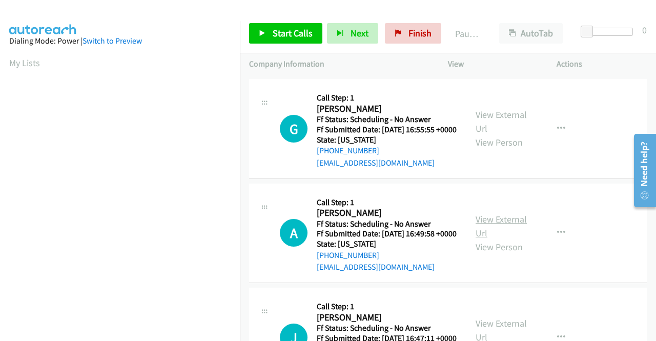
click at [503, 239] on link "View External Url" at bounding box center [501, 226] width 51 height 26
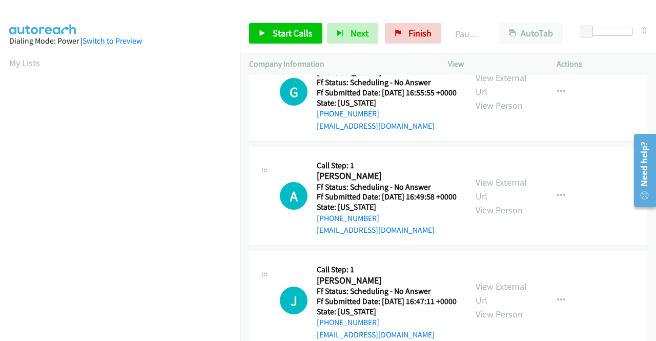
scroll to position [154, 0]
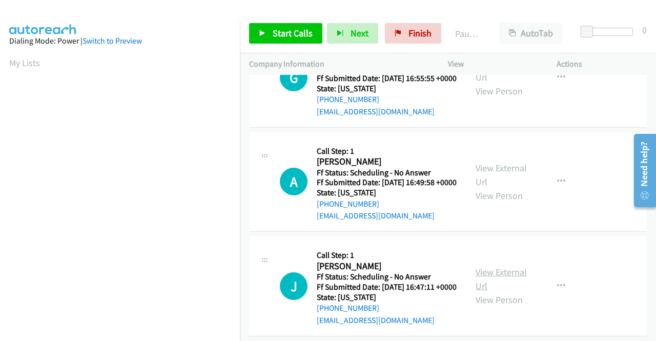
click at [497, 292] on link "View External Url" at bounding box center [501, 279] width 51 height 26
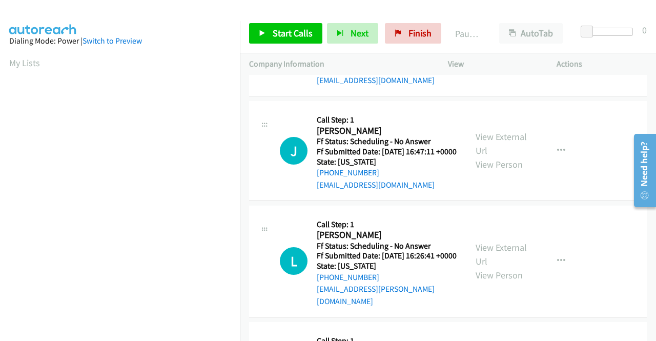
scroll to position [307, 0]
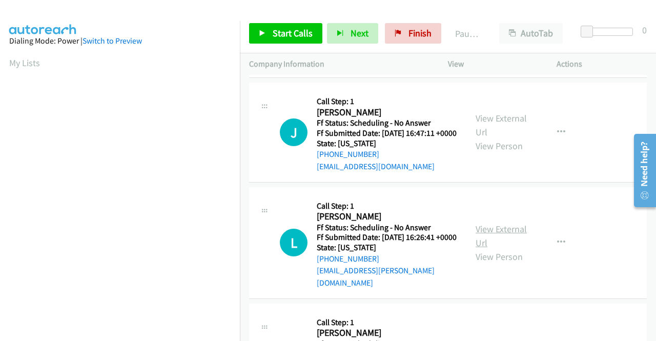
click at [480, 249] on link "View External Url" at bounding box center [501, 236] width 51 height 26
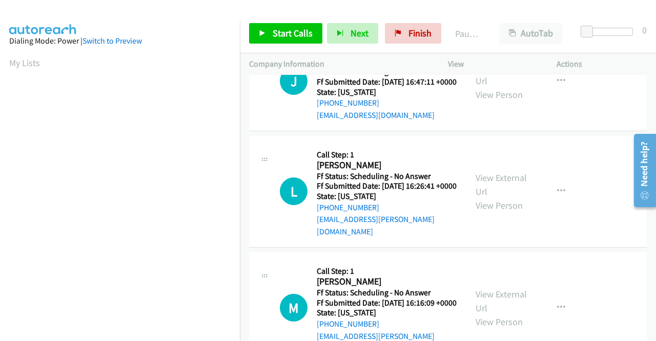
scroll to position [410, 0]
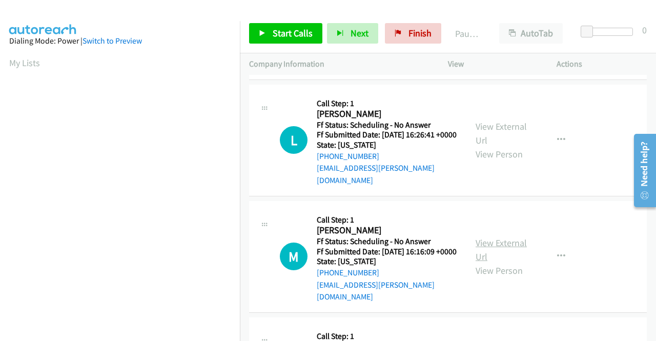
click at [499, 262] on link "View External Url" at bounding box center [501, 250] width 51 height 26
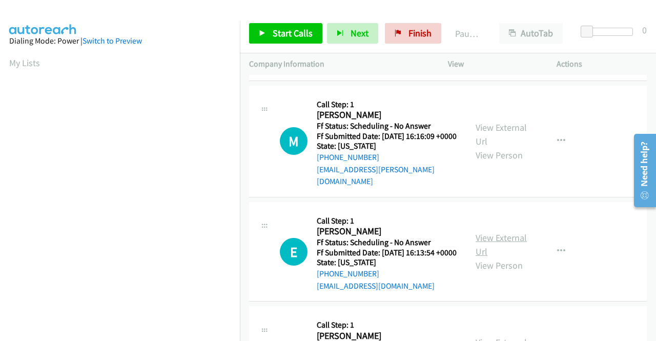
scroll to position [564, 0]
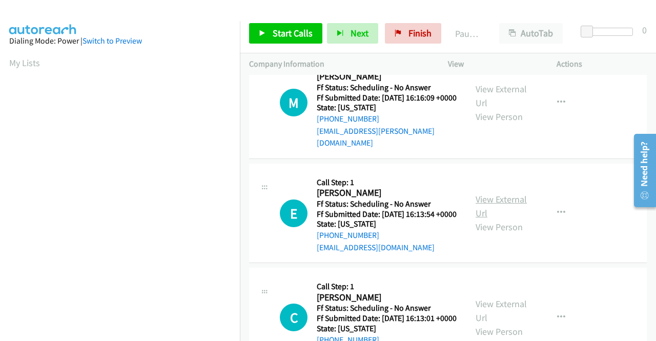
click at [501, 219] on link "View External Url" at bounding box center [501, 206] width 51 height 26
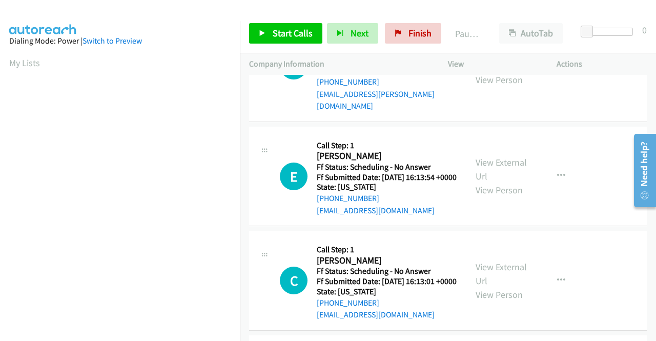
scroll to position [615, 0]
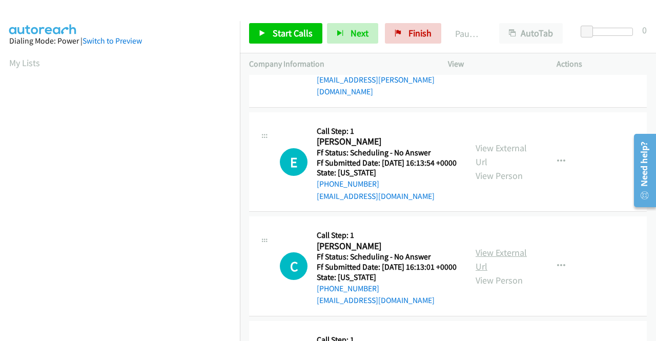
click at [500, 272] on link "View External Url" at bounding box center [501, 260] width 51 height 26
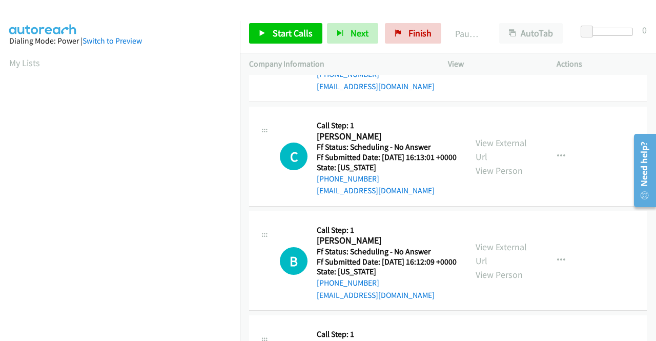
scroll to position [769, 0]
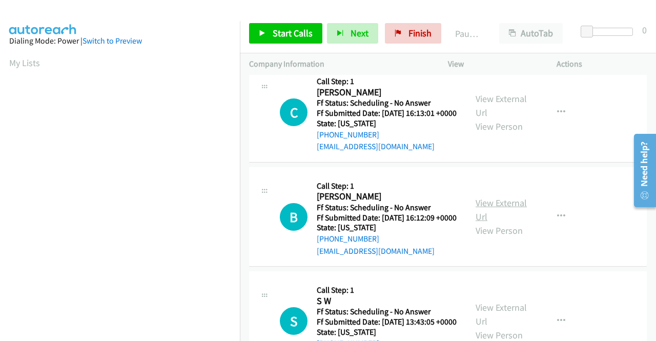
click at [485, 222] on link "View External Url" at bounding box center [501, 210] width 51 height 26
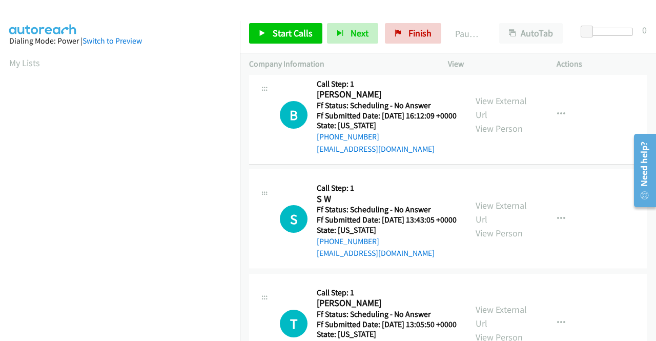
scroll to position [871, 0]
click at [496, 224] on link "View External Url" at bounding box center [501, 212] width 51 height 26
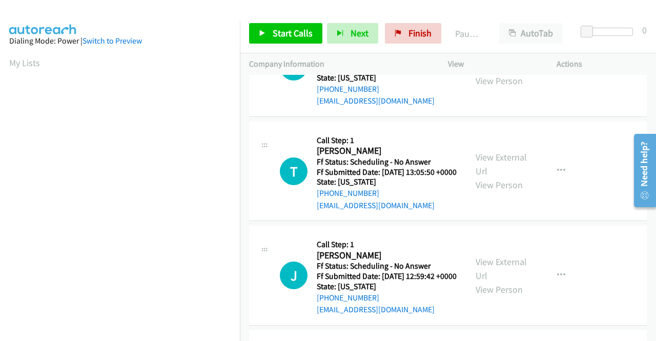
scroll to position [1025, 0]
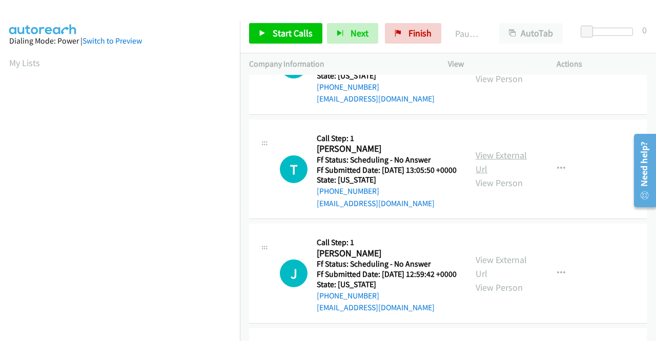
click at [508, 175] on link "View External Url" at bounding box center [501, 162] width 51 height 26
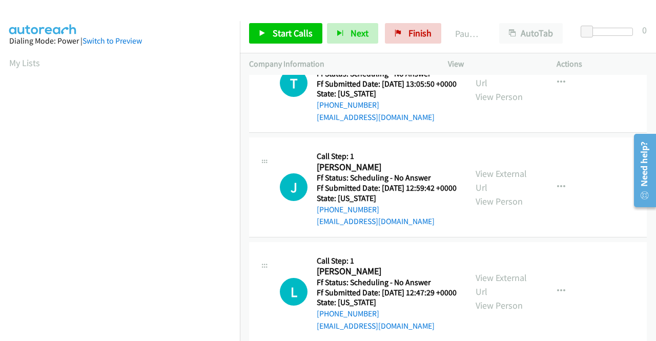
scroll to position [1127, 0]
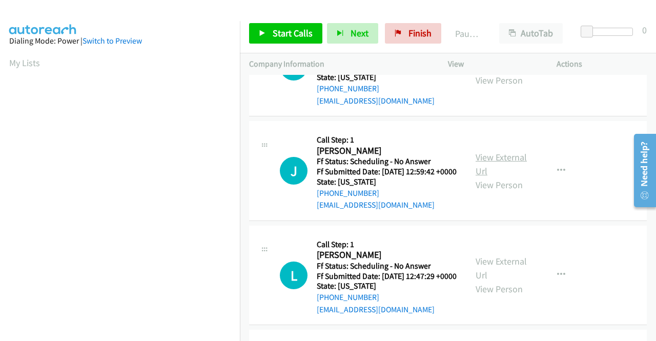
click at [494, 177] on link "View External Url" at bounding box center [501, 164] width 51 height 26
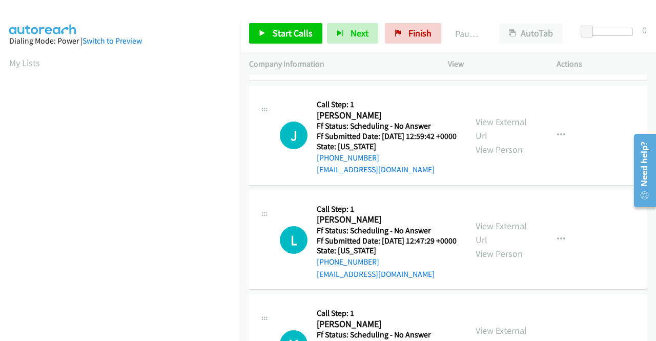
scroll to position [1179, 0]
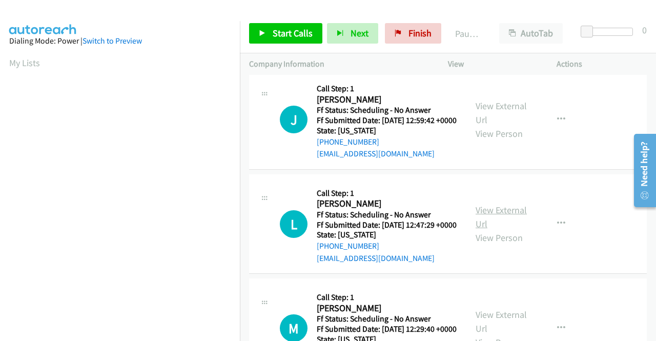
click at [494, 230] on link "View External Url" at bounding box center [501, 217] width 51 height 26
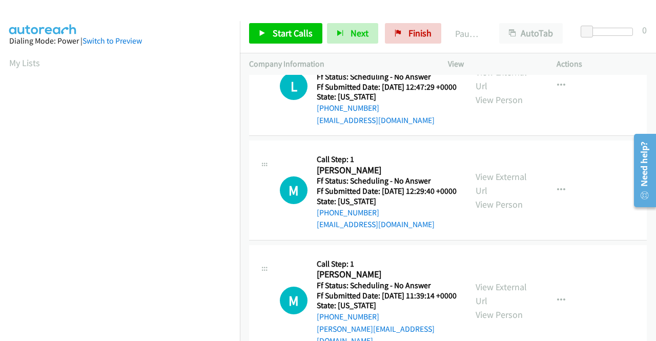
scroll to position [1332, 0]
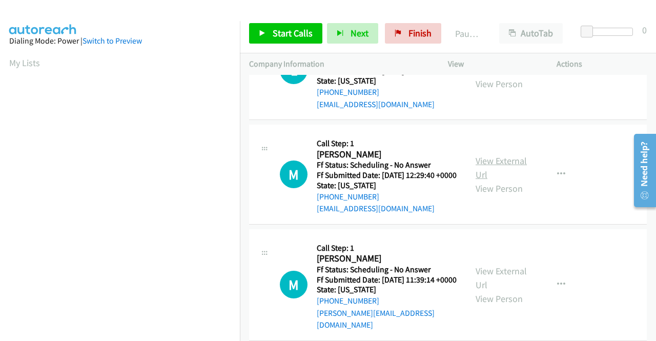
click at [495, 180] on link "View External Url" at bounding box center [501, 168] width 51 height 26
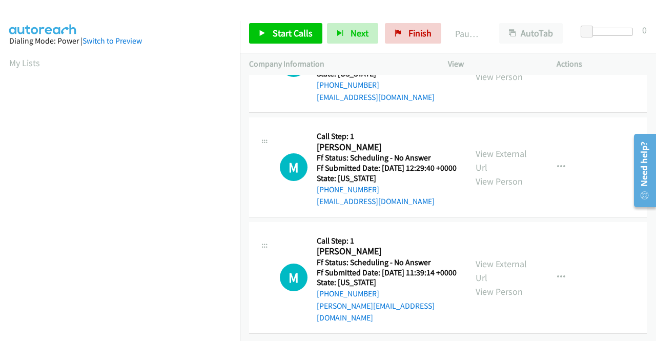
scroll to position [1460, 0]
click at [499, 258] on link "View External Url" at bounding box center [501, 271] width 51 height 26
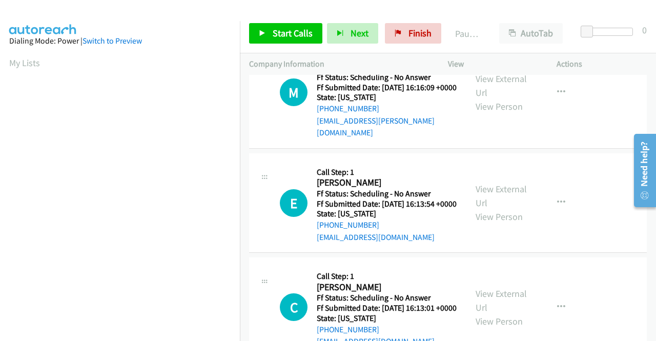
scroll to position [0, 0]
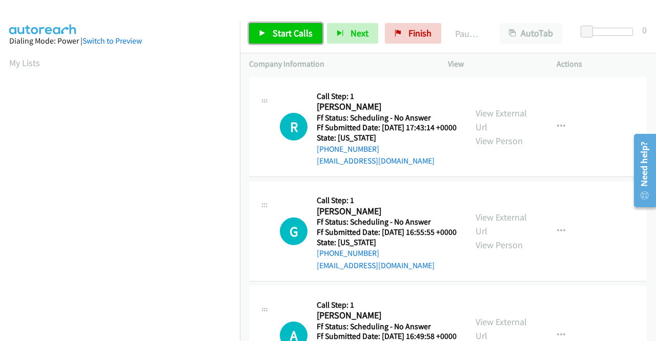
click at [302, 30] on span "Start Calls" at bounding box center [293, 33] width 40 height 12
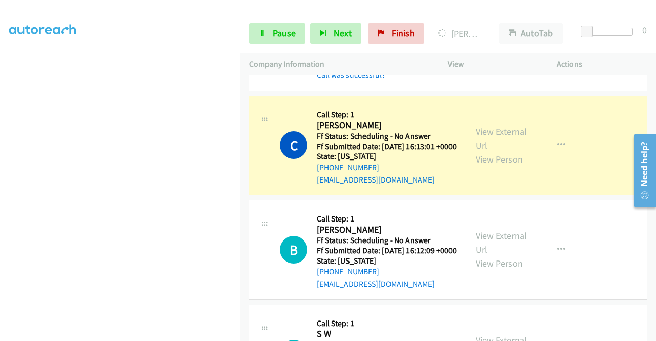
scroll to position [922, 0]
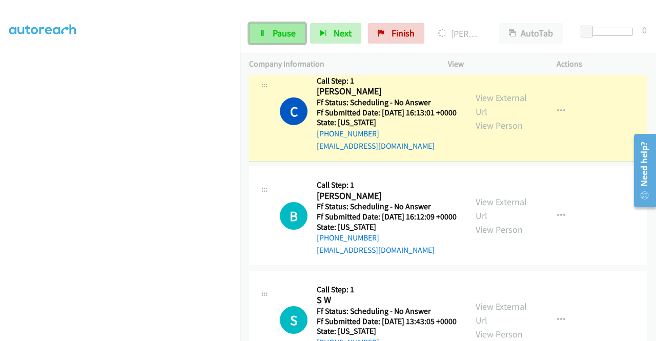
click at [270, 24] on link "Pause" at bounding box center [277, 33] width 56 height 20
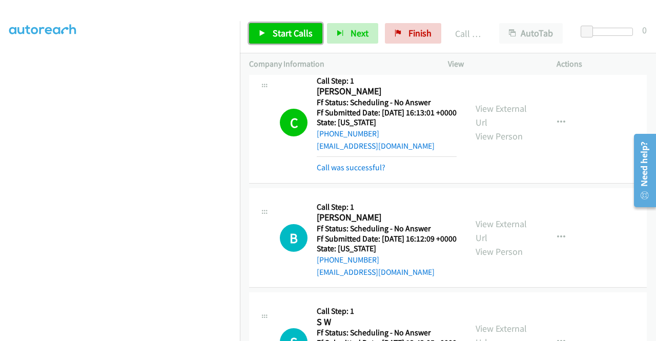
click at [293, 29] on span "Start Calls" at bounding box center [293, 33] width 40 height 12
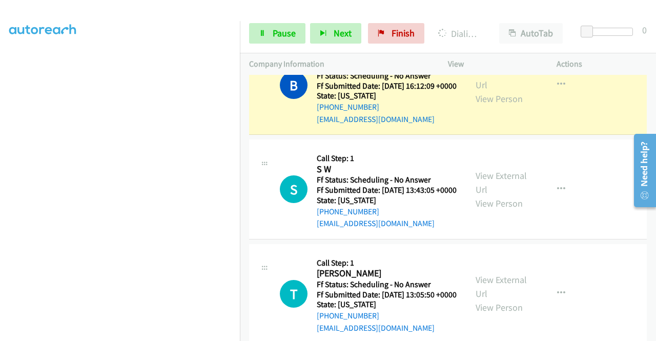
scroll to position [1076, 0]
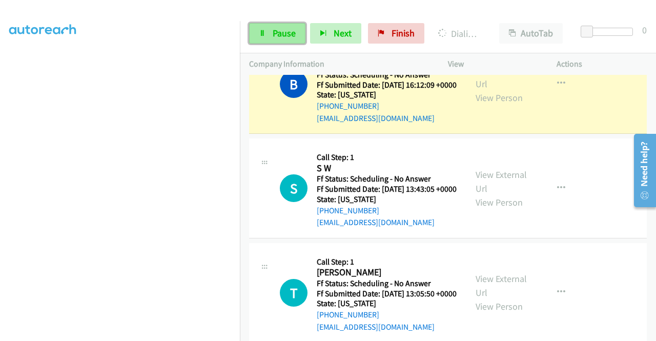
click at [278, 31] on span "Pause" at bounding box center [284, 33] width 23 height 12
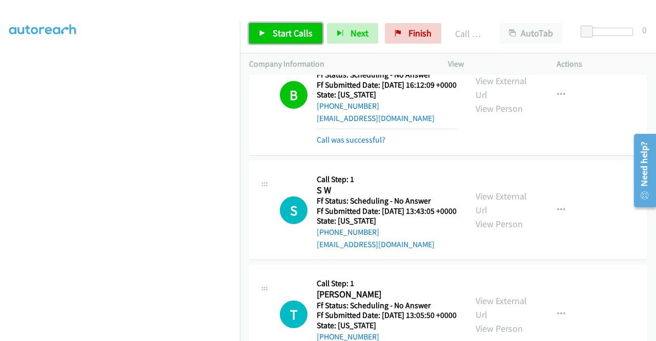
click at [298, 35] on span "Start Calls" at bounding box center [293, 33] width 40 height 12
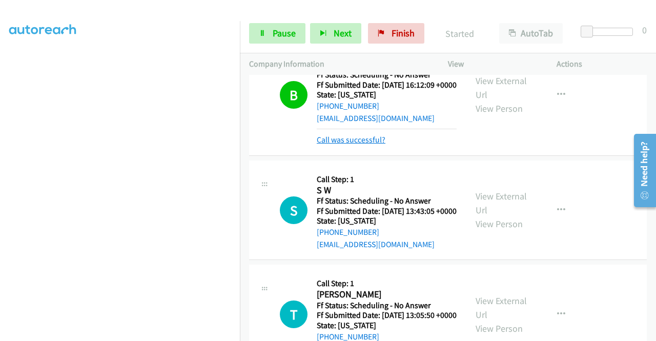
click at [352, 145] on link "Call was successful?" at bounding box center [351, 140] width 69 height 10
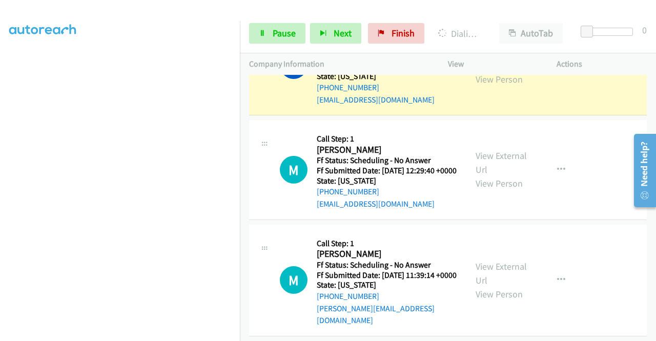
scroll to position [1589, 0]
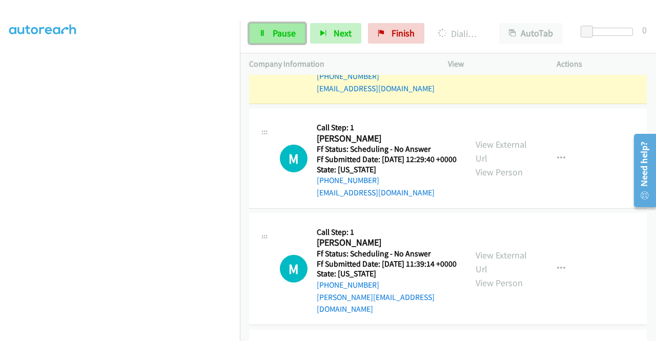
click at [288, 31] on span "Pause" at bounding box center [284, 33] width 23 height 12
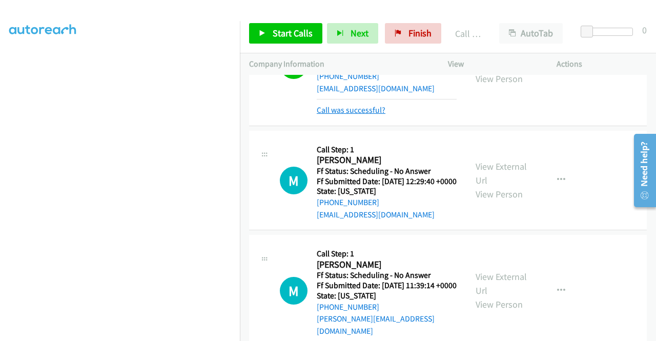
click at [338, 115] on link "Call was successful?" at bounding box center [351, 110] width 69 height 10
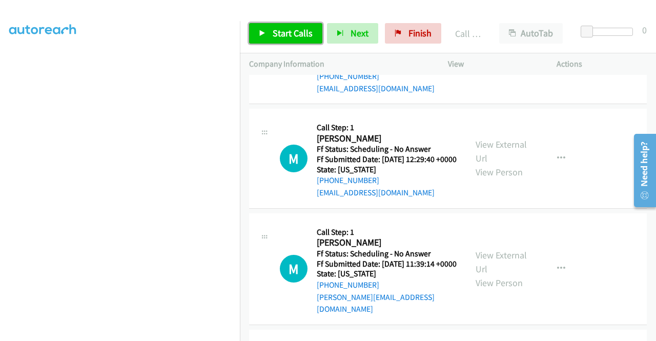
click at [297, 39] on link "Start Calls" at bounding box center [285, 33] width 73 height 20
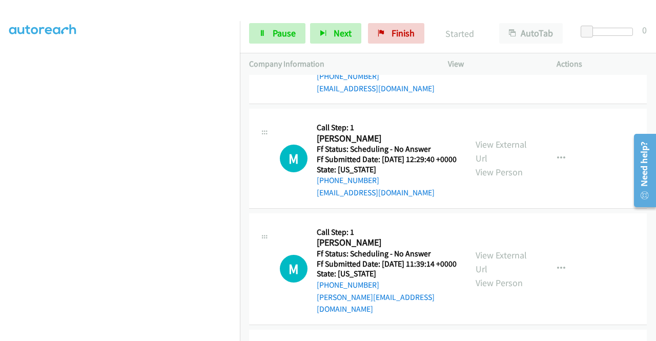
click at [559, 58] on icon "button" at bounding box center [561, 54] width 8 height 8
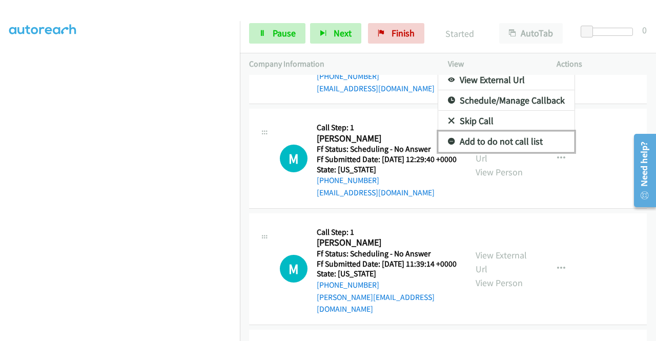
click at [516, 152] on link "Add to do not call list" at bounding box center [506, 141] width 136 height 20
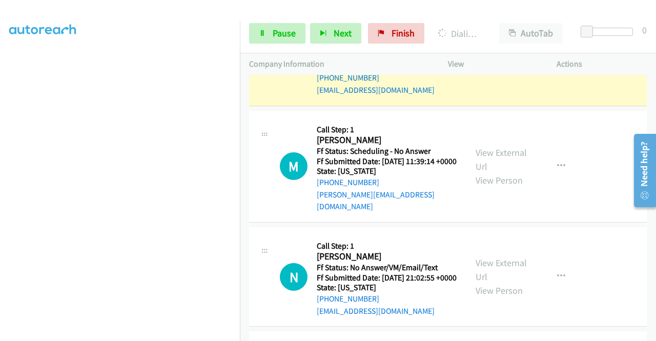
scroll to position [1742, 0]
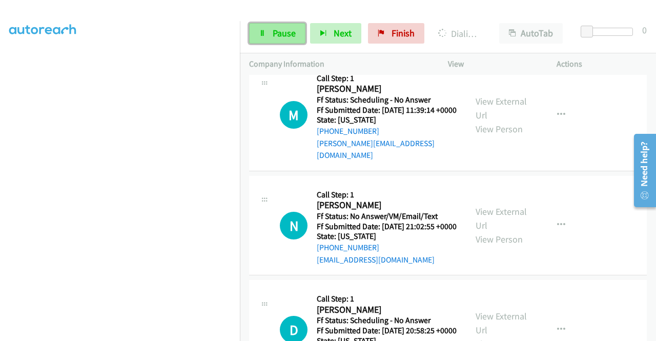
click at [291, 35] on span "Pause" at bounding box center [284, 33] width 23 height 12
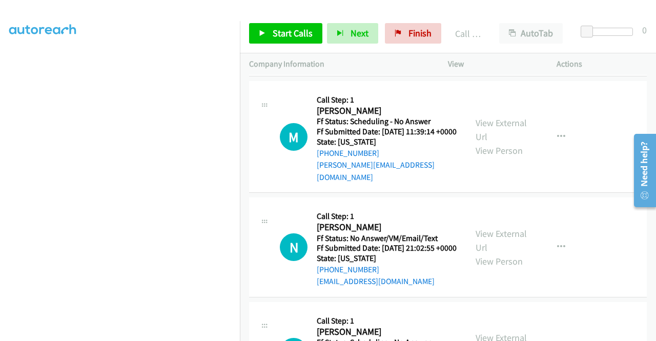
click at [372, 66] on link "Call was successful?" at bounding box center [351, 61] width 69 height 10
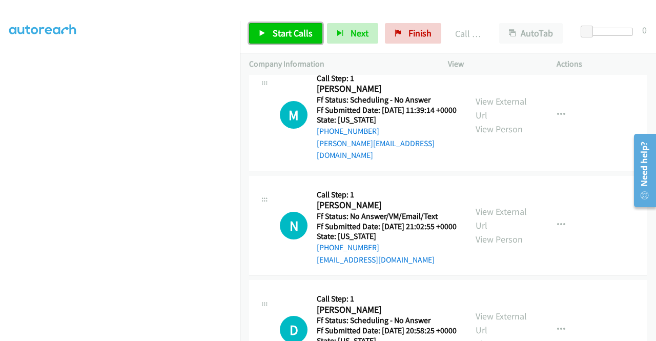
click at [309, 37] on span "Start Calls" at bounding box center [293, 33] width 40 height 12
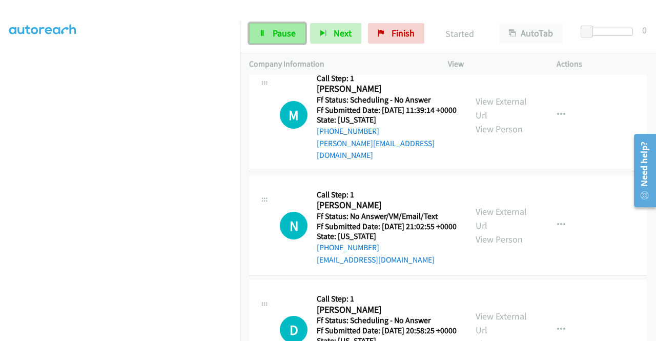
click at [286, 30] on span "Pause" at bounding box center [284, 33] width 23 height 12
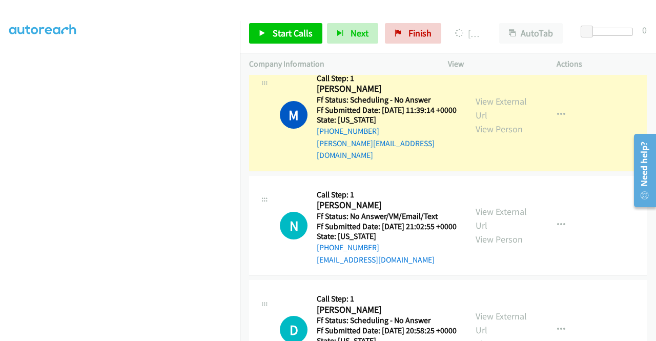
scroll to position [234, 0]
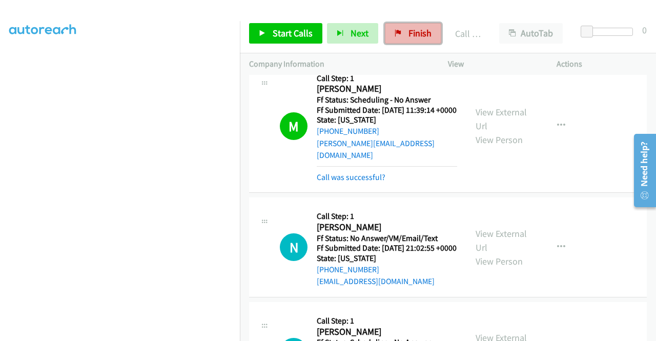
click at [395, 30] on icon at bounding box center [398, 33] width 7 height 7
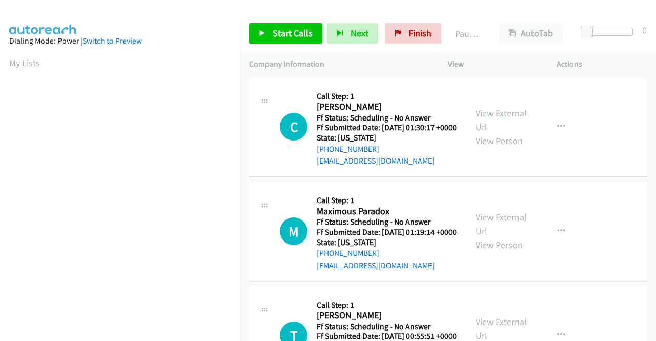
click at [498, 112] on link "View External Url" at bounding box center [501, 120] width 51 height 26
click at [486, 229] on link "View External Url" at bounding box center [501, 224] width 51 height 26
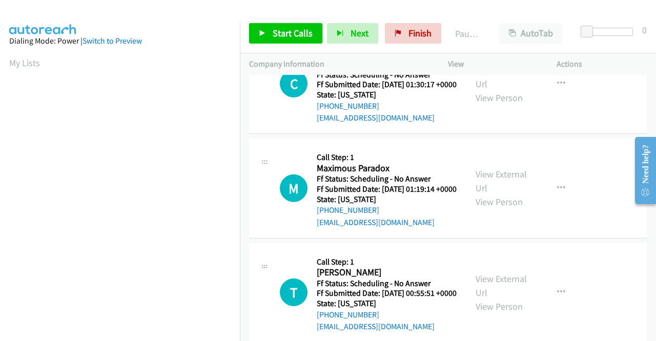
scroll to position [102, 0]
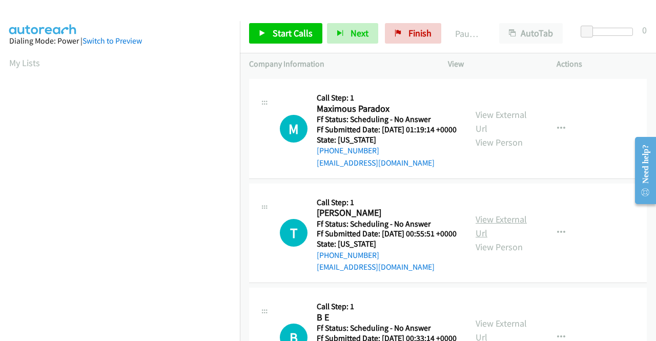
click at [503, 239] on link "View External Url" at bounding box center [501, 226] width 51 height 26
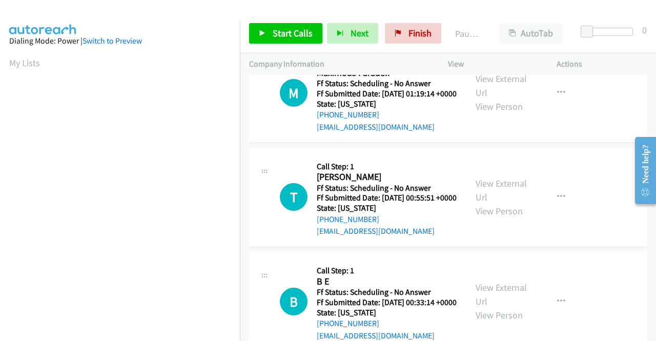
scroll to position [154, 0]
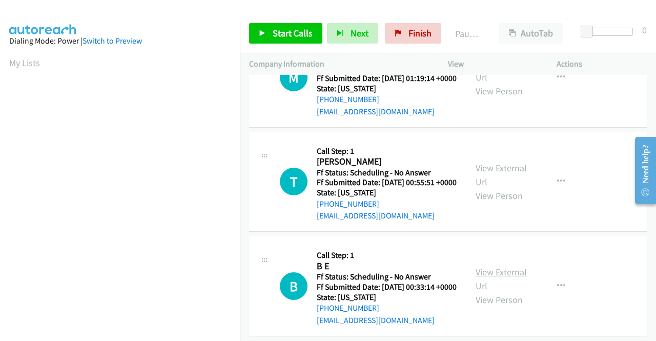
click at [486, 292] on link "View External Url" at bounding box center [501, 279] width 51 height 26
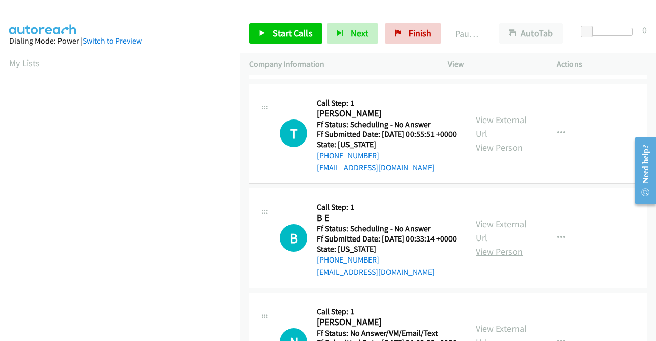
scroll to position [256, 0]
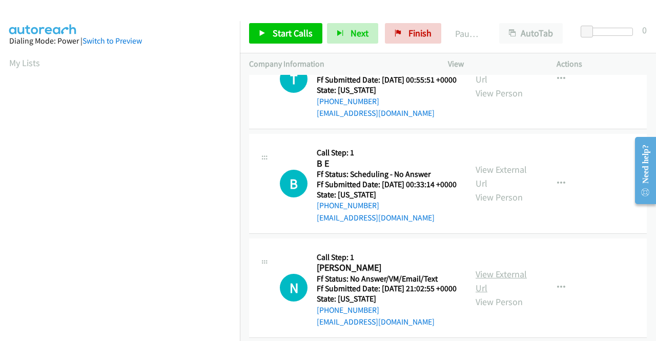
click at [490, 294] on link "View External Url" at bounding box center [501, 281] width 51 height 26
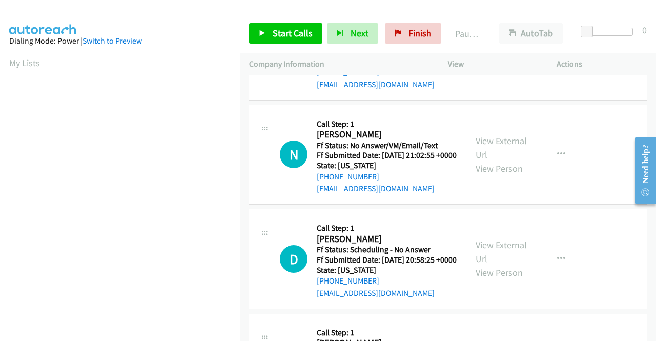
scroll to position [512, 0]
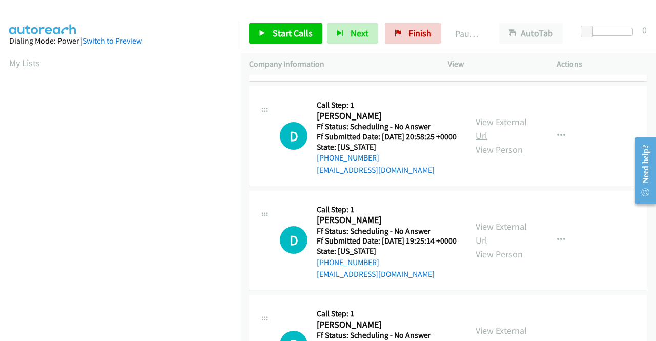
click at [481, 141] on link "View External Url" at bounding box center [501, 129] width 51 height 26
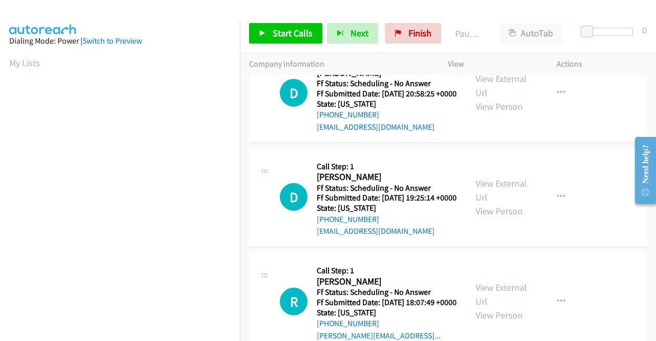
scroll to position [615, 0]
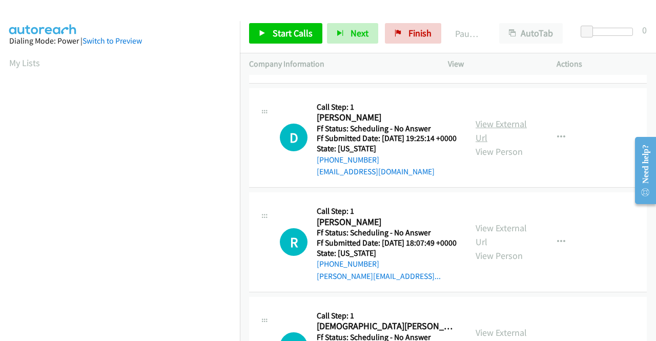
click at [481, 143] on link "View External Url" at bounding box center [501, 131] width 51 height 26
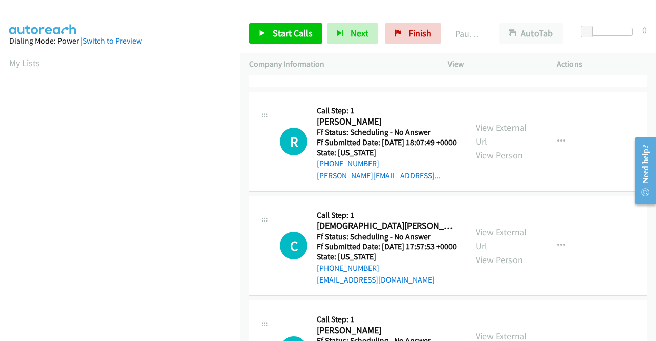
scroll to position [717, 0]
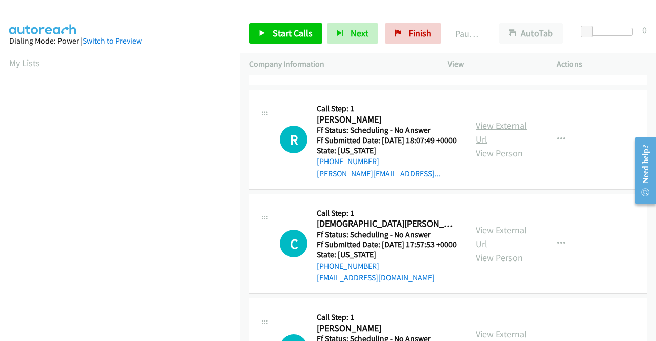
click at [497, 145] on link "View External Url" at bounding box center [501, 132] width 51 height 26
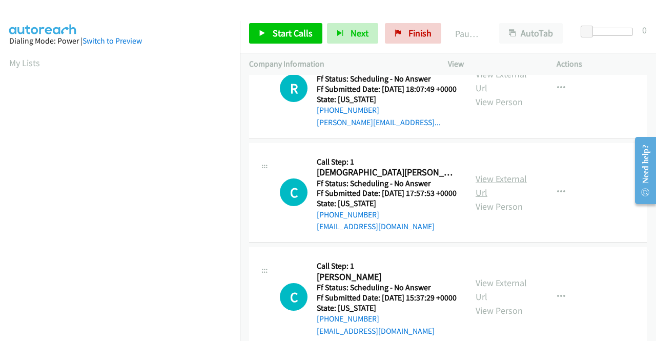
click at [498, 198] on link "View External Url" at bounding box center [501, 186] width 51 height 26
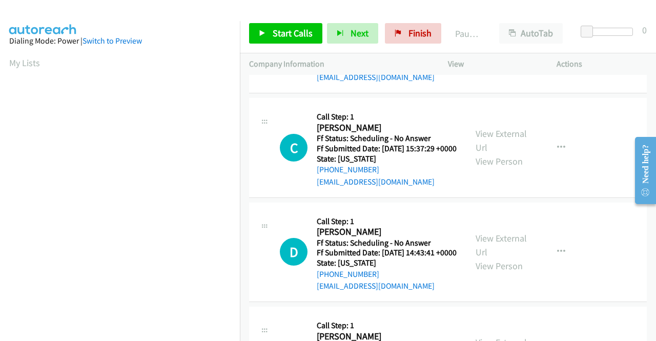
scroll to position [922, 0]
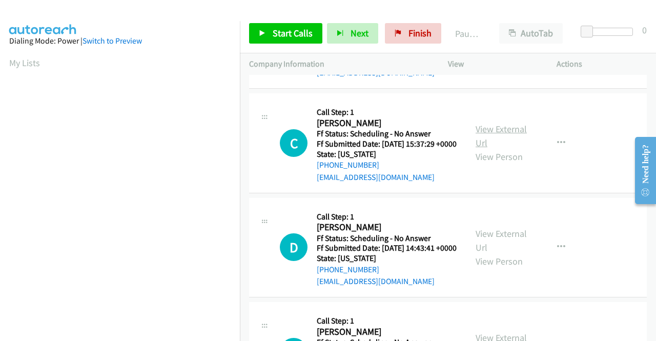
click at [494, 149] on link "View External Url" at bounding box center [501, 136] width 51 height 26
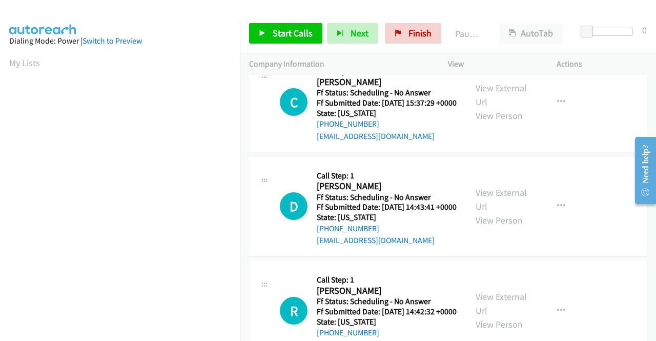
scroll to position [1076, 0]
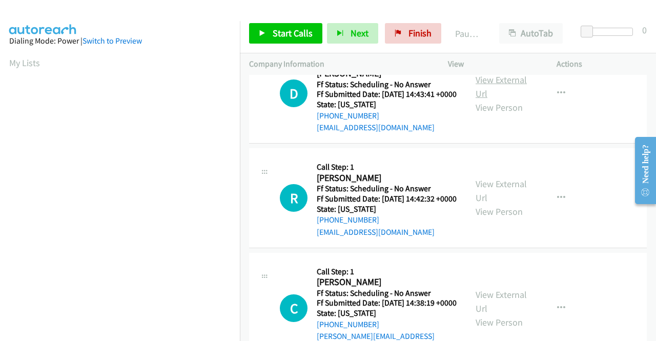
click at [492, 99] on link "View External Url" at bounding box center [501, 87] width 51 height 26
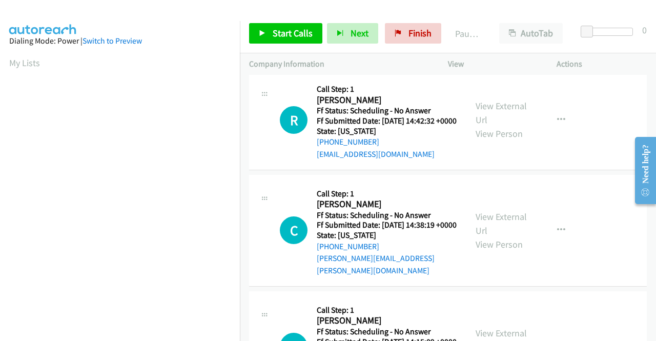
scroll to position [1179, 0]
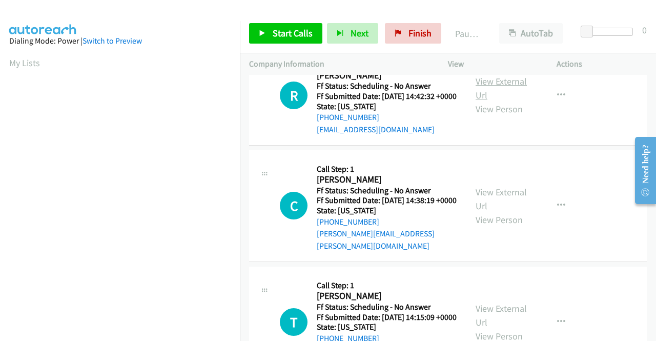
click at [489, 101] on link "View External Url" at bounding box center [501, 88] width 51 height 26
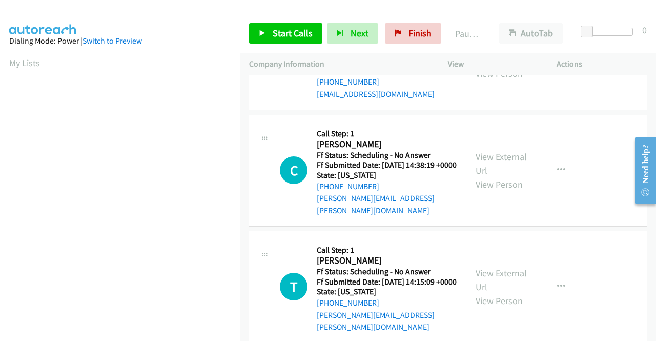
scroll to position [1281, 0]
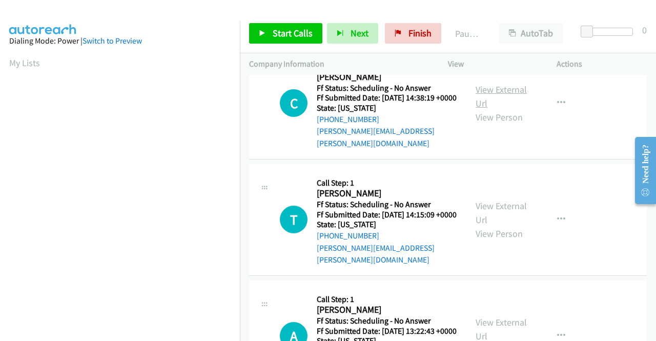
click at [487, 109] on link "View External Url" at bounding box center [501, 97] width 51 height 26
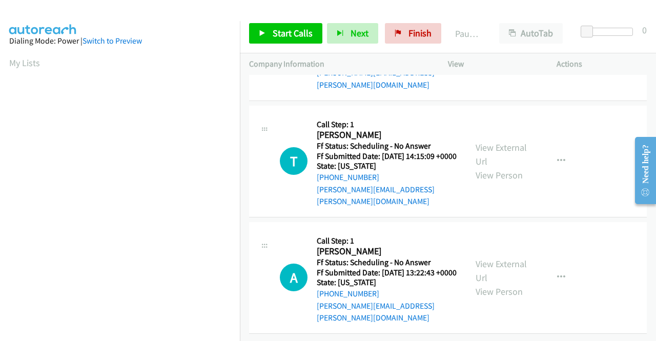
scroll to position [1384, 0]
click at [480, 167] on link "View External Url" at bounding box center [501, 154] width 51 height 26
click at [490, 259] on link "View External Url" at bounding box center [501, 271] width 51 height 26
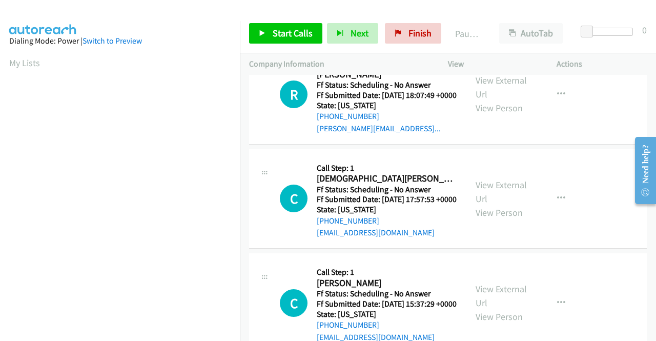
scroll to position [0, 0]
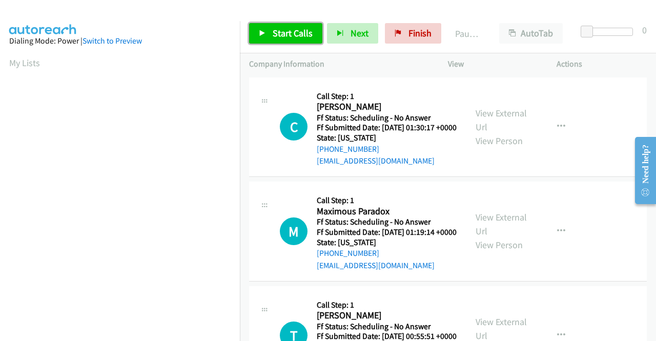
click at [272, 37] on link "Start Calls" at bounding box center [285, 33] width 73 height 20
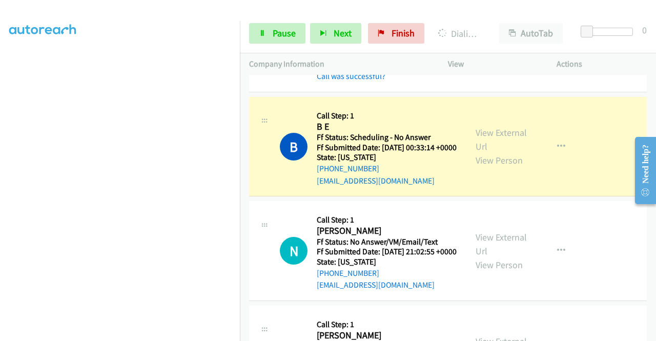
scroll to position [410, 0]
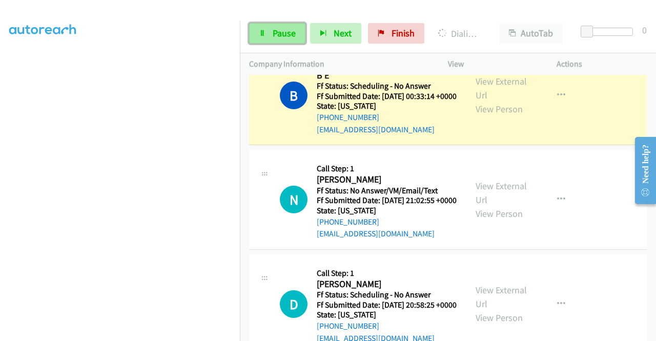
click at [278, 33] on span "Pause" at bounding box center [284, 33] width 23 height 12
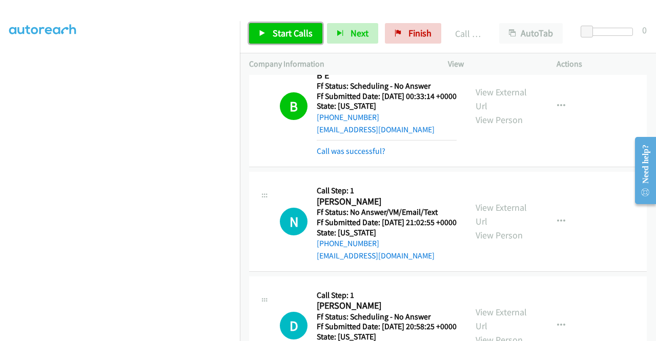
click at [292, 33] on span "Start Calls" at bounding box center [293, 33] width 40 height 12
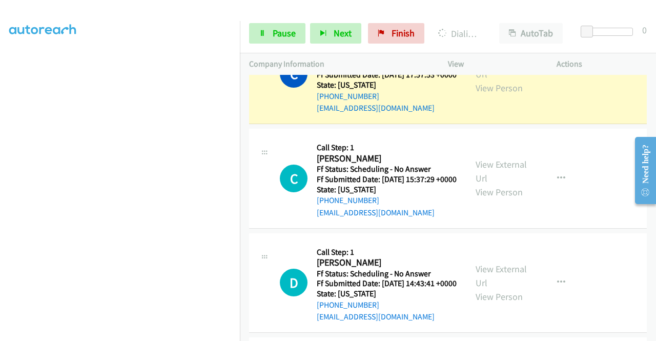
scroll to position [1076, 0]
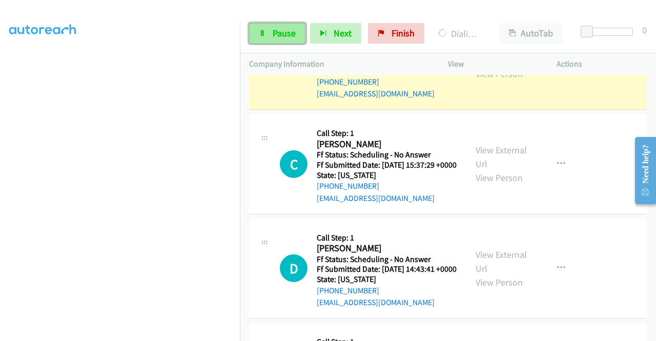
click at [275, 31] on span "Pause" at bounding box center [284, 33] width 23 height 12
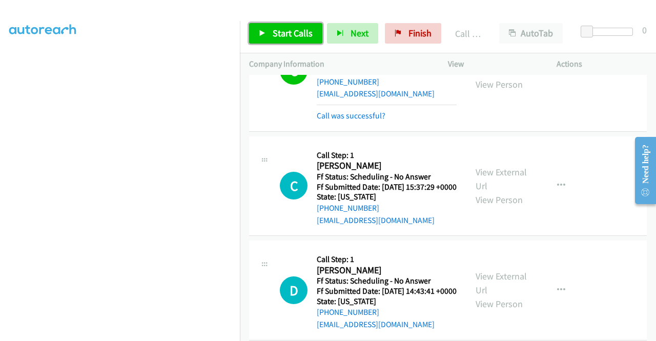
click at [297, 30] on span "Start Calls" at bounding box center [293, 33] width 40 height 12
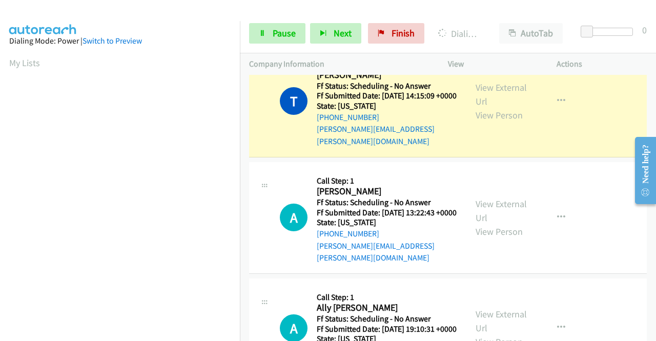
scroll to position [234, 0]
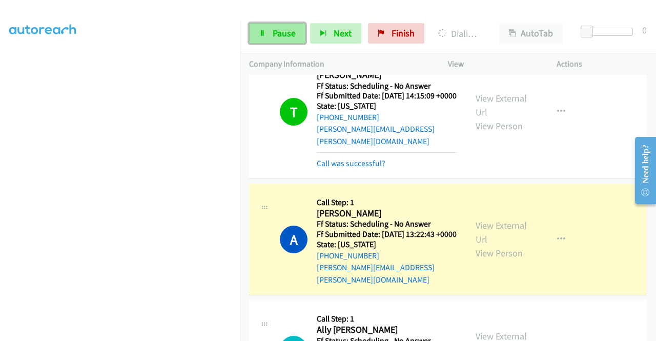
click at [291, 31] on span "Pause" at bounding box center [284, 33] width 23 height 12
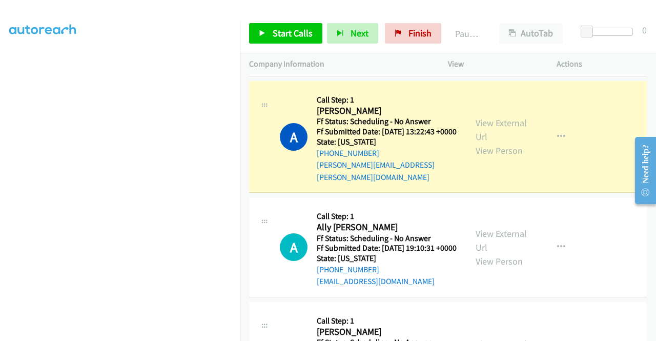
scroll to position [1794, 0]
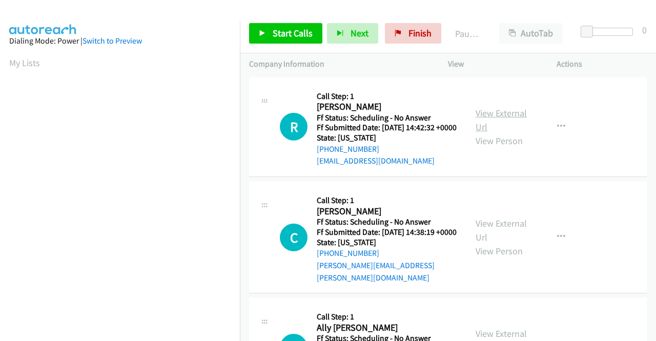
click at [489, 117] on link "View External Url" at bounding box center [501, 120] width 51 height 26
click at [488, 233] on link "View External Url" at bounding box center [501, 230] width 51 height 26
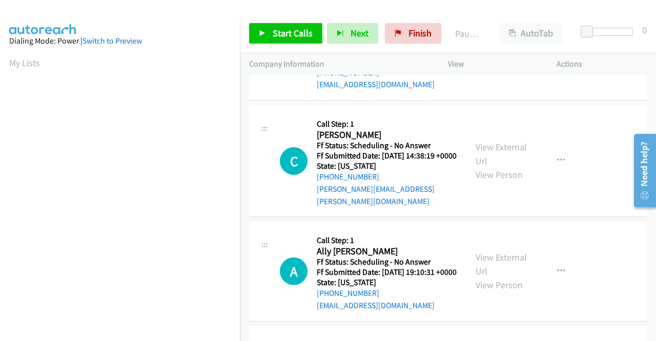
scroll to position [102, 0]
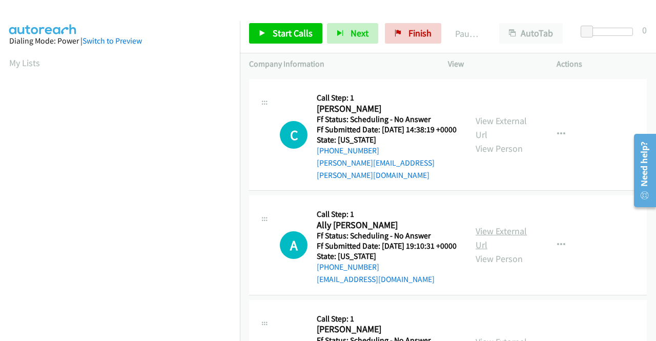
click at [511, 239] on link "View External Url" at bounding box center [501, 238] width 51 height 26
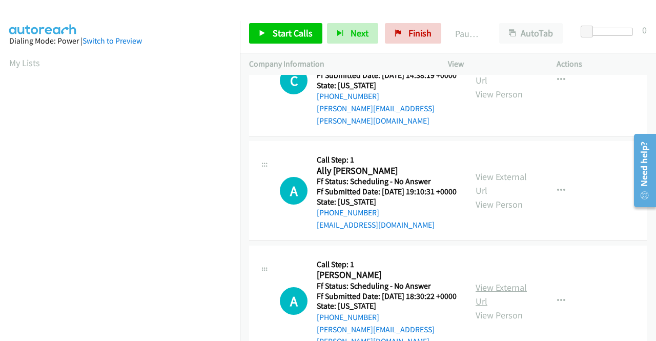
scroll to position [256, 0]
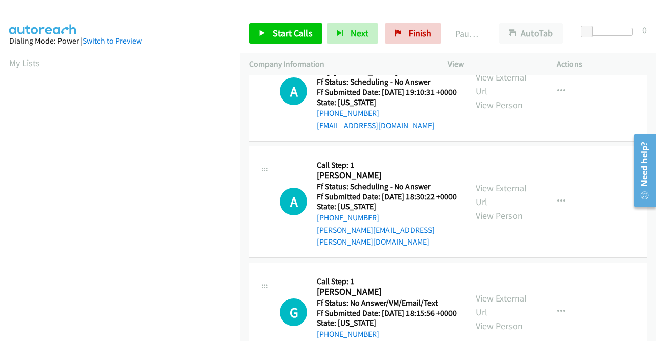
click at [489, 207] on link "View External Url" at bounding box center [501, 195] width 51 height 26
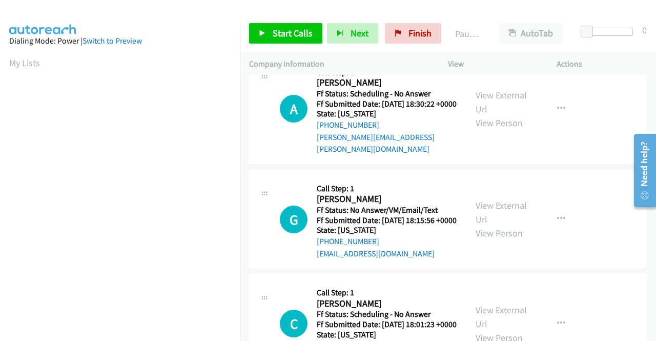
scroll to position [359, 0]
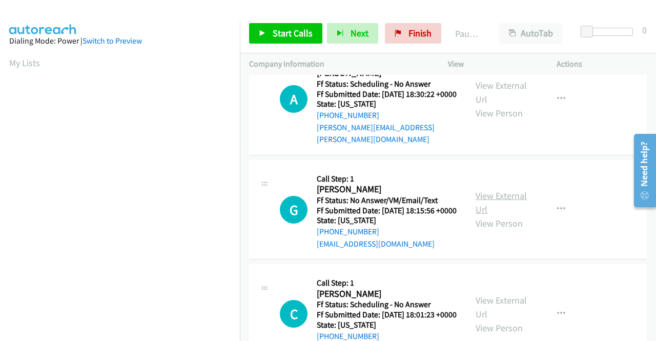
click at [492, 215] on link "View External Url" at bounding box center [501, 203] width 51 height 26
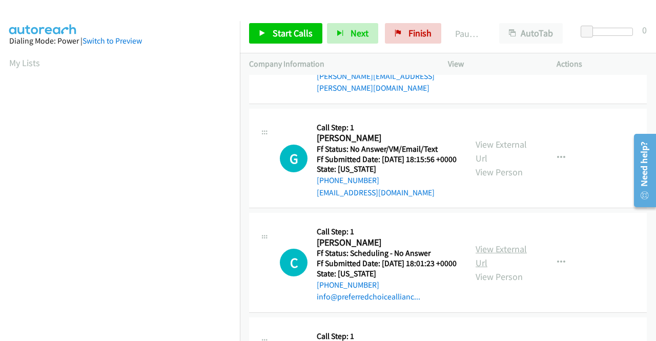
click at [491, 269] on link "View External Url" at bounding box center [501, 256] width 51 height 26
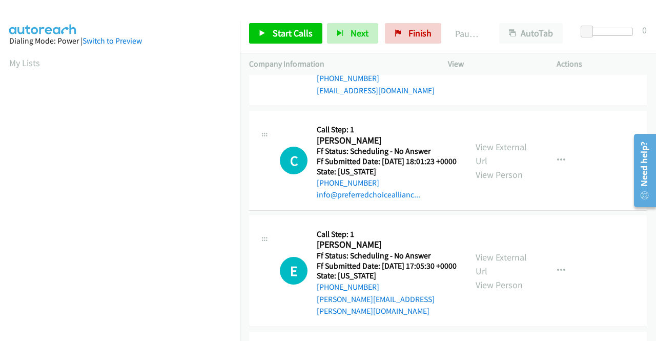
scroll to position [512, 0]
click at [501, 276] on link "View External Url" at bounding box center [501, 264] width 51 height 26
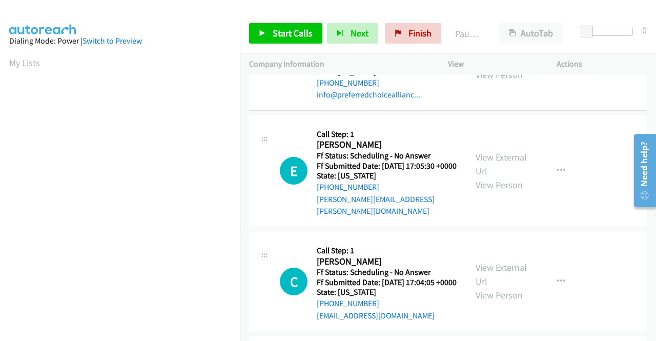
scroll to position [615, 0]
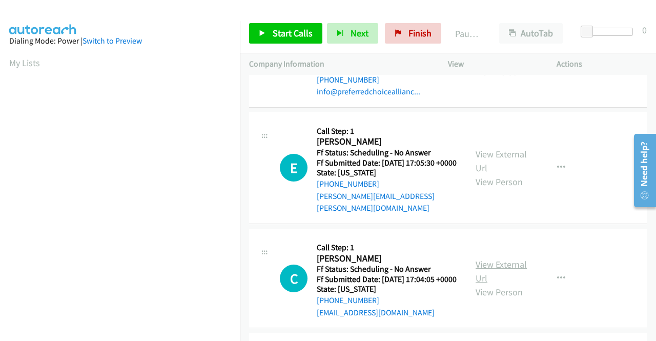
click at [486, 284] on link "View External Url" at bounding box center [501, 271] width 51 height 26
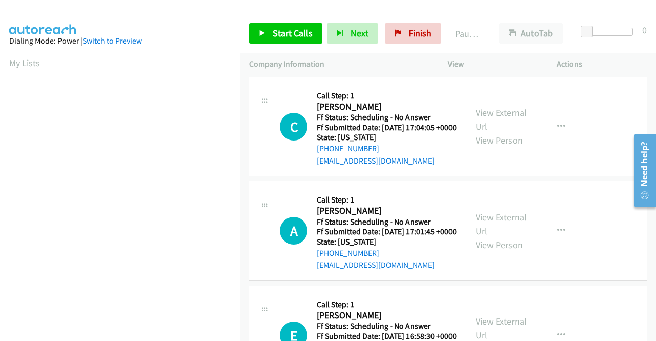
scroll to position [769, 0]
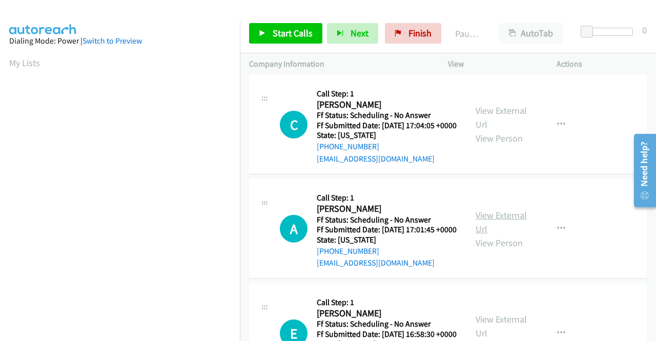
click at [487, 235] on link "View External Url" at bounding box center [501, 222] width 51 height 26
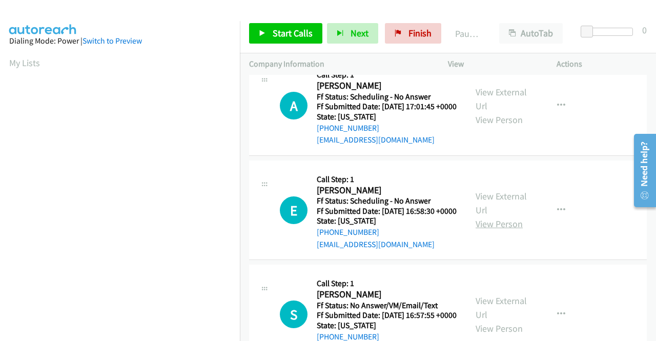
scroll to position [922, 0]
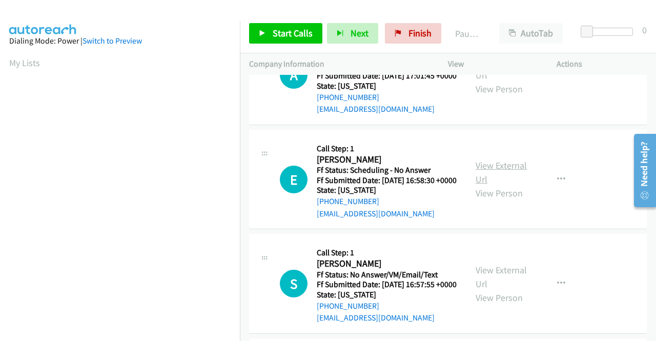
click at [498, 185] on link "View External Url" at bounding box center [501, 172] width 51 height 26
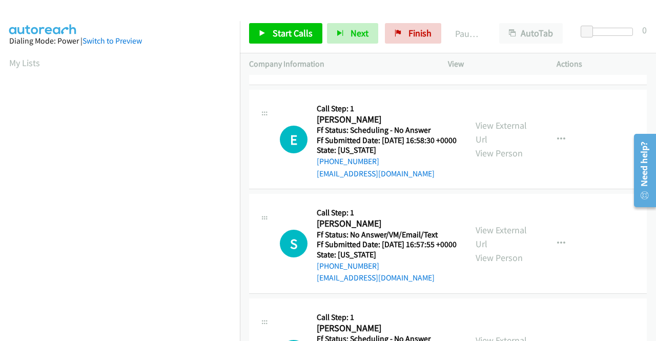
scroll to position [1025, 0]
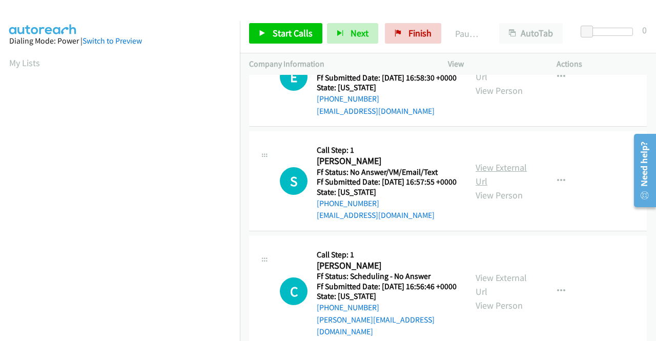
click at [482, 187] on link "View External Url" at bounding box center [501, 174] width 51 height 26
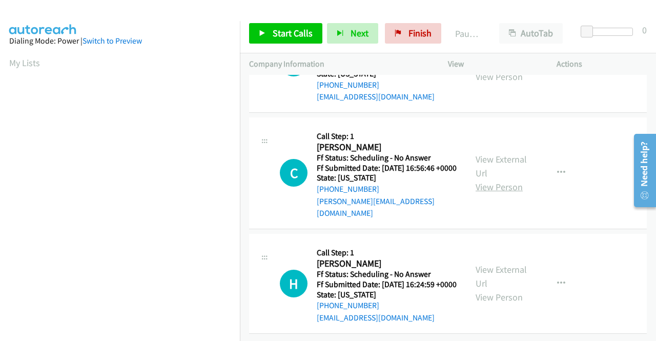
scroll to position [1179, 0]
click at [484, 179] on link "View External Url" at bounding box center [501, 166] width 51 height 26
click at [477, 263] on link "View External Url" at bounding box center [501, 276] width 51 height 26
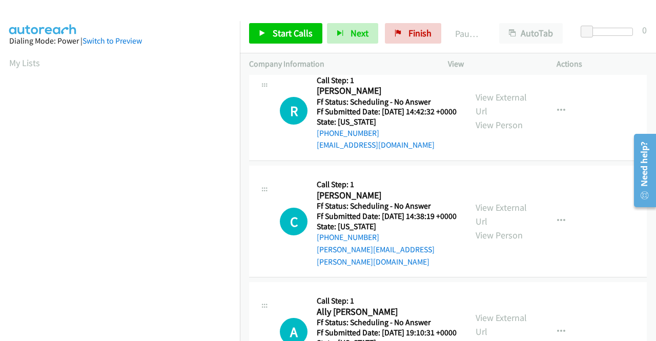
scroll to position [0, 0]
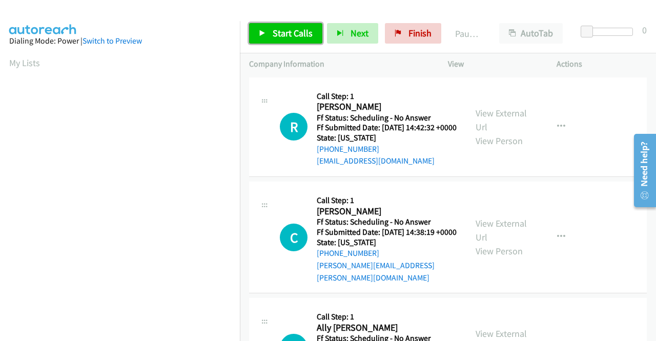
click at [304, 34] on span "Start Calls" at bounding box center [293, 33] width 40 height 12
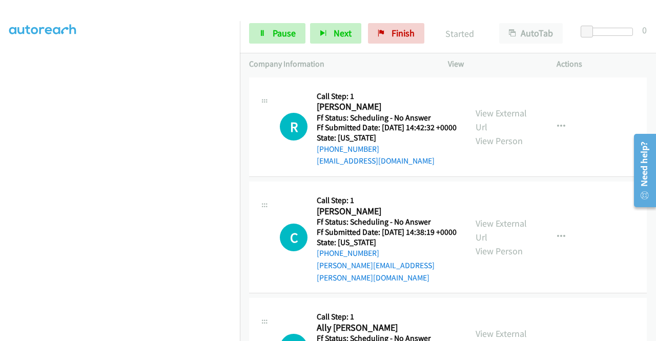
scroll to position [234, 0]
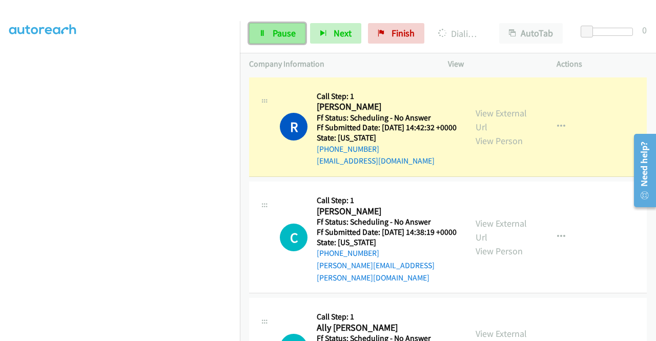
click at [275, 29] on span "Pause" at bounding box center [284, 33] width 23 height 12
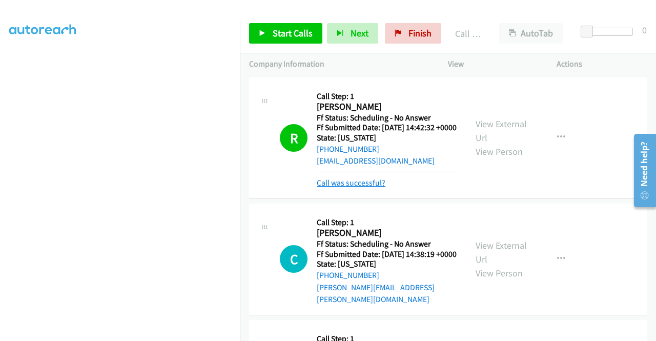
click at [371, 188] on link "Call was successful?" at bounding box center [351, 183] width 69 height 10
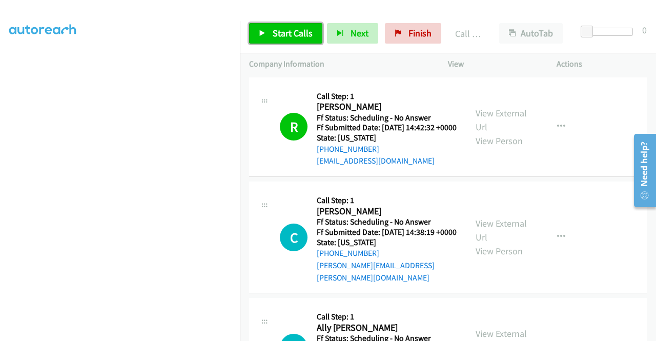
click at [300, 34] on span "Start Calls" at bounding box center [293, 33] width 40 height 12
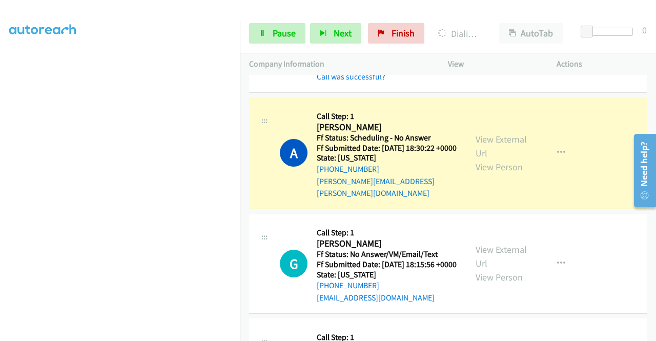
scroll to position [359, 0]
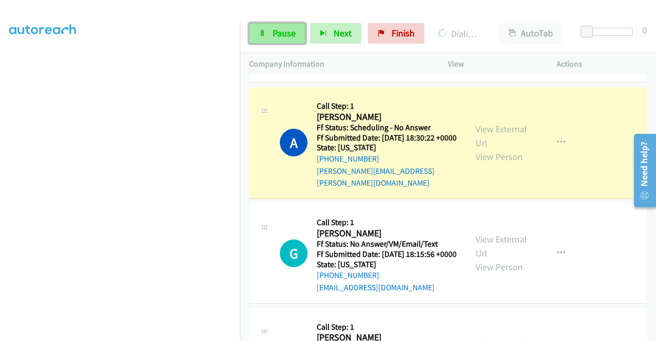
click at [281, 35] on span "Pause" at bounding box center [284, 33] width 23 height 12
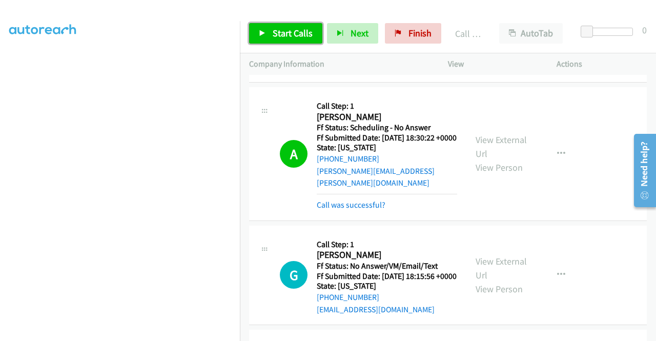
click at [286, 38] on span "Start Calls" at bounding box center [293, 33] width 40 height 12
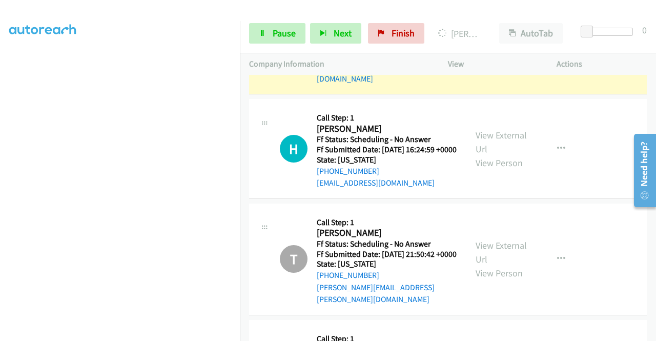
scroll to position [1445, 0]
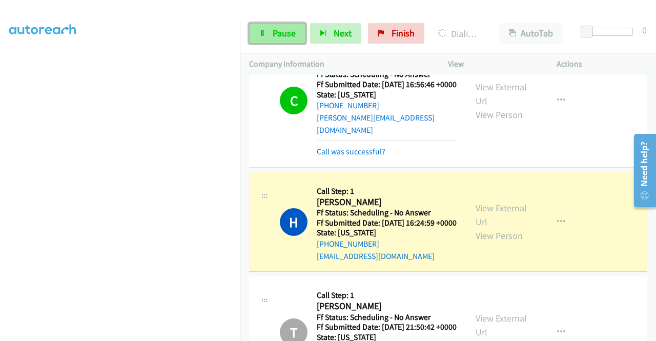
click at [296, 36] on link "Pause" at bounding box center [277, 33] width 56 height 20
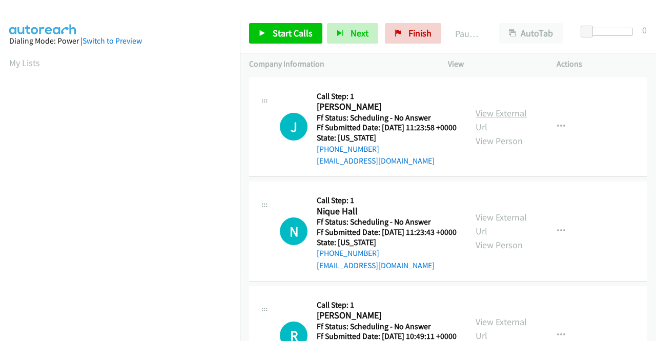
click at [498, 113] on link "View External Url" at bounding box center [501, 120] width 51 height 26
click at [500, 235] on link "View External Url" at bounding box center [501, 224] width 51 height 26
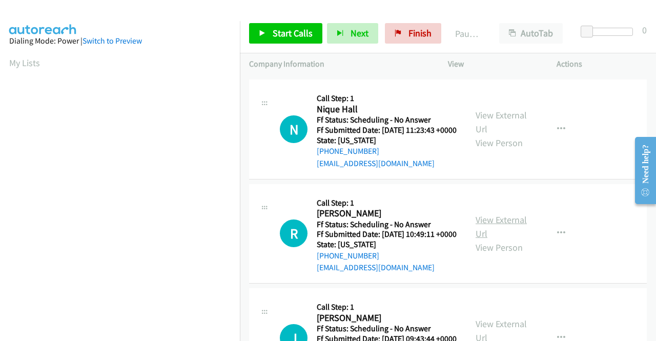
scroll to position [102, 0]
click at [485, 238] on link "View External Url" at bounding box center [501, 226] width 51 height 26
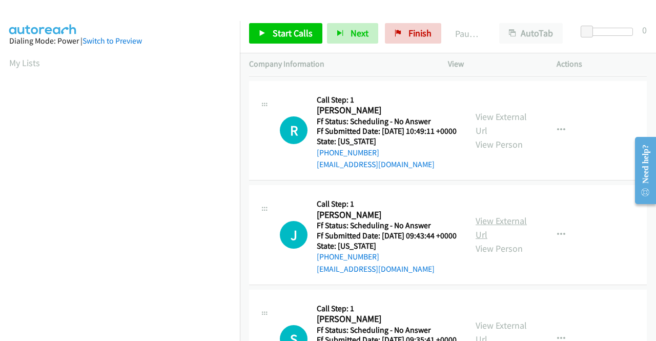
click at [486, 240] on link "View External Url" at bounding box center [501, 228] width 51 height 26
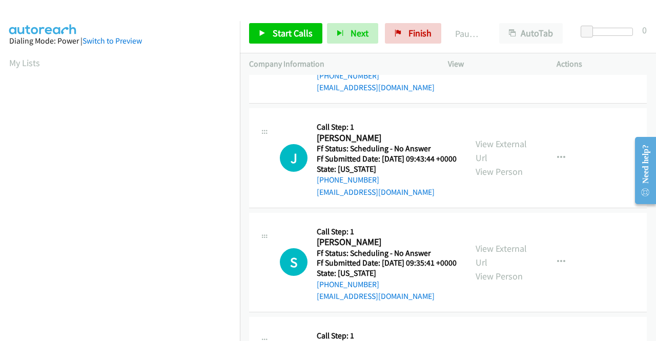
scroll to position [307, 0]
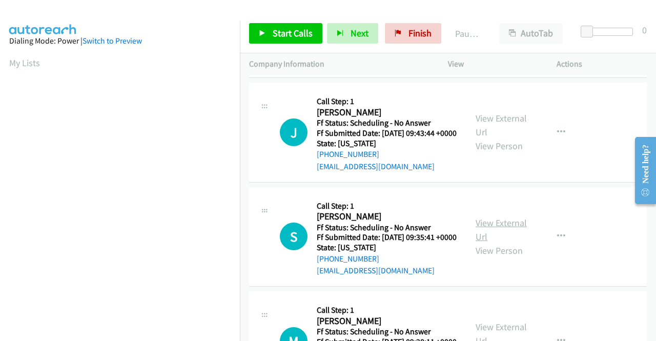
click at [485, 242] on link "View External Url" at bounding box center [501, 230] width 51 height 26
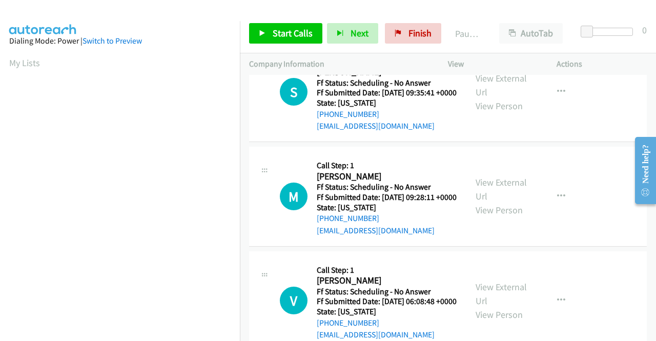
scroll to position [461, 0]
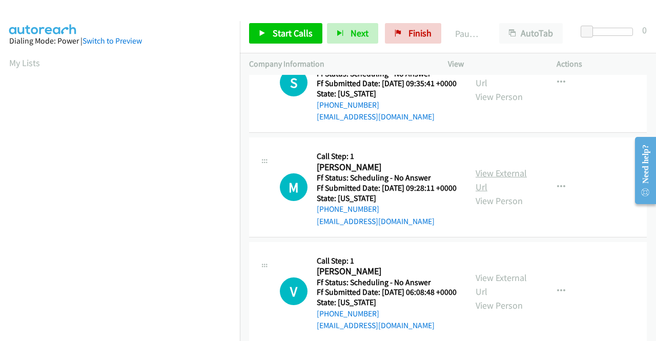
click at [507, 193] on link "View External Url" at bounding box center [501, 180] width 51 height 26
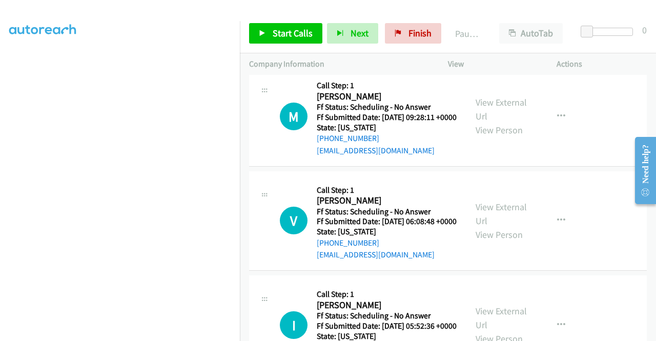
scroll to position [564, 0]
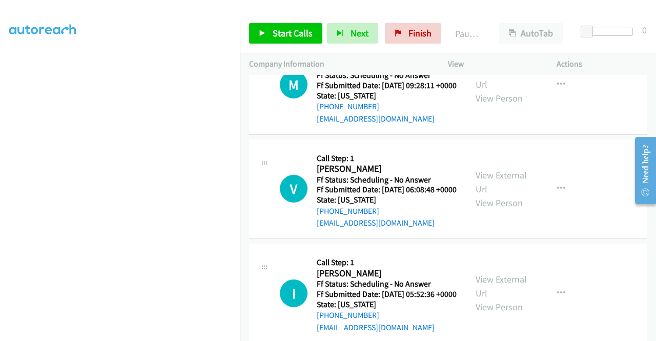
click at [487, 210] on div "View External Url View Person" at bounding box center [502, 189] width 53 height 42
click at [489, 195] on link "View External Url" at bounding box center [501, 182] width 51 height 26
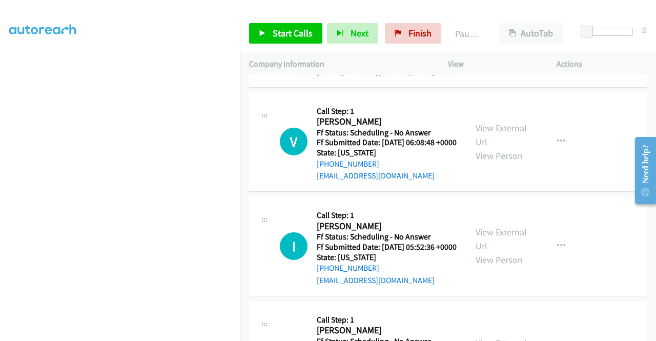
scroll to position [666, 0]
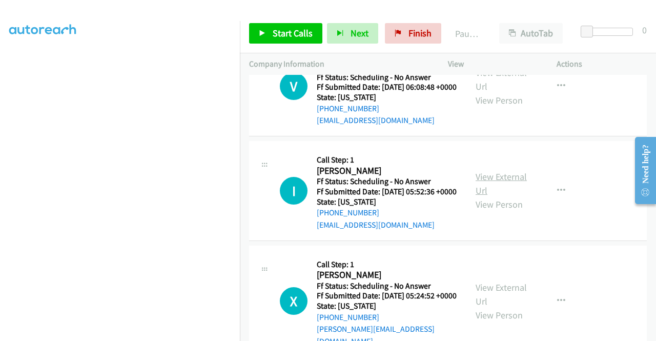
click at [484, 196] on link "View External Url" at bounding box center [501, 184] width 51 height 26
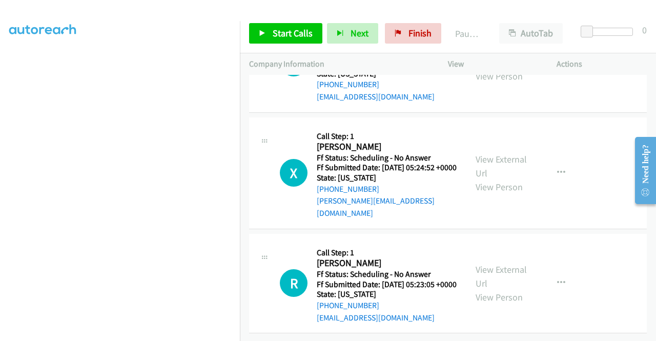
scroll to position [820, 0]
click at [489, 179] on link "View External Url" at bounding box center [501, 166] width 51 height 26
click at [477, 263] on link "View External Url" at bounding box center [501, 276] width 51 height 26
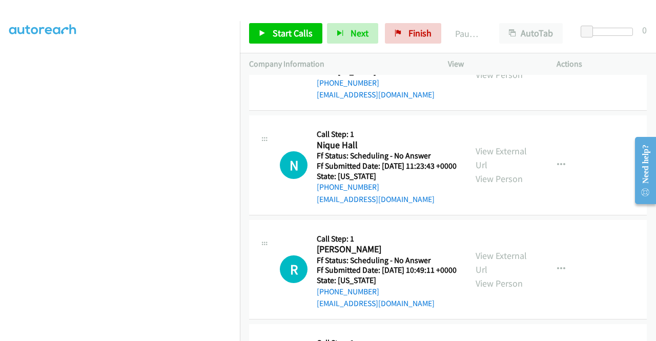
scroll to position [0, 0]
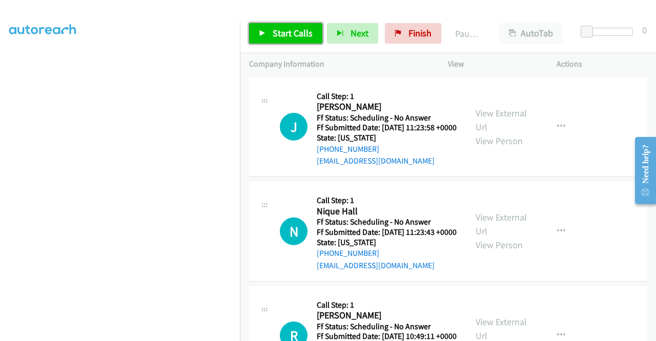
click at [270, 33] on link "Start Calls" at bounding box center [285, 33] width 73 height 20
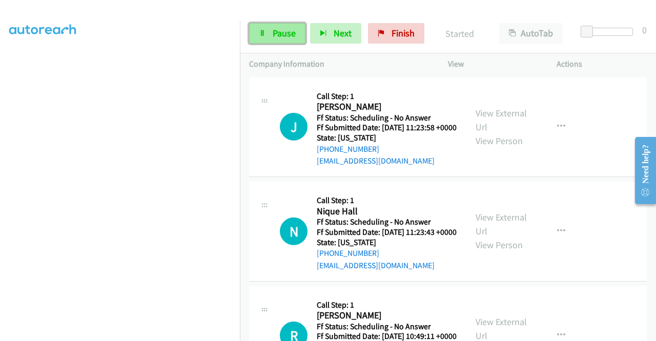
click at [281, 34] on span "Pause" at bounding box center [284, 33] width 23 height 12
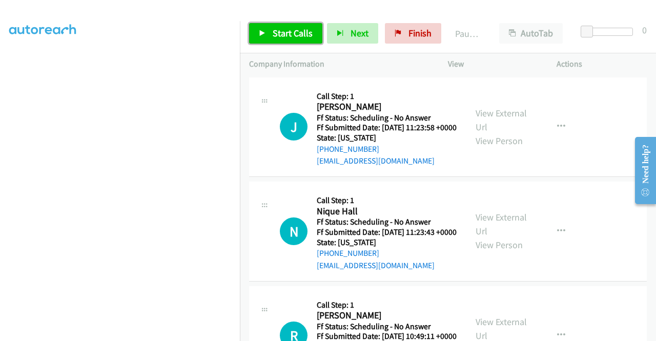
click at [281, 34] on span "Start Calls" at bounding box center [293, 33] width 40 height 12
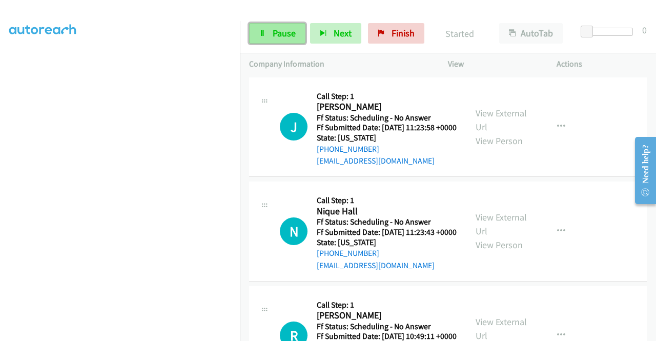
click at [282, 29] on span "Pause" at bounding box center [284, 33] width 23 height 12
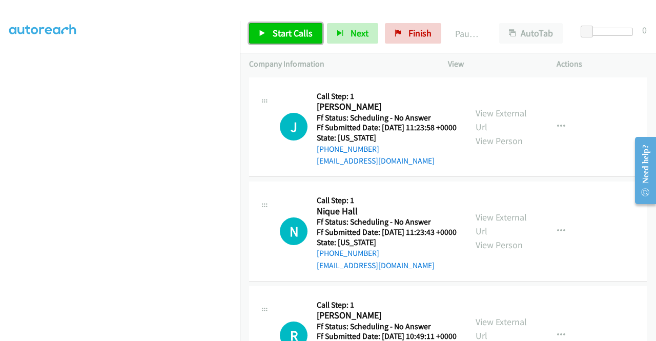
click at [264, 32] on icon at bounding box center [262, 33] width 7 height 7
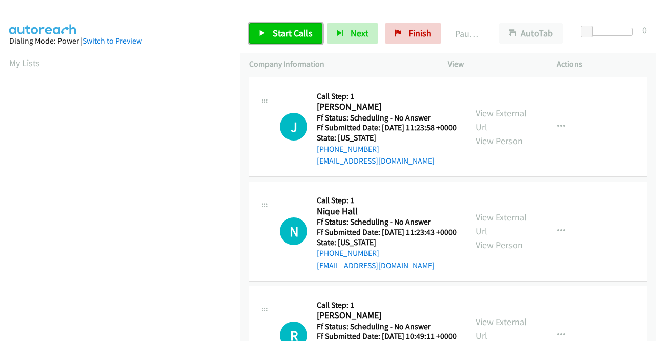
click at [297, 34] on span "Start Calls" at bounding box center [293, 33] width 40 height 12
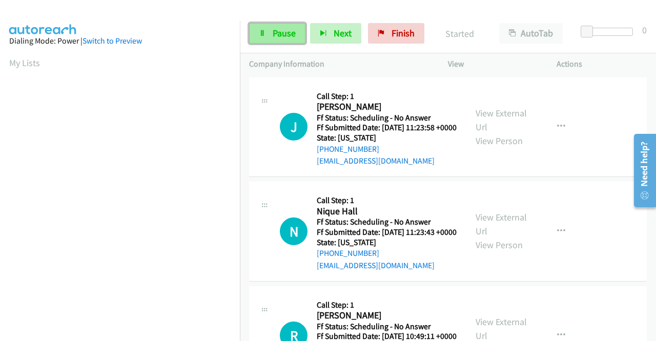
click at [280, 26] on link "Pause" at bounding box center [277, 33] width 56 height 20
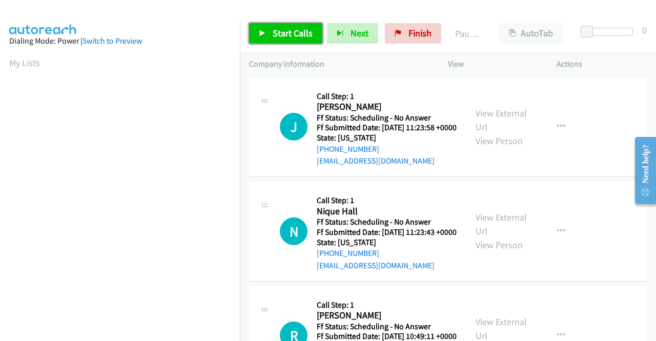
click at [293, 35] on span "Start Calls" at bounding box center [293, 33] width 40 height 12
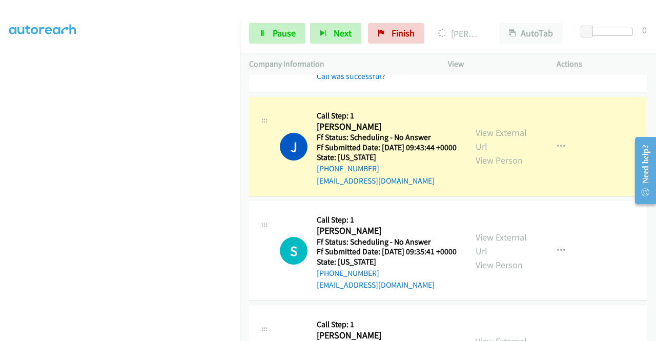
scroll to position [410, 0]
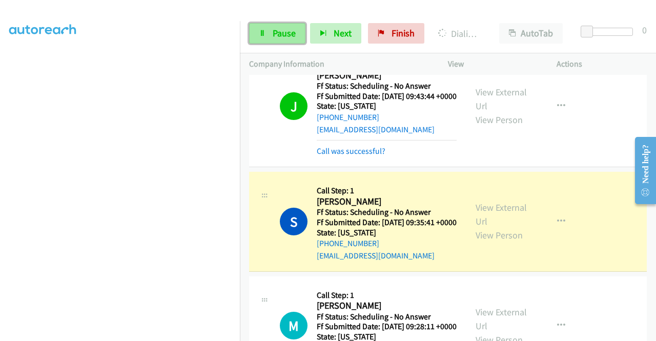
click at [292, 29] on span "Pause" at bounding box center [284, 33] width 23 height 12
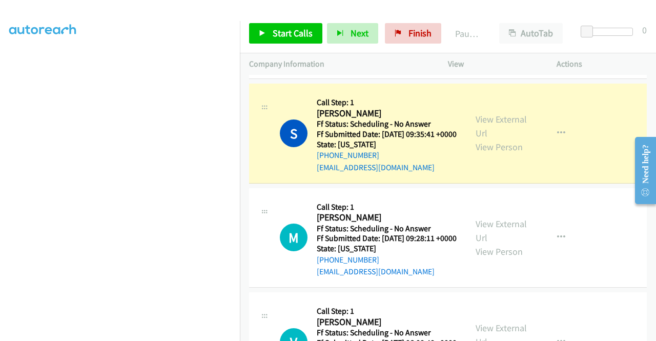
scroll to position [512, 0]
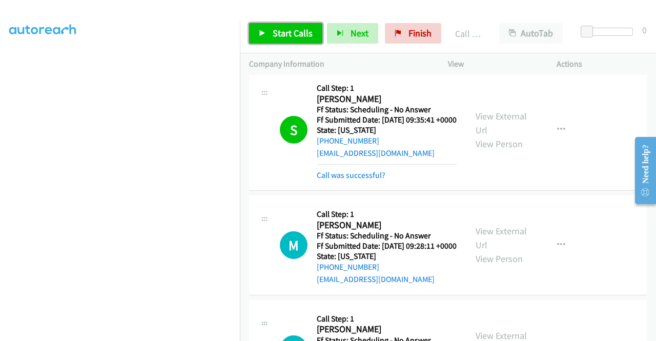
click at [270, 32] on link "Start Calls" at bounding box center [285, 33] width 73 height 20
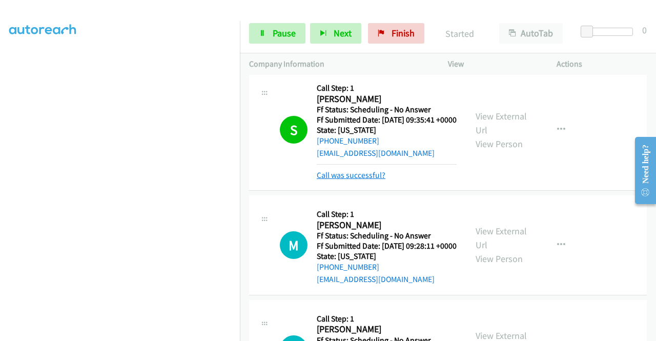
click at [351, 180] on link "Call was successful?" at bounding box center [351, 175] width 69 height 10
click at [553, 174] on div "View External Url View Person View External Url Email Schedule/Manage Callback …" at bounding box center [525, 129] width 118 height 102
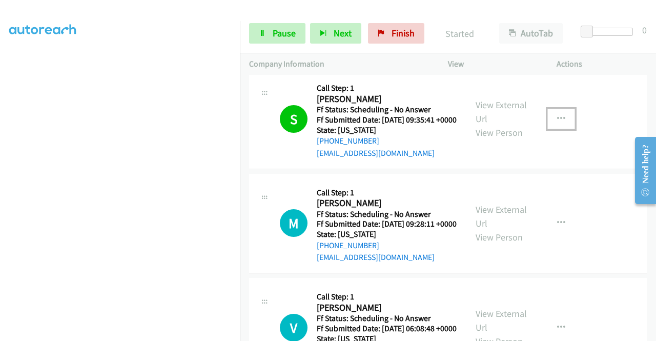
click at [557, 123] on icon "button" at bounding box center [561, 119] width 8 height 8
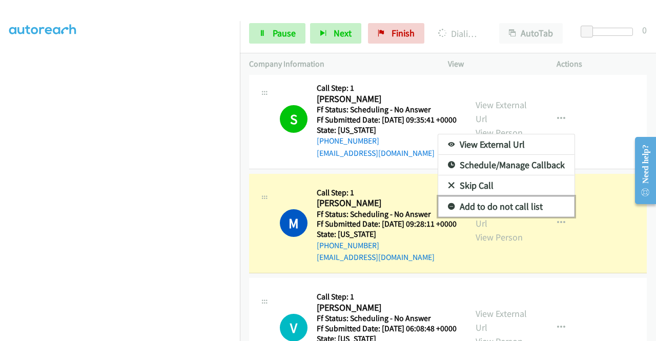
click at [509, 217] on link "Add to do not call list" at bounding box center [506, 206] width 136 height 20
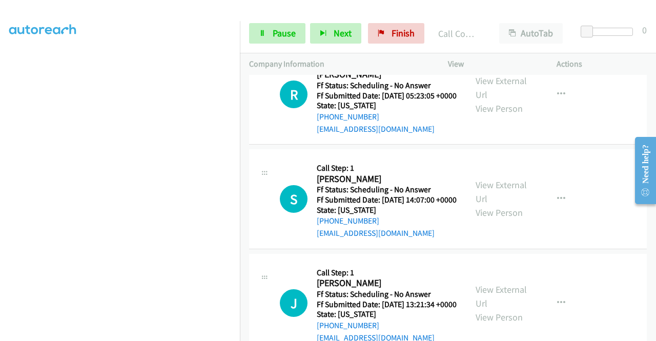
scroll to position [1179, 0]
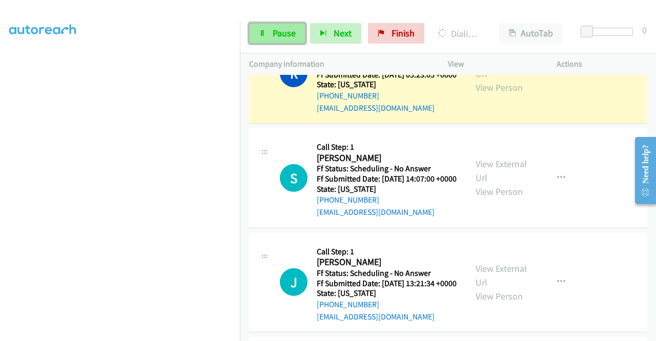
click at [286, 30] on span "Pause" at bounding box center [284, 33] width 23 height 12
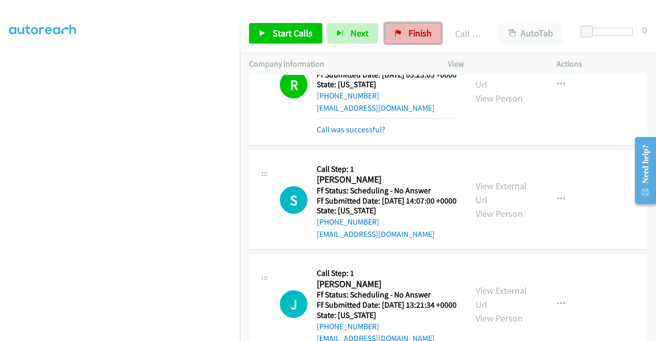
click at [414, 35] on span "Finish" at bounding box center [419, 33] width 23 height 12
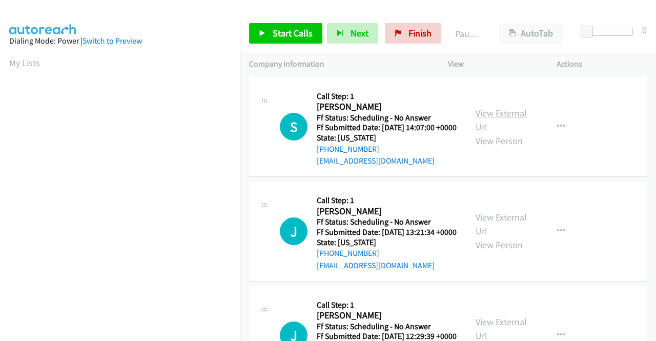
click at [504, 119] on link "View External Url" at bounding box center [501, 120] width 51 height 26
click at [488, 233] on link "View External Url" at bounding box center [501, 224] width 51 height 26
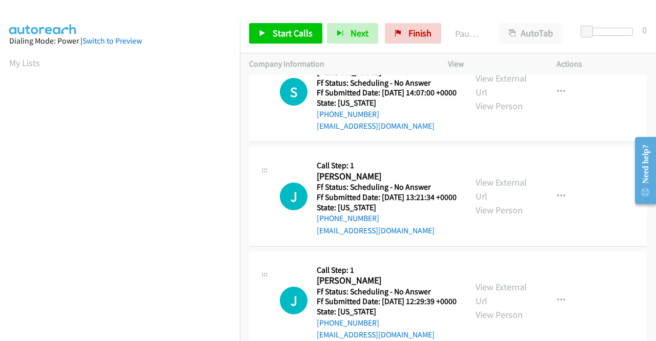
scroll to position [51, 0]
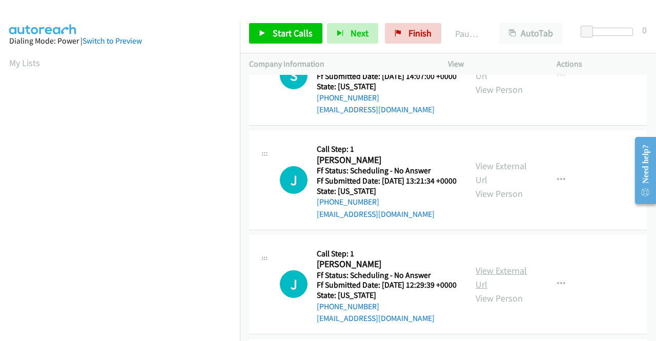
click at [483, 290] on link "View External Url" at bounding box center [501, 277] width 51 height 26
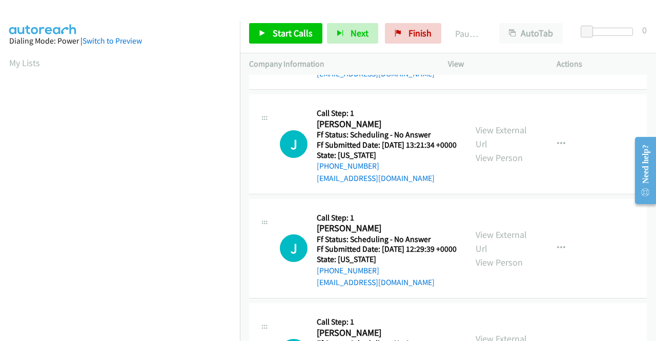
scroll to position [205, 0]
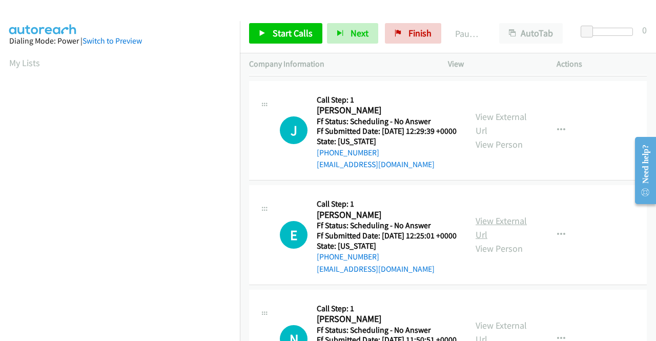
click at [483, 240] on link "View External Url" at bounding box center [501, 228] width 51 height 26
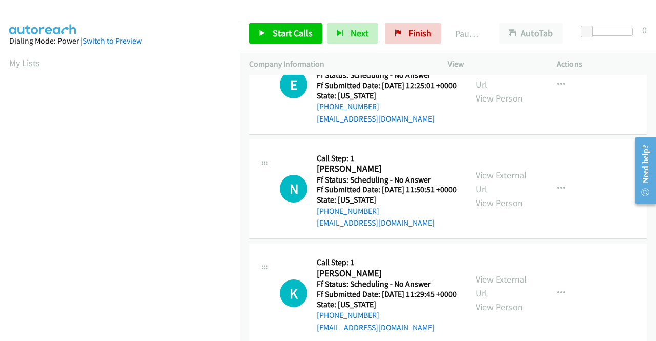
scroll to position [359, 0]
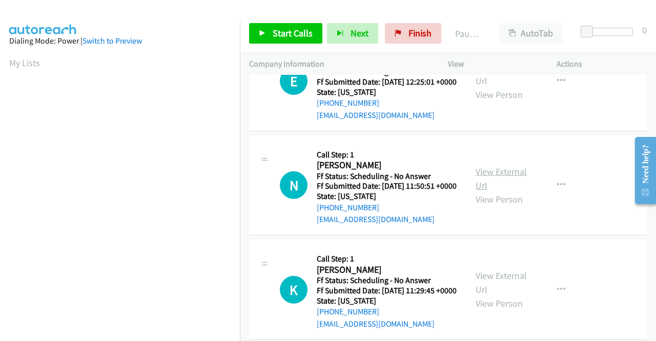
click at [477, 191] on link "View External Url" at bounding box center [501, 179] width 51 height 26
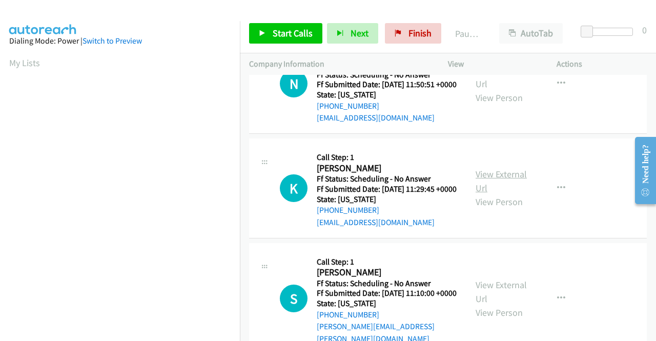
scroll to position [461, 0]
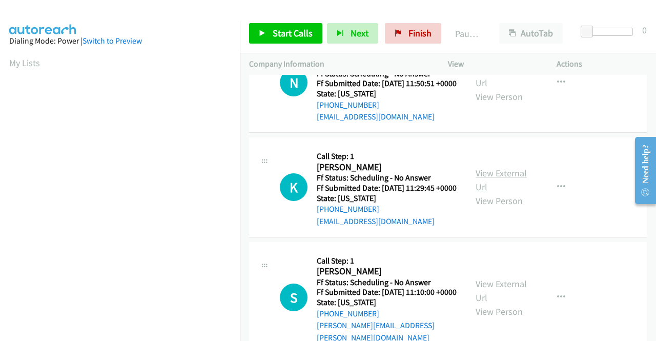
click at [503, 193] on link "View External Url" at bounding box center [501, 180] width 51 height 26
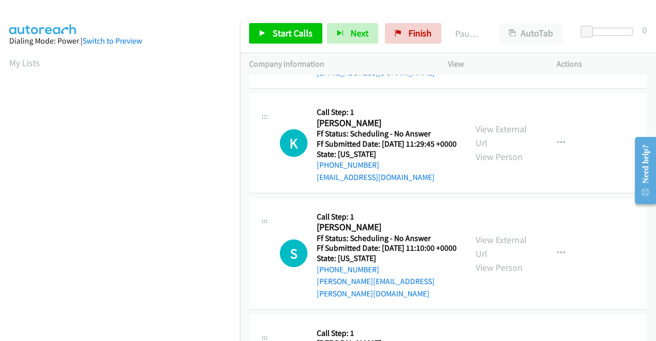
scroll to position [564, 0]
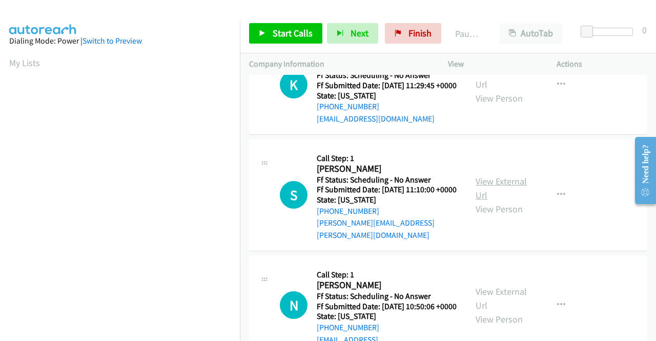
click at [486, 201] on link "View External Url" at bounding box center [501, 188] width 51 height 26
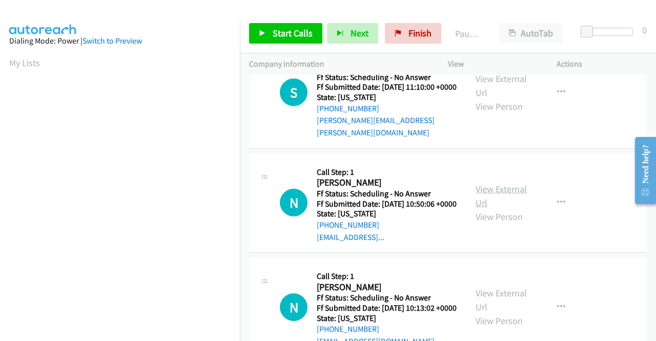
click at [490, 209] on link "View External Url" at bounding box center [501, 196] width 51 height 26
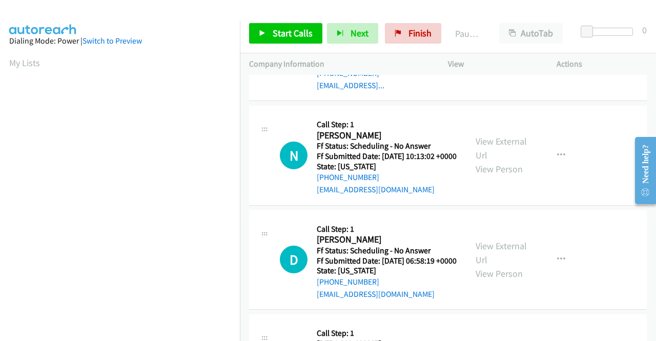
scroll to position [820, 0]
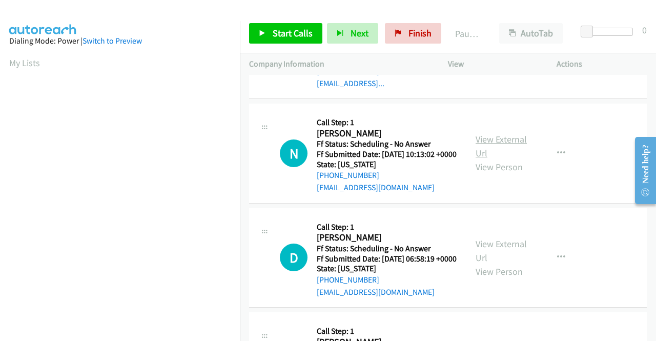
click at [476, 159] on link "View External Url" at bounding box center [501, 146] width 51 height 26
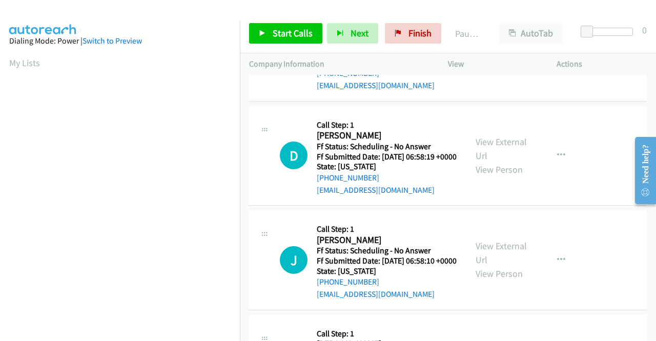
scroll to position [922, 0]
click at [506, 161] on link "View External Url" at bounding box center [501, 148] width 51 height 26
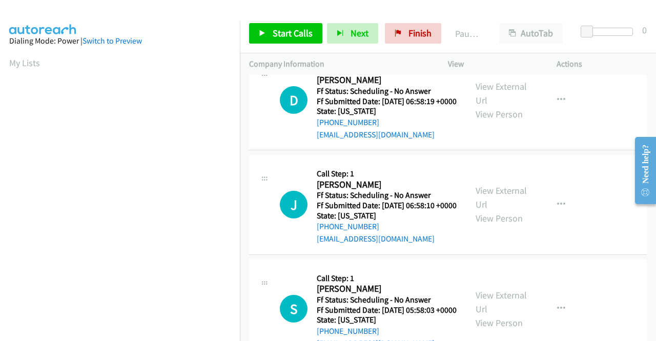
scroll to position [1025, 0]
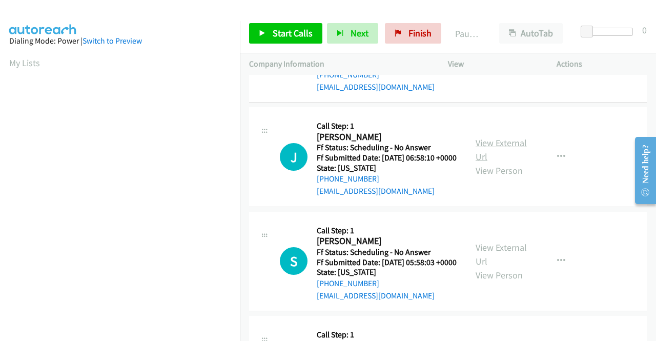
click at [480, 162] on link "View External Url" at bounding box center [501, 150] width 51 height 26
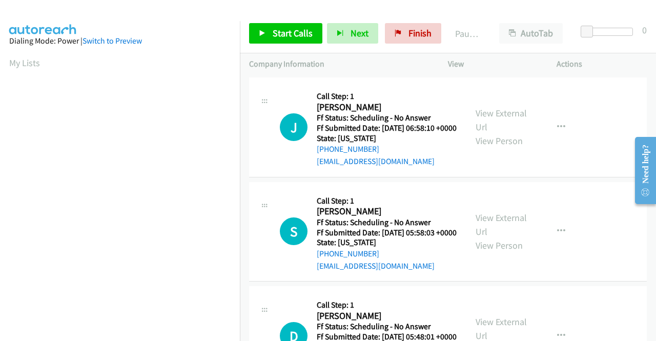
scroll to position [1127, 0]
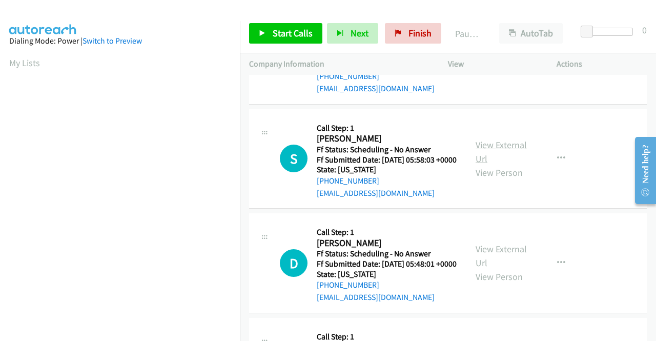
click at [497, 165] on link "View External Url" at bounding box center [501, 152] width 51 height 26
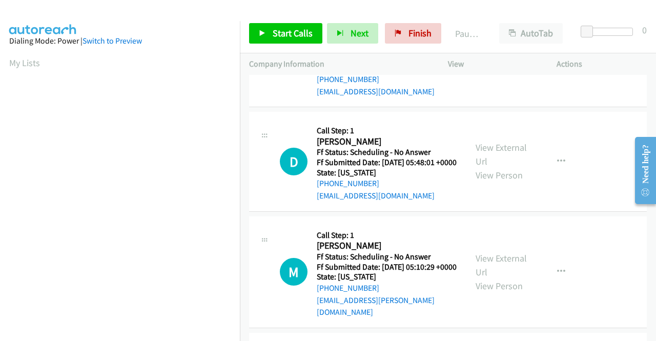
scroll to position [1230, 0]
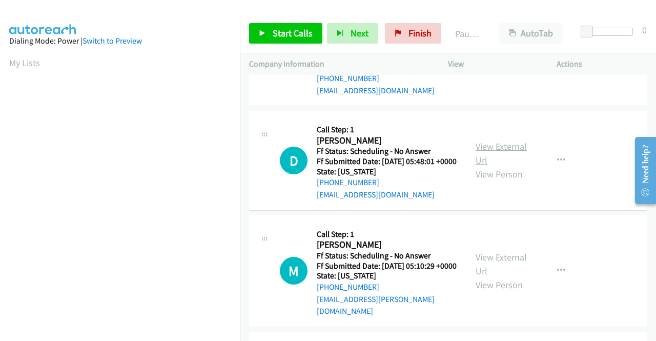
click at [488, 166] on link "View External Url" at bounding box center [501, 153] width 51 height 26
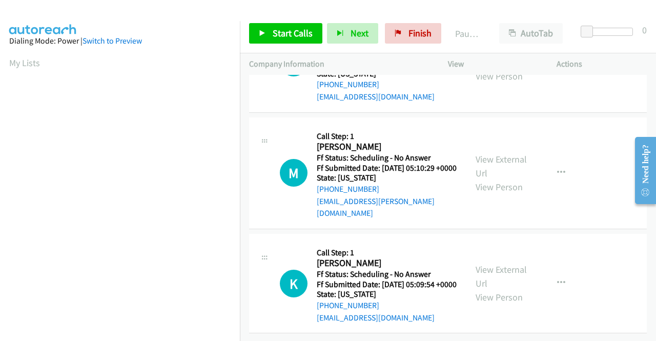
scroll to position [1332, 0]
click at [493, 194] on div "View External Url View Person" at bounding box center [502, 173] width 53 height 42
click at [491, 179] on link "View External Url" at bounding box center [501, 166] width 51 height 26
click at [487, 263] on link "View External Url" at bounding box center [501, 276] width 51 height 26
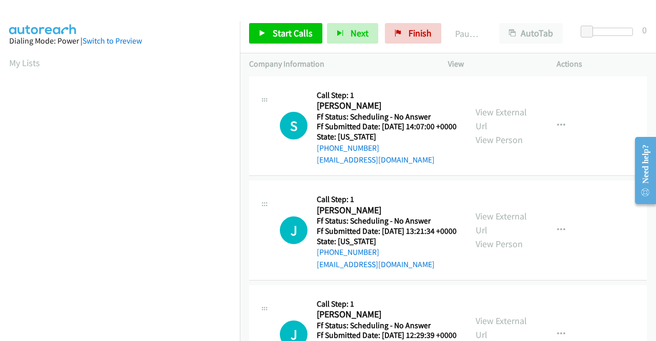
scroll to position [0, 0]
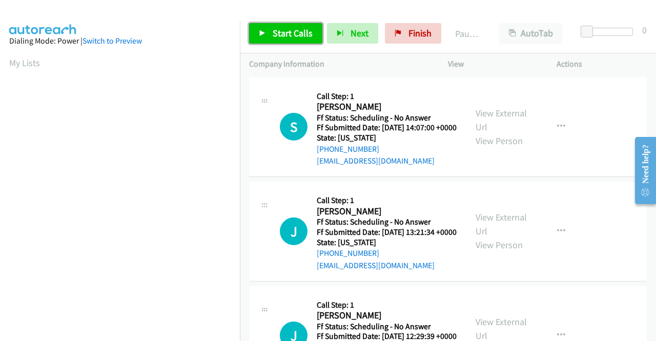
click at [284, 28] on span "Start Calls" at bounding box center [293, 33] width 40 height 12
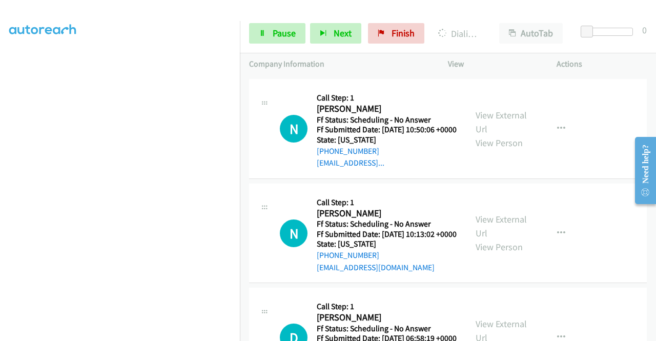
scroll to position [882, 0]
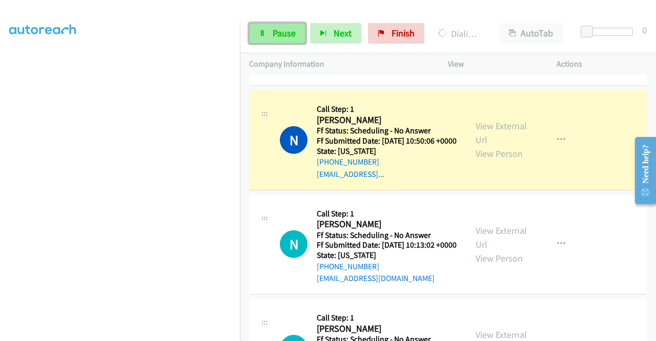
click at [284, 26] on link "Pause" at bounding box center [277, 33] width 56 height 20
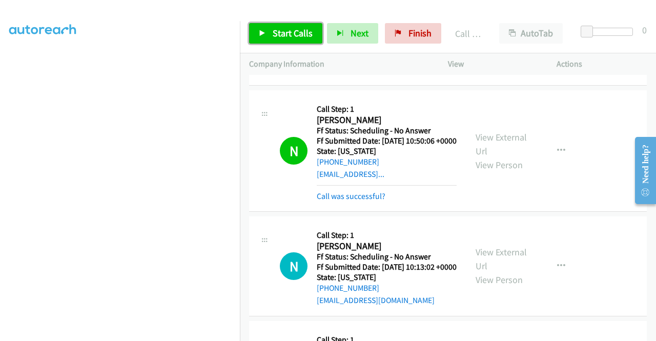
click at [276, 35] on span "Start Calls" at bounding box center [293, 33] width 40 height 12
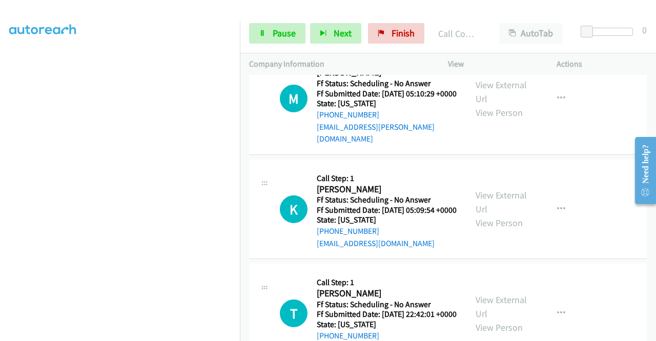
scroll to position [1753, 0]
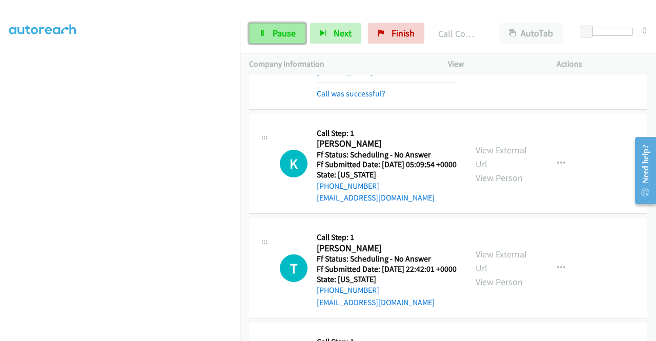
click at [290, 32] on span "Pause" at bounding box center [284, 33] width 23 height 12
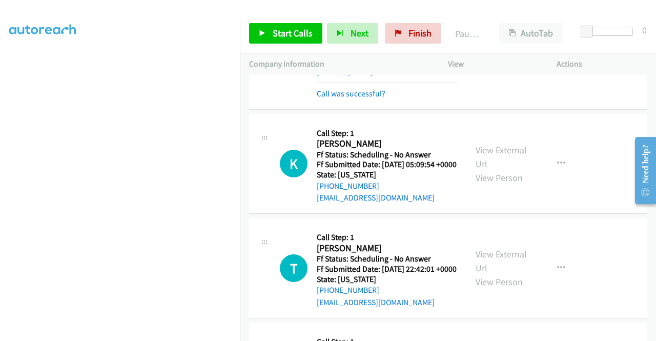
scroll to position [234, 0]
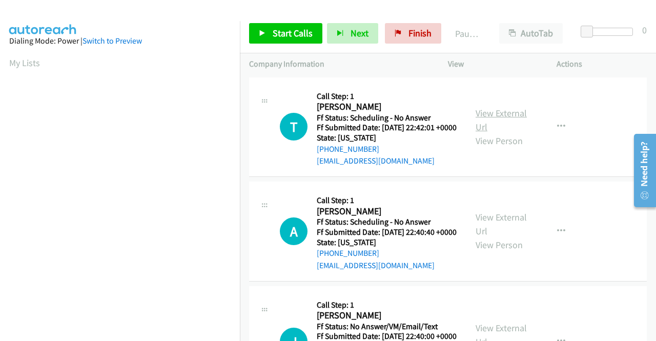
click at [490, 117] on link "View External Url" at bounding box center [501, 120] width 51 height 26
click at [484, 230] on link "View External Url" at bounding box center [501, 224] width 51 height 26
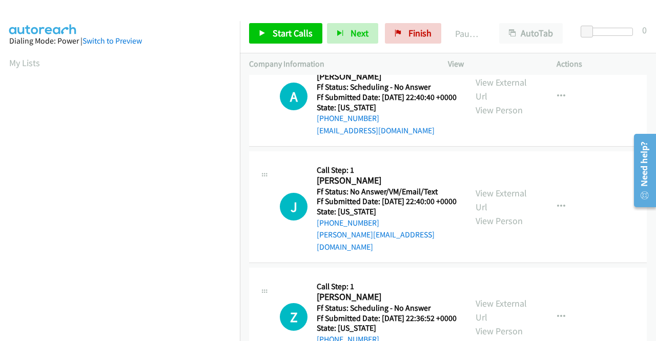
scroll to position [154, 0]
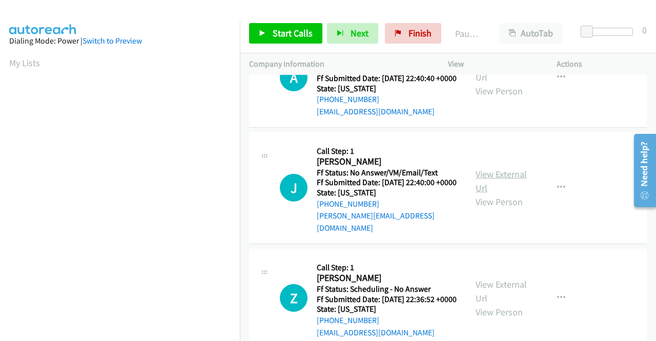
click at [483, 192] on link "View External Url" at bounding box center [501, 181] width 51 height 26
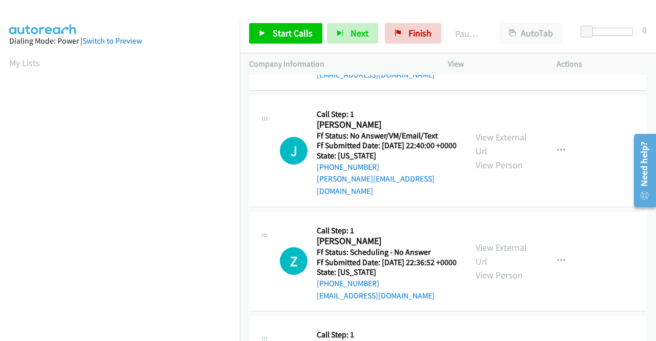
scroll to position [205, 0]
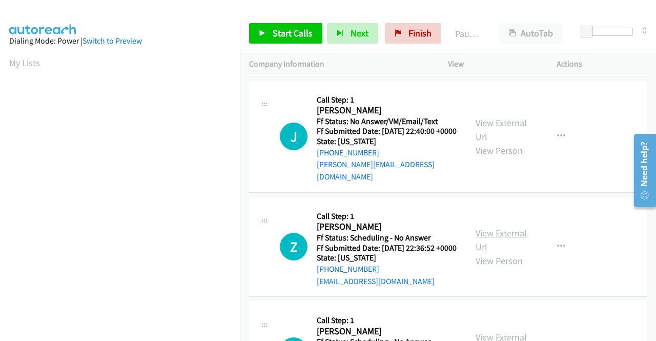
click at [491, 253] on link "View External Url" at bounding box center [501, 240] width 51 height 26
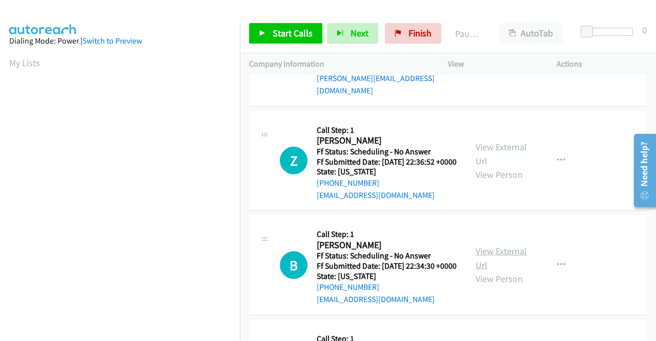
scroll to position [307, 0]
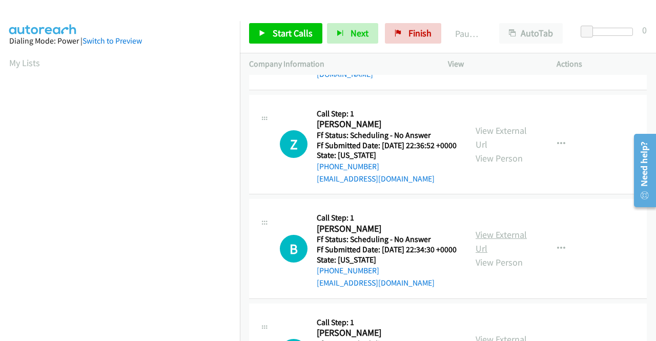
click at [489, 254] on link "View External Url" at bounding box center [501, 242] width 51 height 26
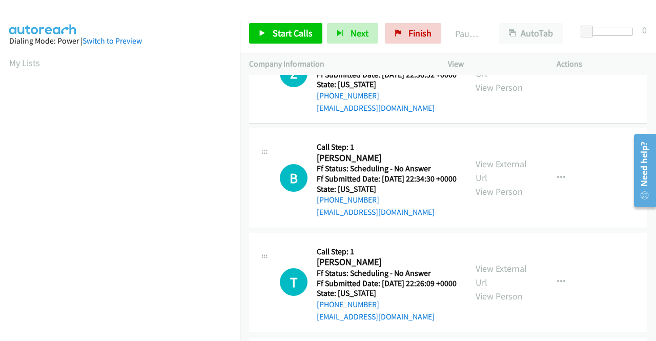
scroll to position [410, 0]
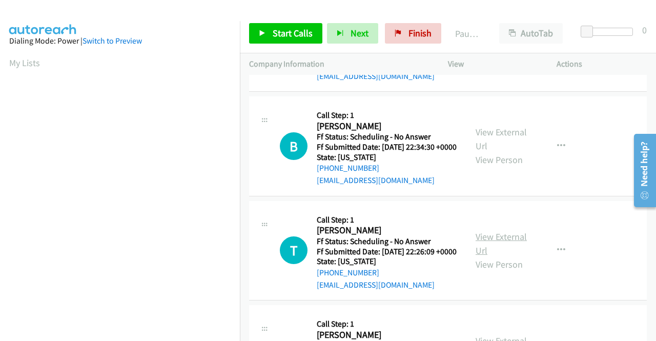
click at [479, 256] on link "View External Url" at bounding box center [501, 244] width 51 height 26
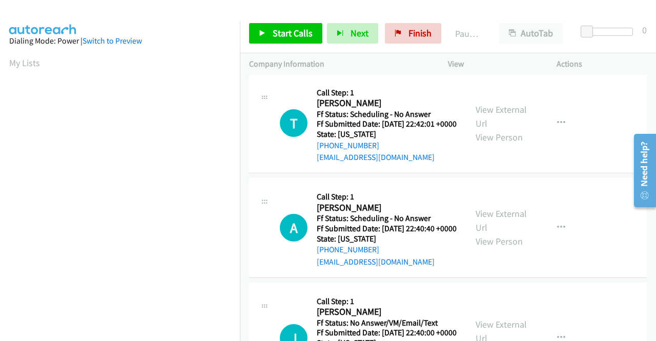
scroll to position [0, 0]
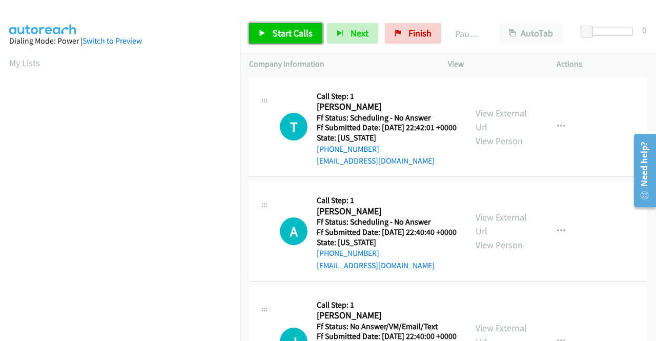
click at [311, 33] on span "Start Calls" at bounding box center [293, 33] width 40 height 12
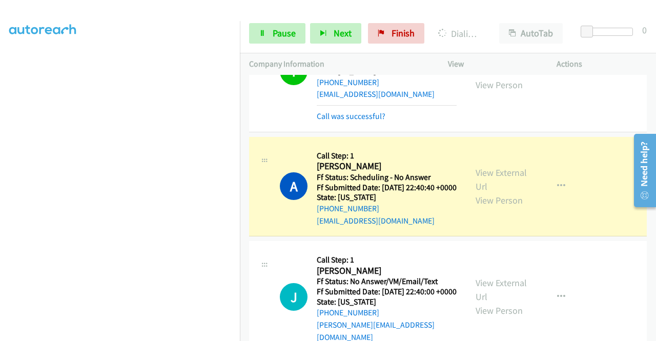
scroll to position [102, 0]
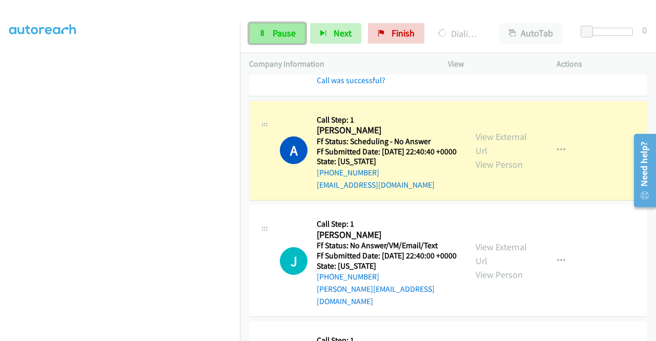
click at [271, 31] on link "Pause" at bounding box center [277, 33] width 56 height 20
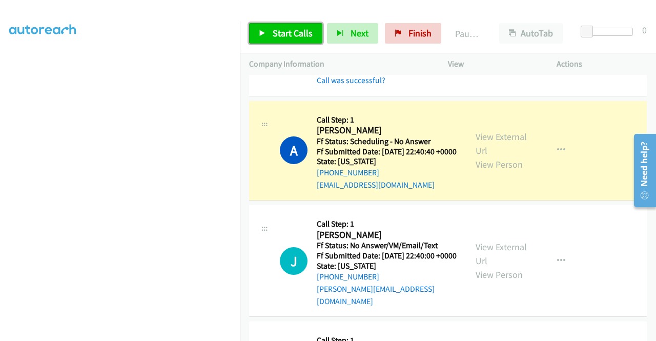
click at [296, 32] on span "Start Calls" at bounding box center [293, 33] width 40 height 12
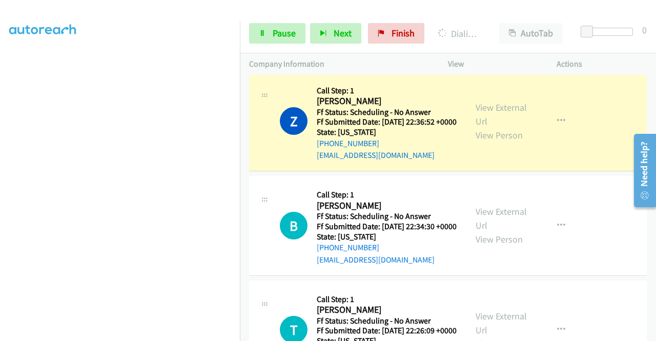
scroll to position [410, 0]
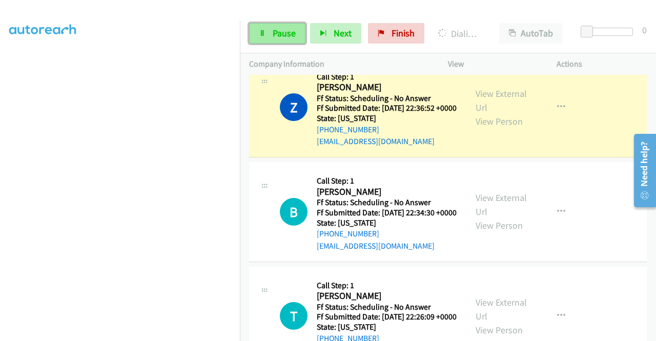
click at [278, 33] on span "Pause" at bounding box center [284, 33] width 23 height 12
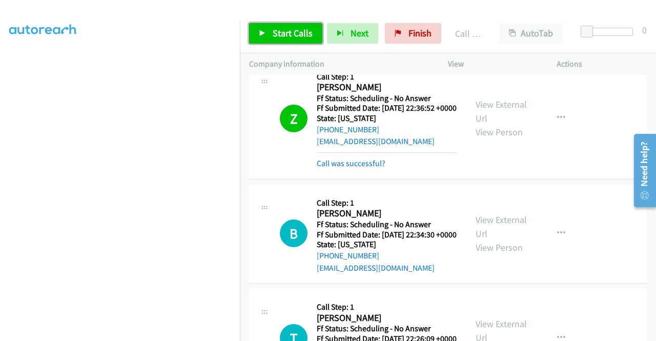
click at [278, 33] on span "Start Calls" at bounding box center [293, 33] width 40 height 12
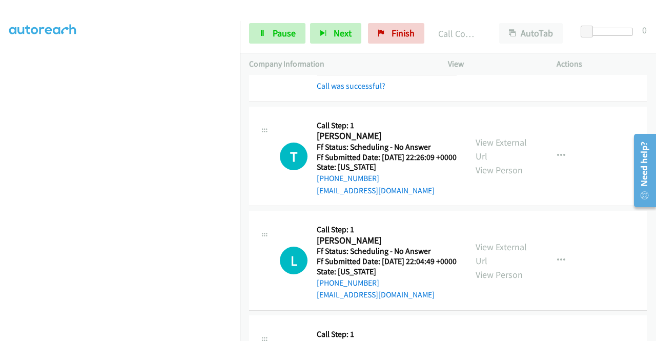
scroll to position [615, 0]
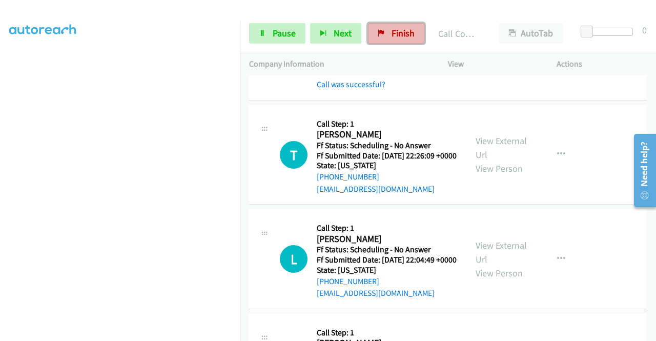
click at [402, 34] on span "Finish" at bounding box center [403, 33] width 23 height 12
